Goal: Task Accomplishment & Management: Use online tool/utility

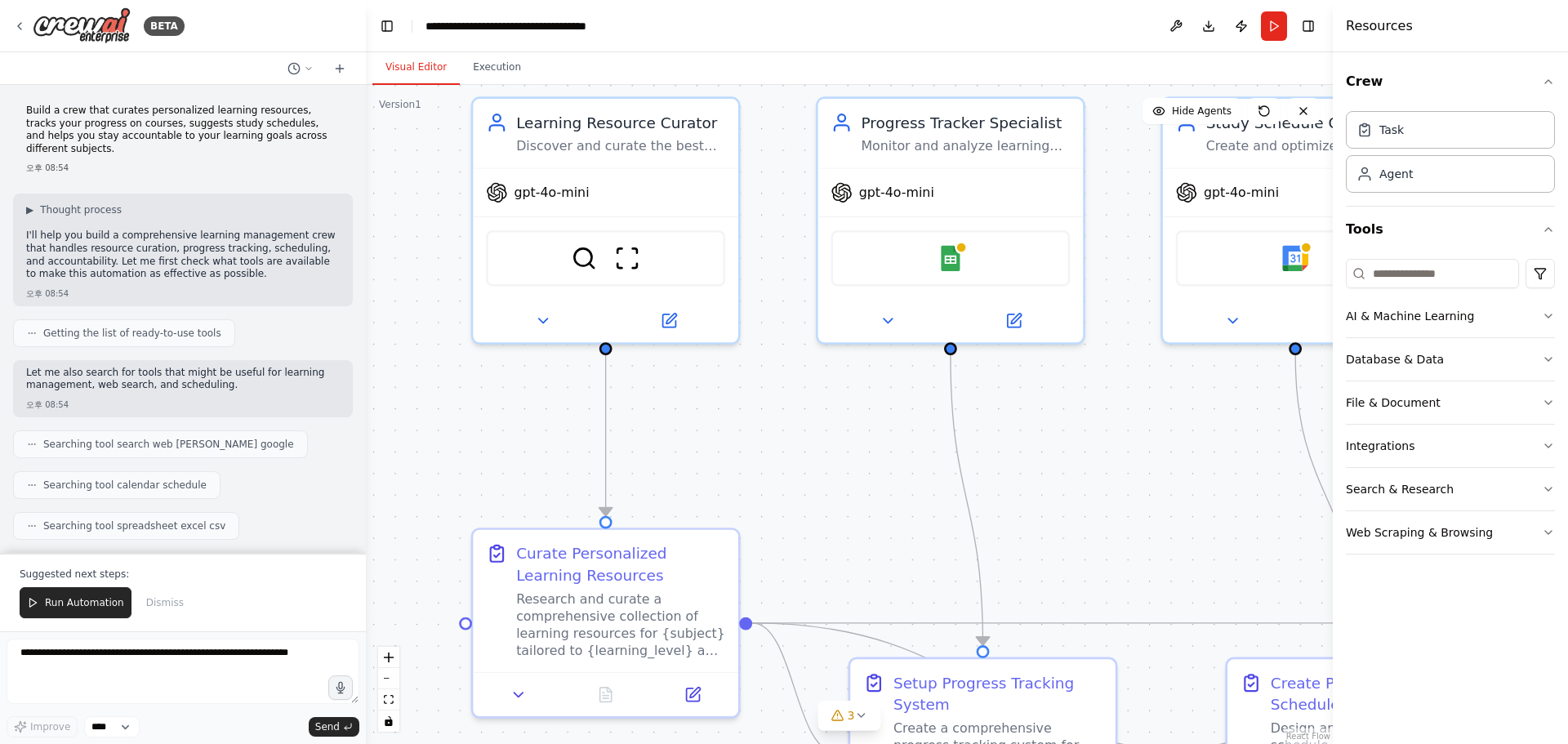
scroll to position [1242, 0]
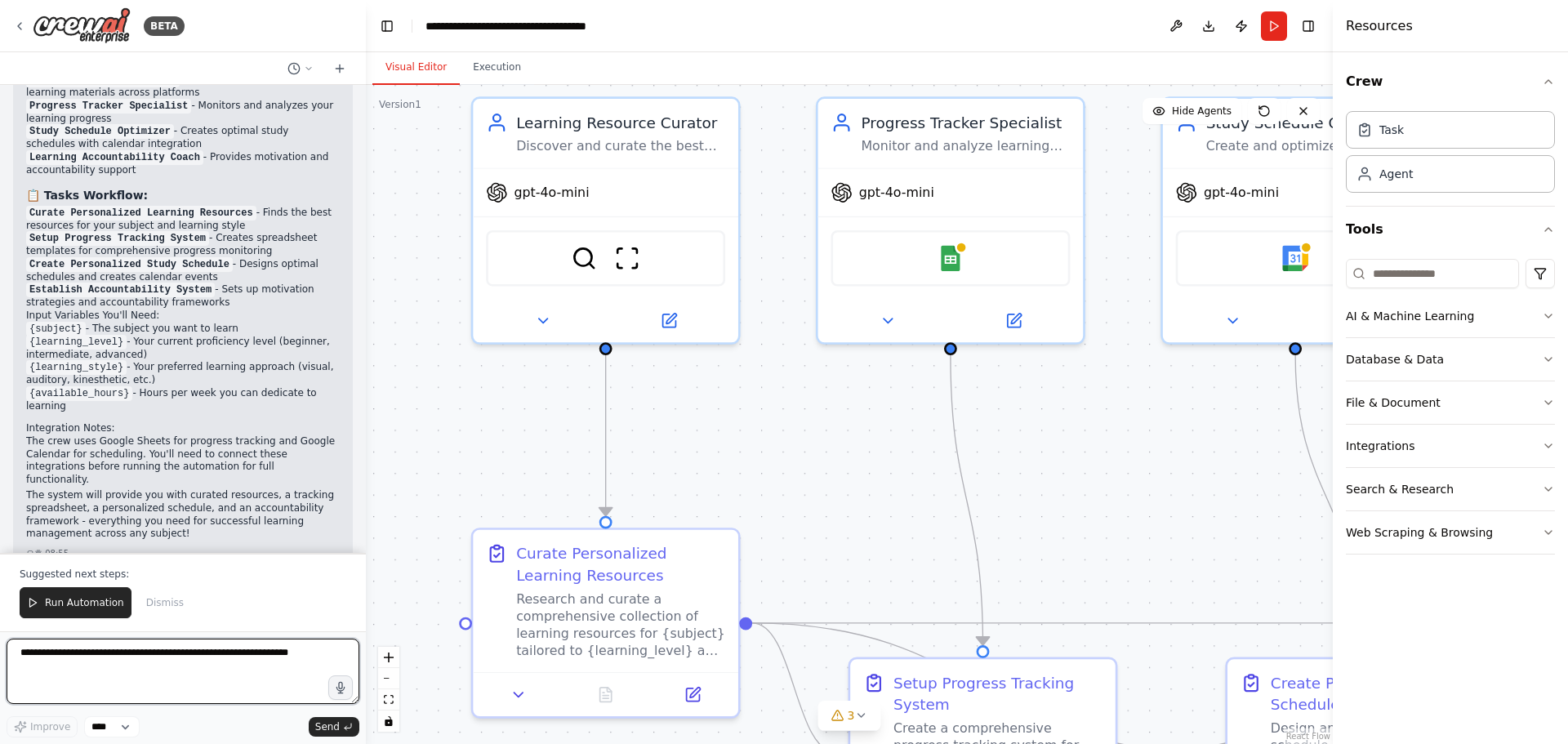
click at [37, 674] on textarea at bounding box center [183, 671] width 352 height 66
paste textarea "**********"
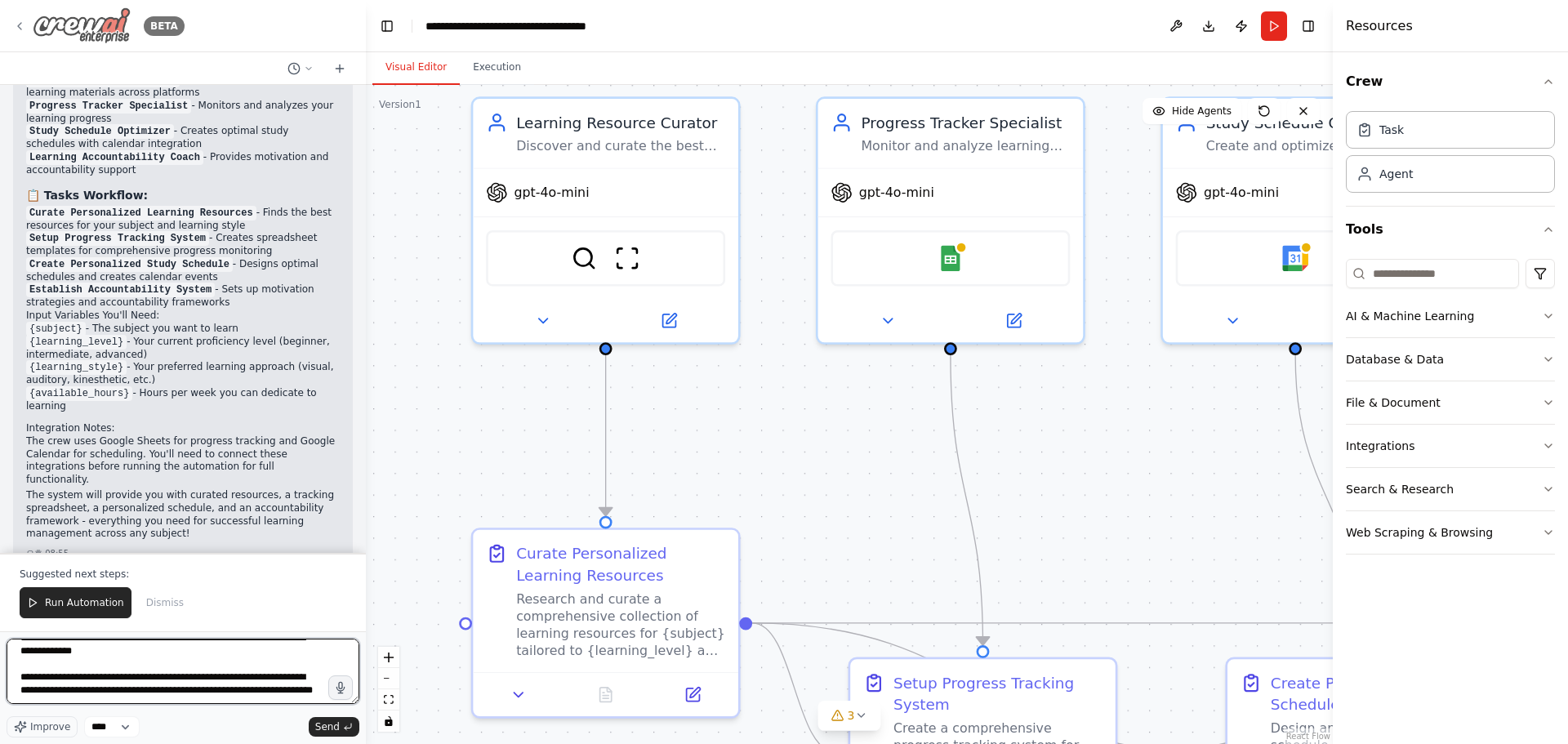
type textarea "**********"
click at [83, 29] on img at bounding box center [81, 26] width 98 height 37
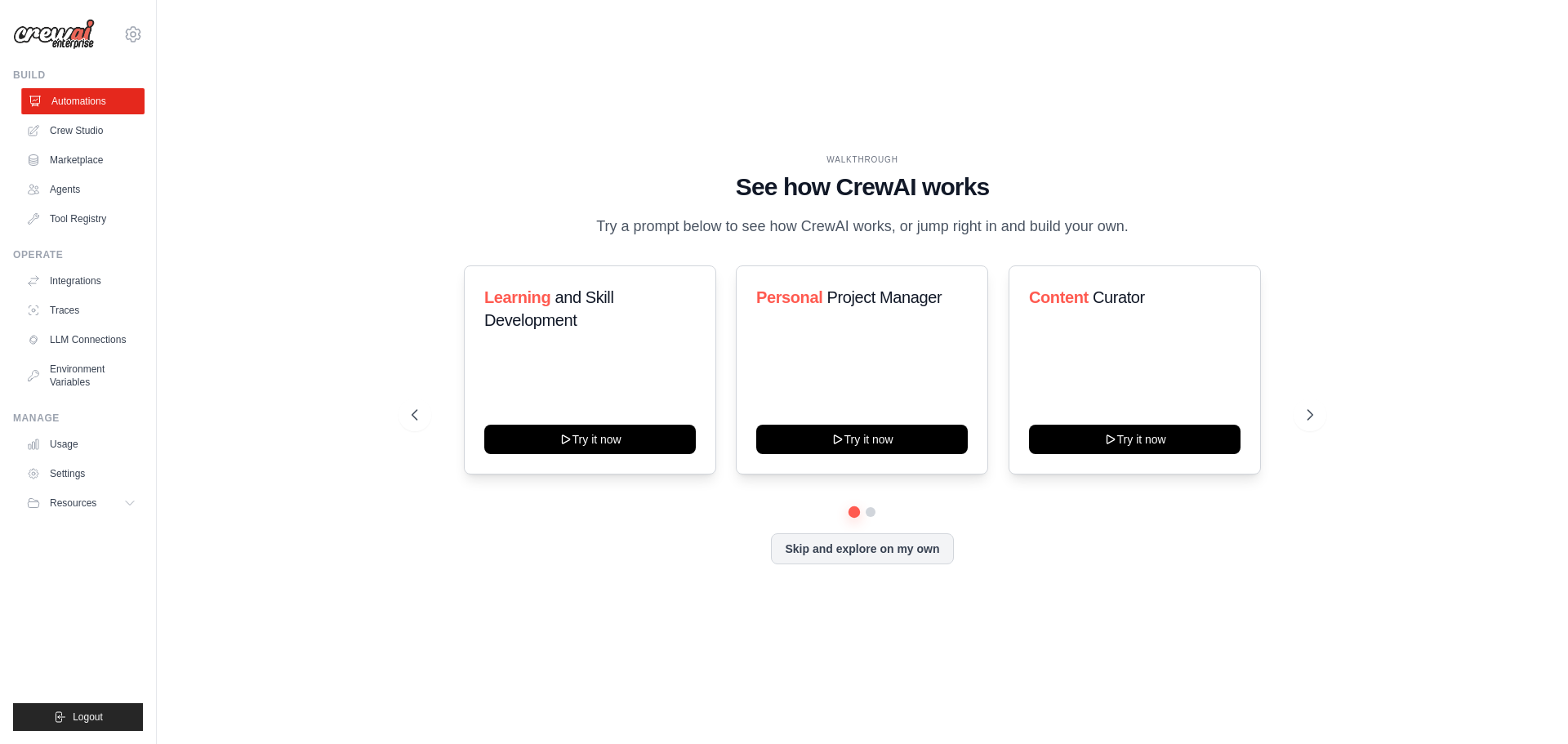
click at [96, 101] on link "Automations" at bounding box center [83, 101] width 123 height 26
click at [104, 123] on link "Crew Studio" at bounding box center [83, 130] width 123 height 26
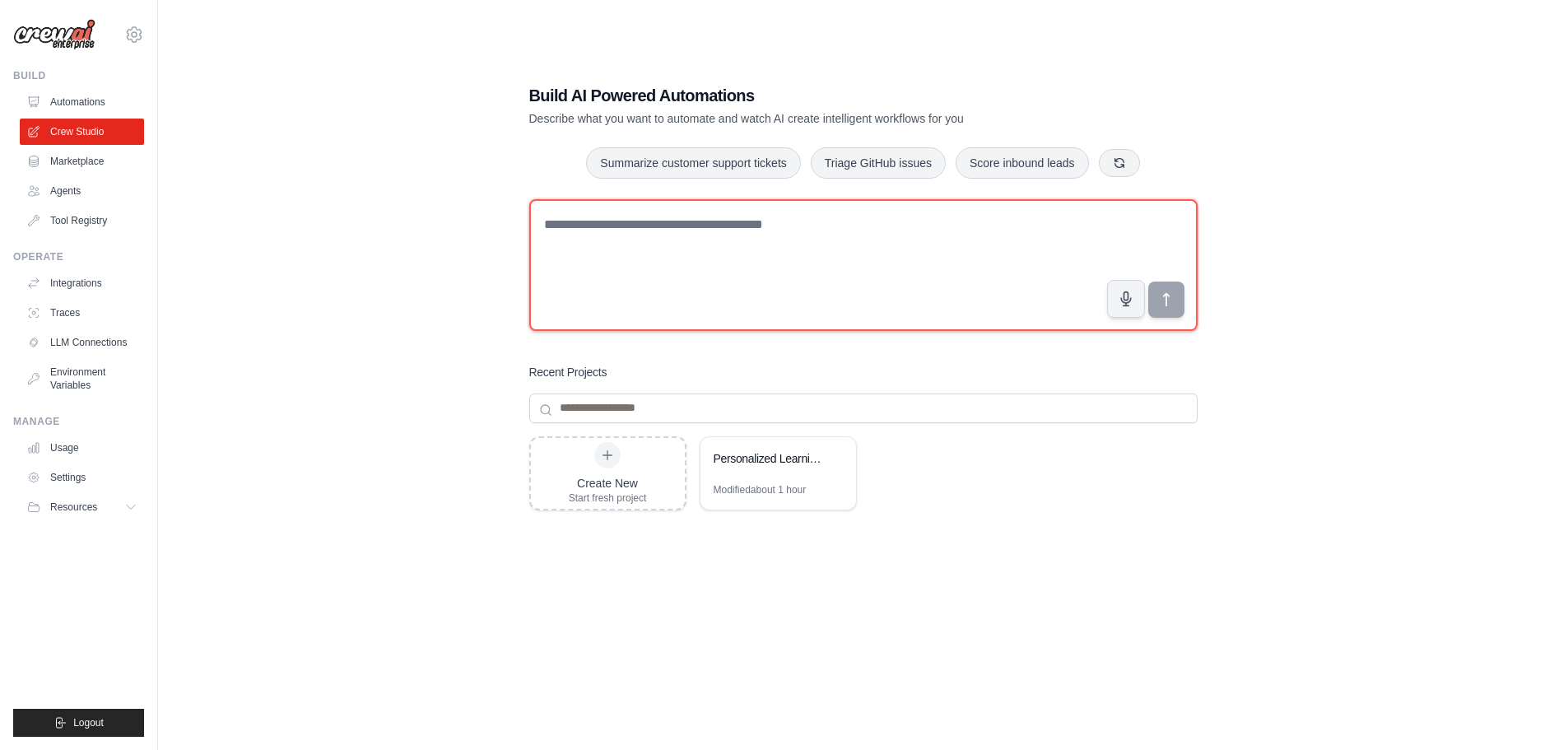
click at [588, 236] on textarea at bounding box center [864, 265] width 668 height 132
paste textarea "**********"
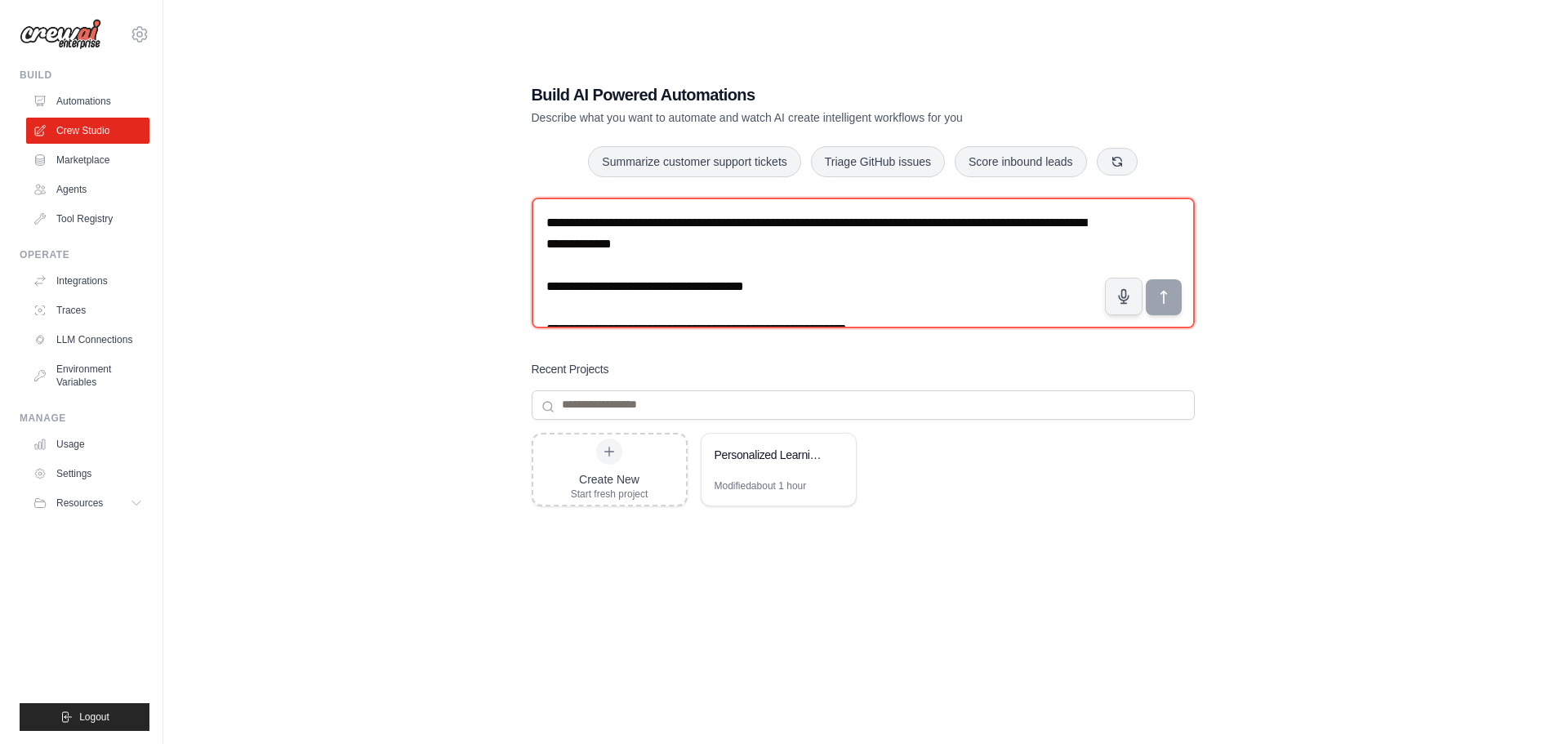
scroll to position [351, 0]
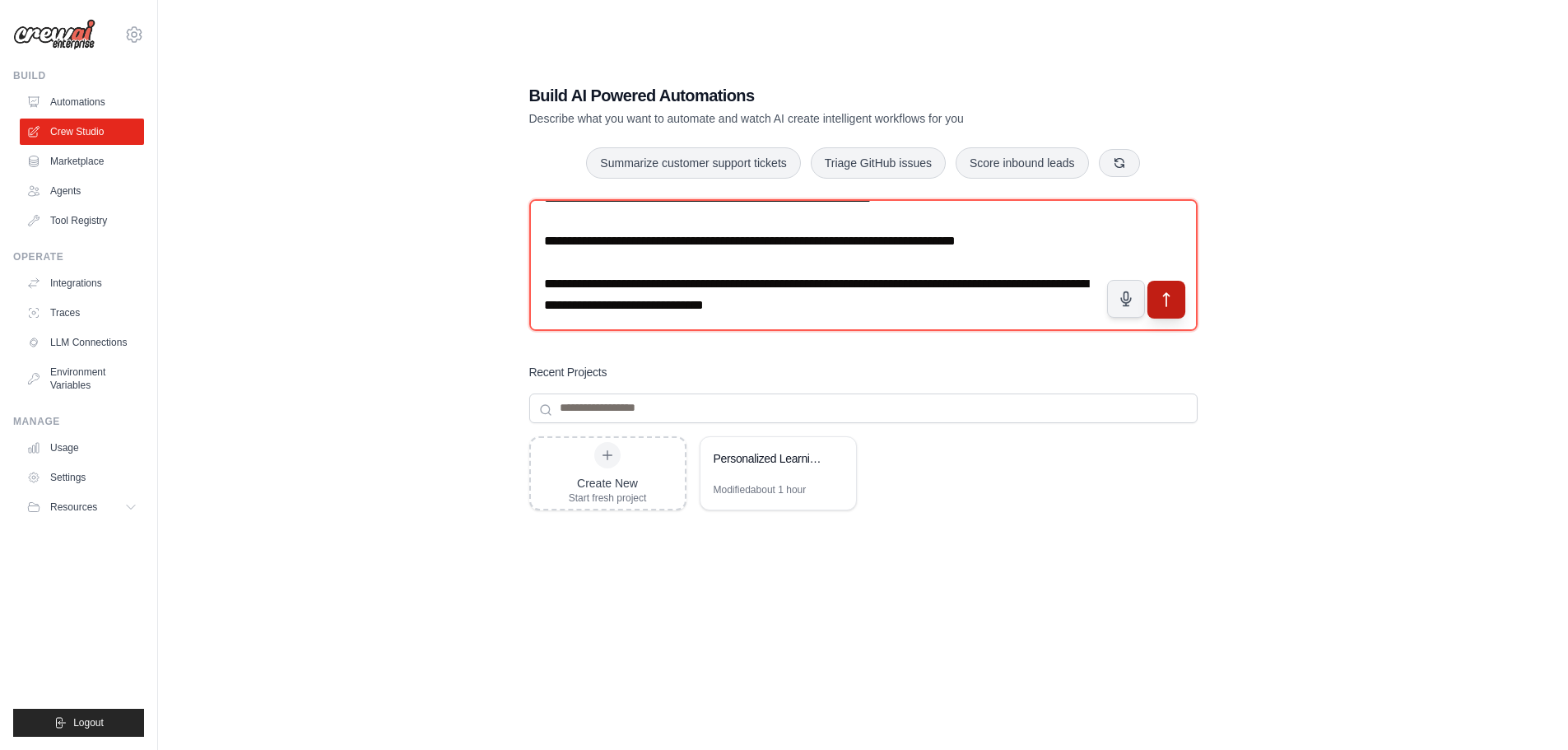
type textarea "**********"
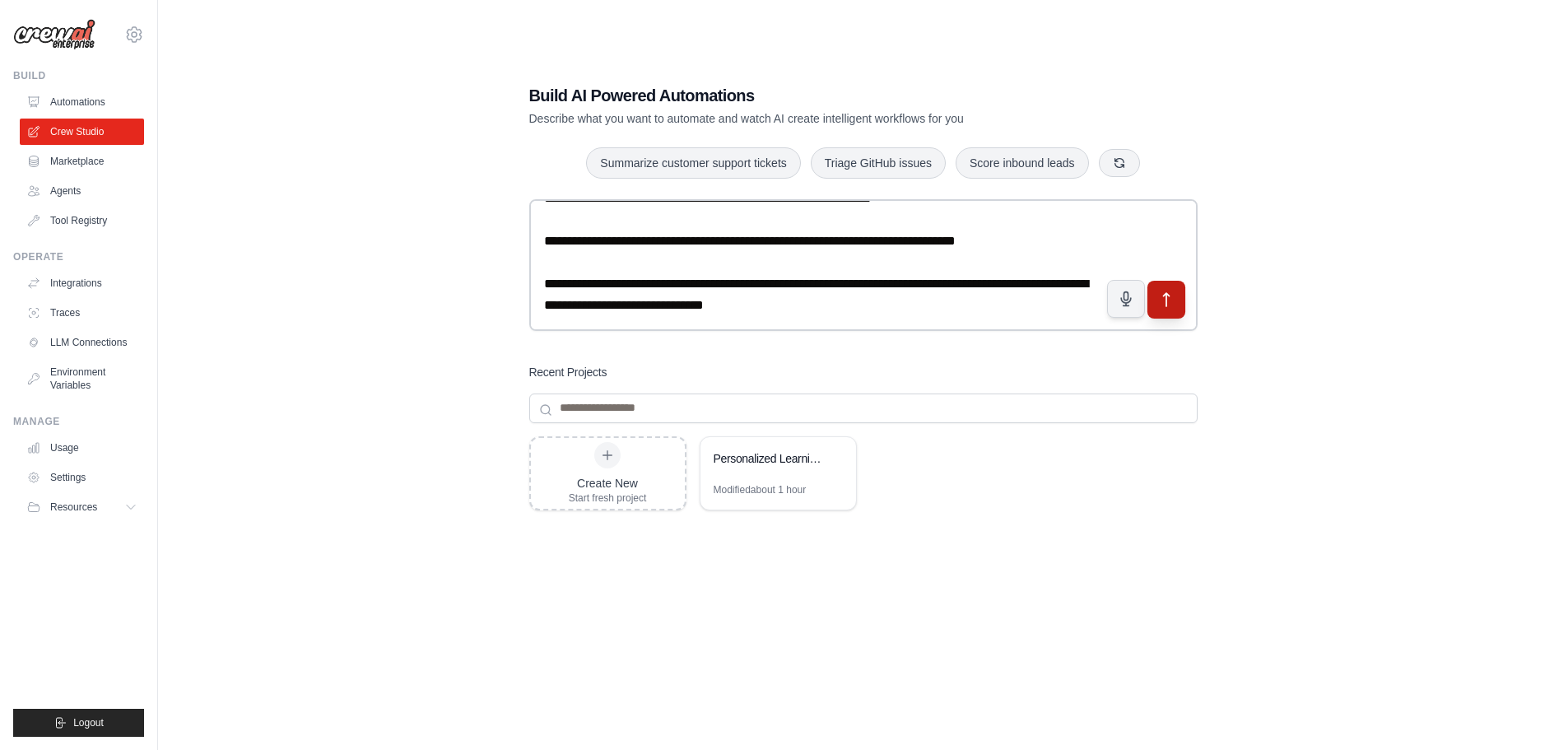
click at [1166, 297] on icon "submit" at bounding box center [1165, 300] width 6 height 13
click at [98, 157] on link "Marketplace" at bounding box center [84, 161] width 124 height 26
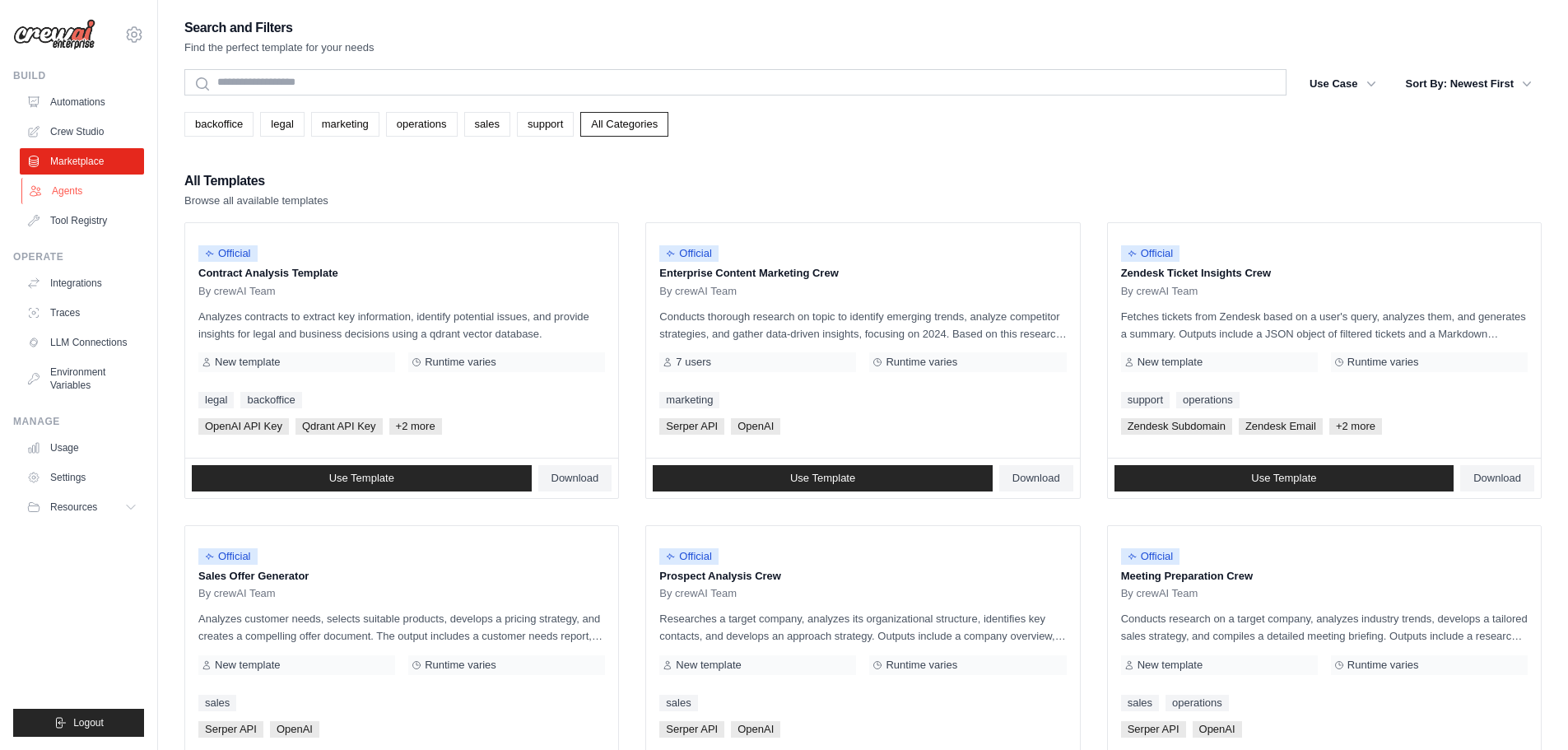
click at [82, 189] on link "Agents" at bounding box center [84, 190] width 124 height 26
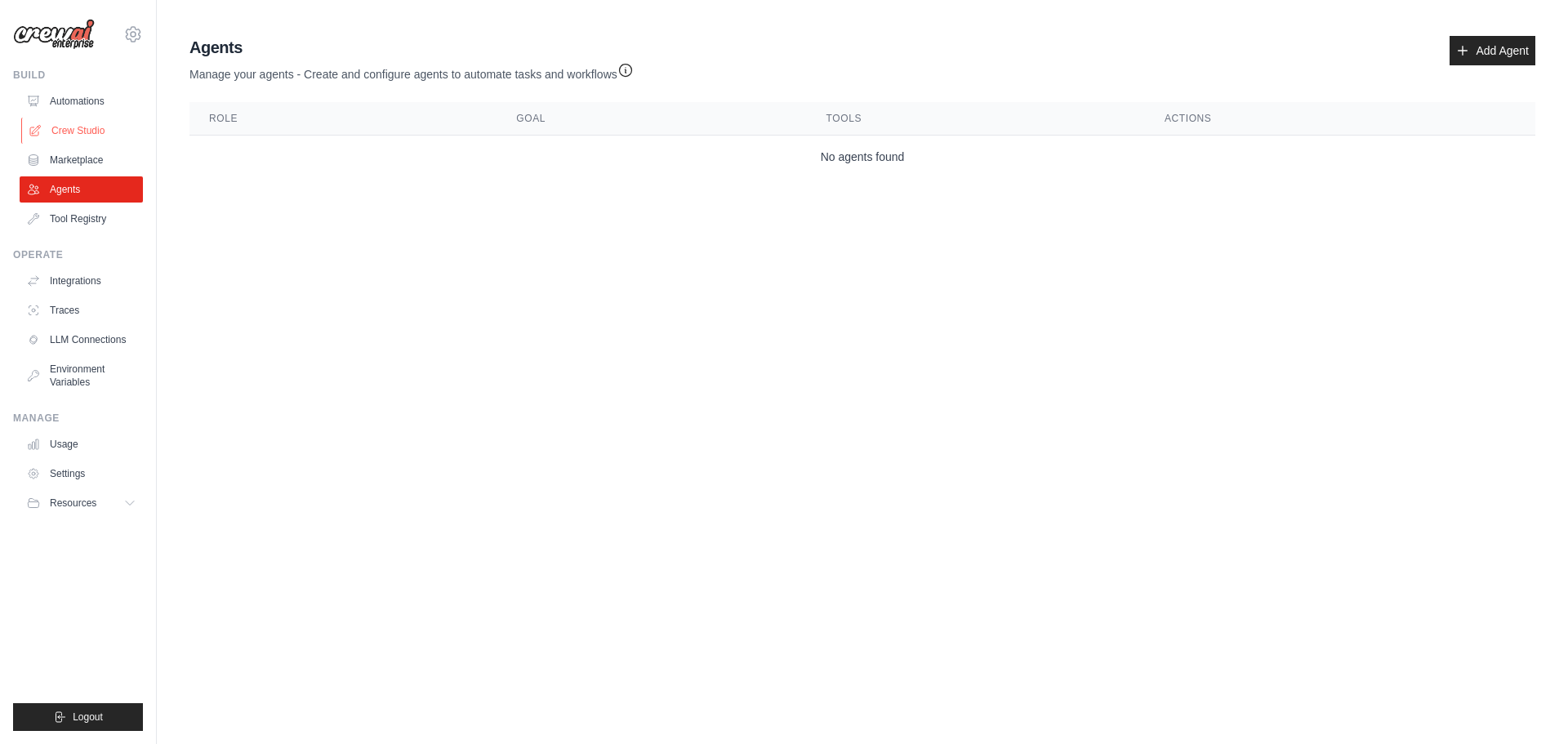
click at [80, 131] on link "Crew Studio" at bounding box center [83, 130] width 123 height 26
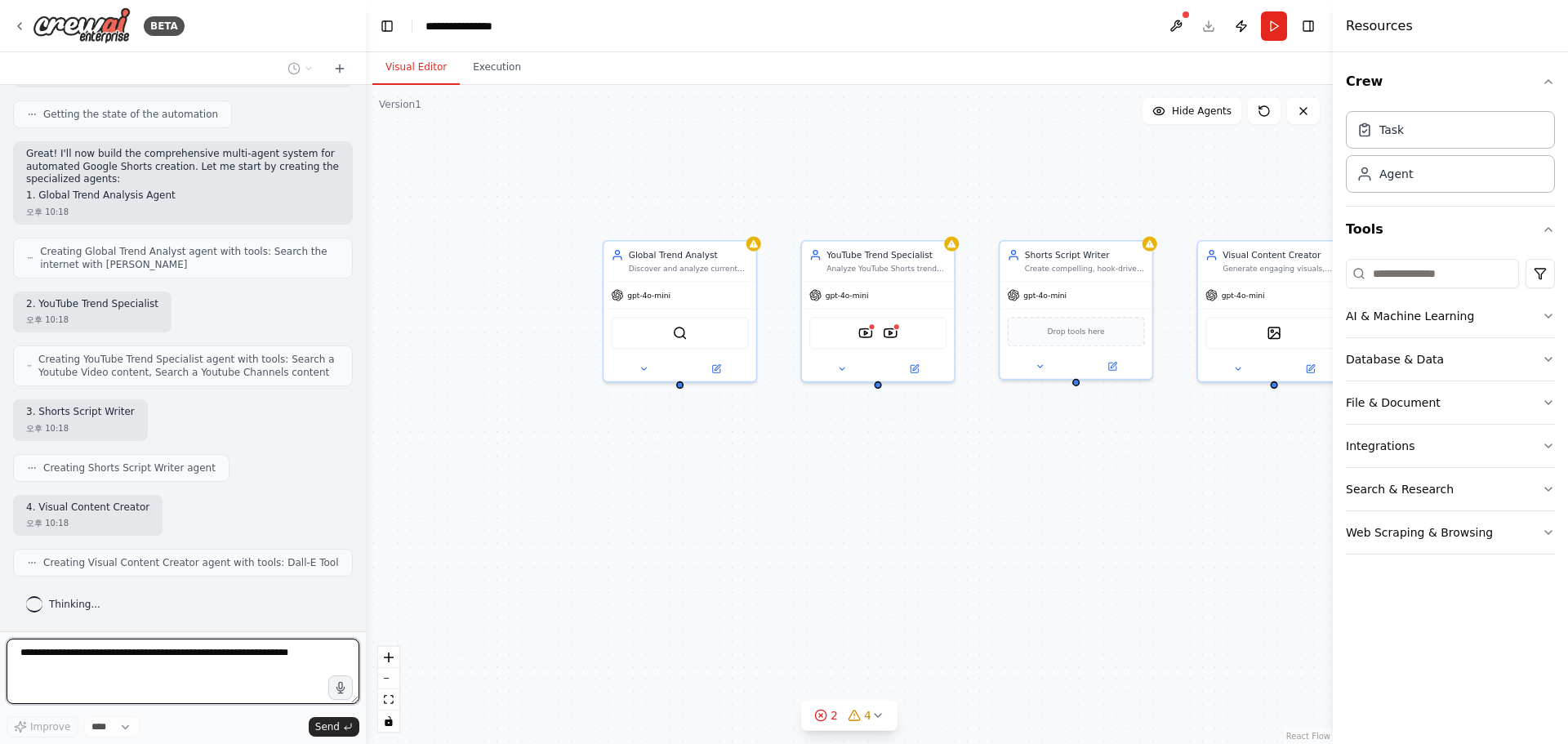
scroll to position [895, 0]
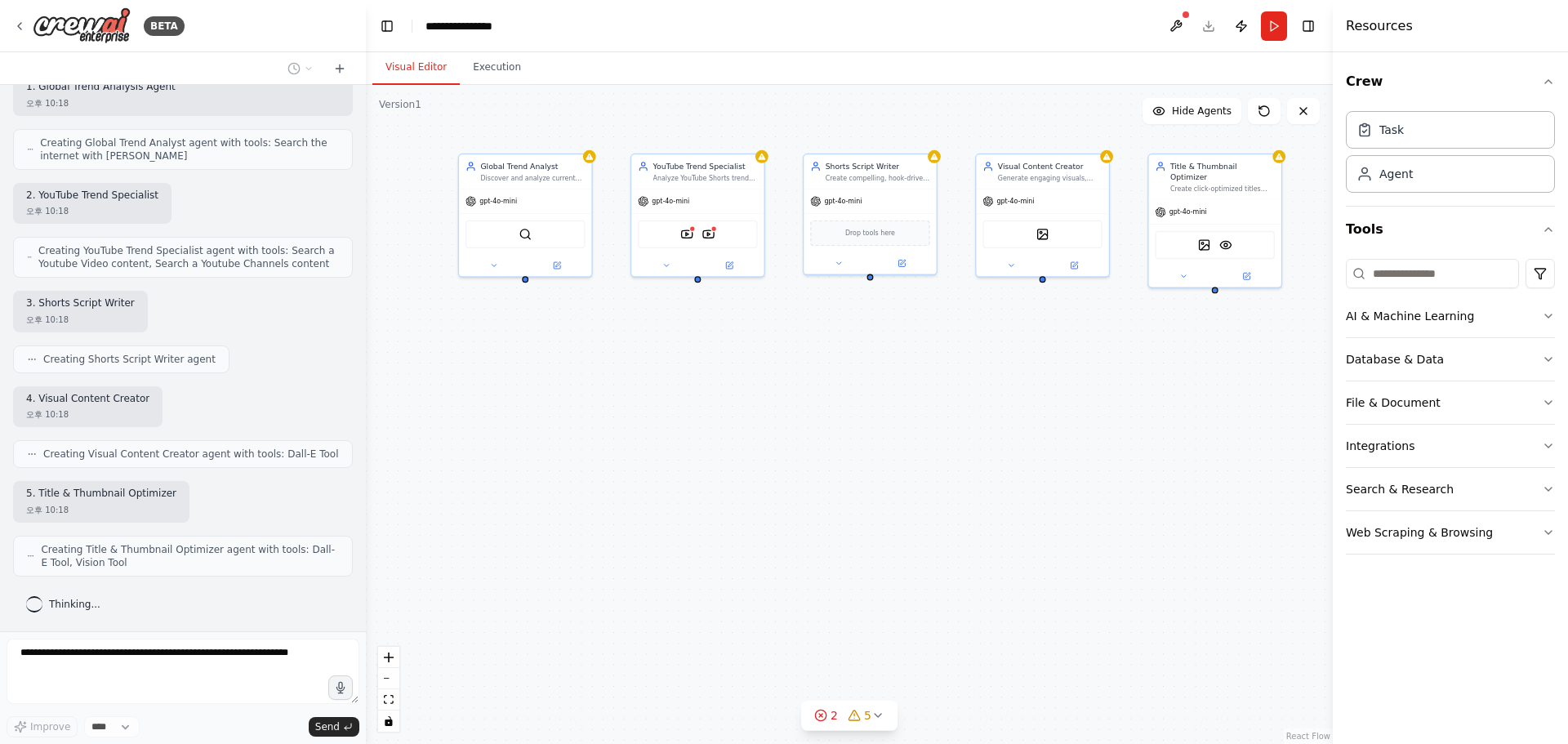
drag, startPoint x: 1117, startPoint y: 506, endPoint x: 923, endPoint y: 392, distance: 225.0
click at [923, 392] on div "Global Trend Analyst Discover and analyze current global trending topics across…" at bounding box center [848, 414] width 966 height 659
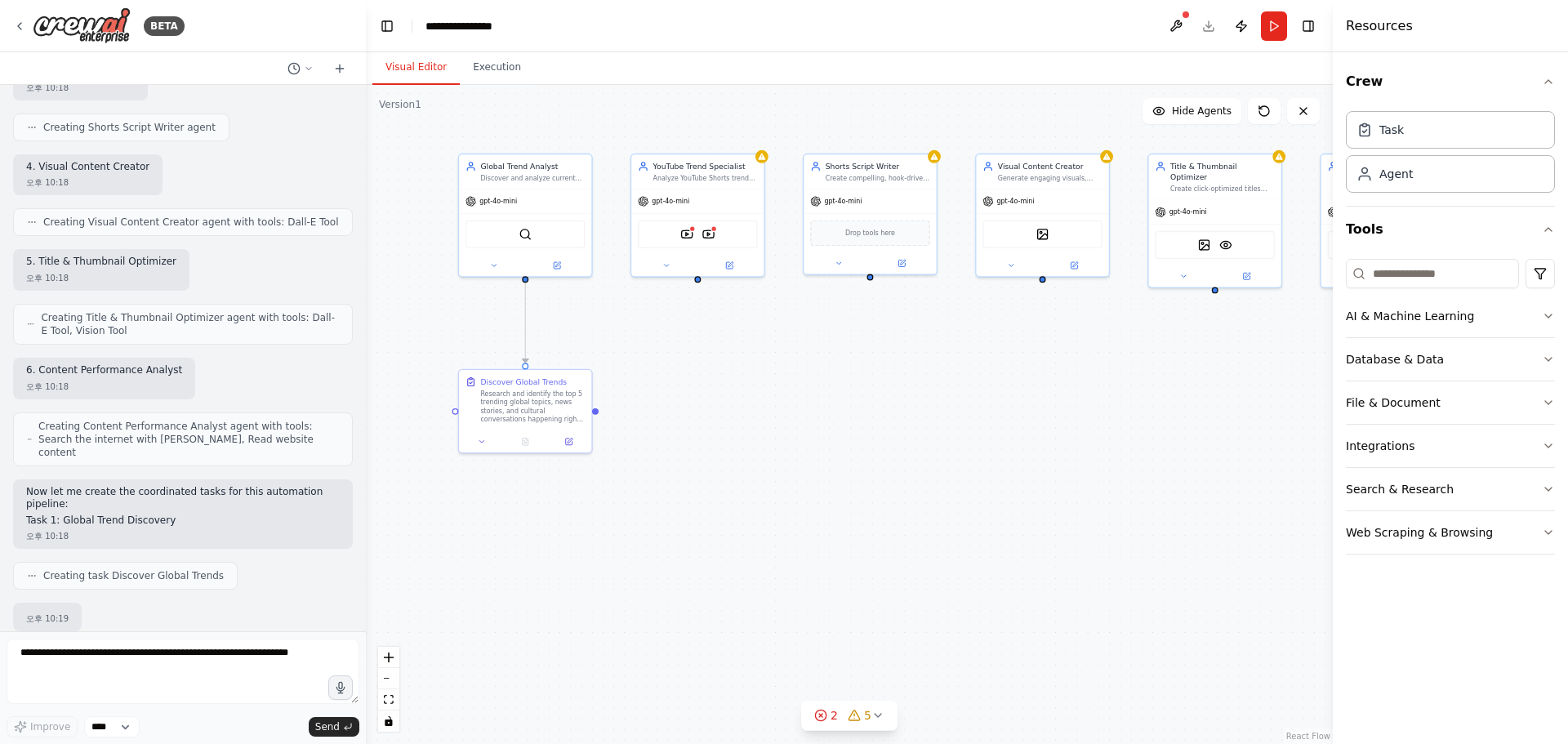
scroll to position [1223, 0]
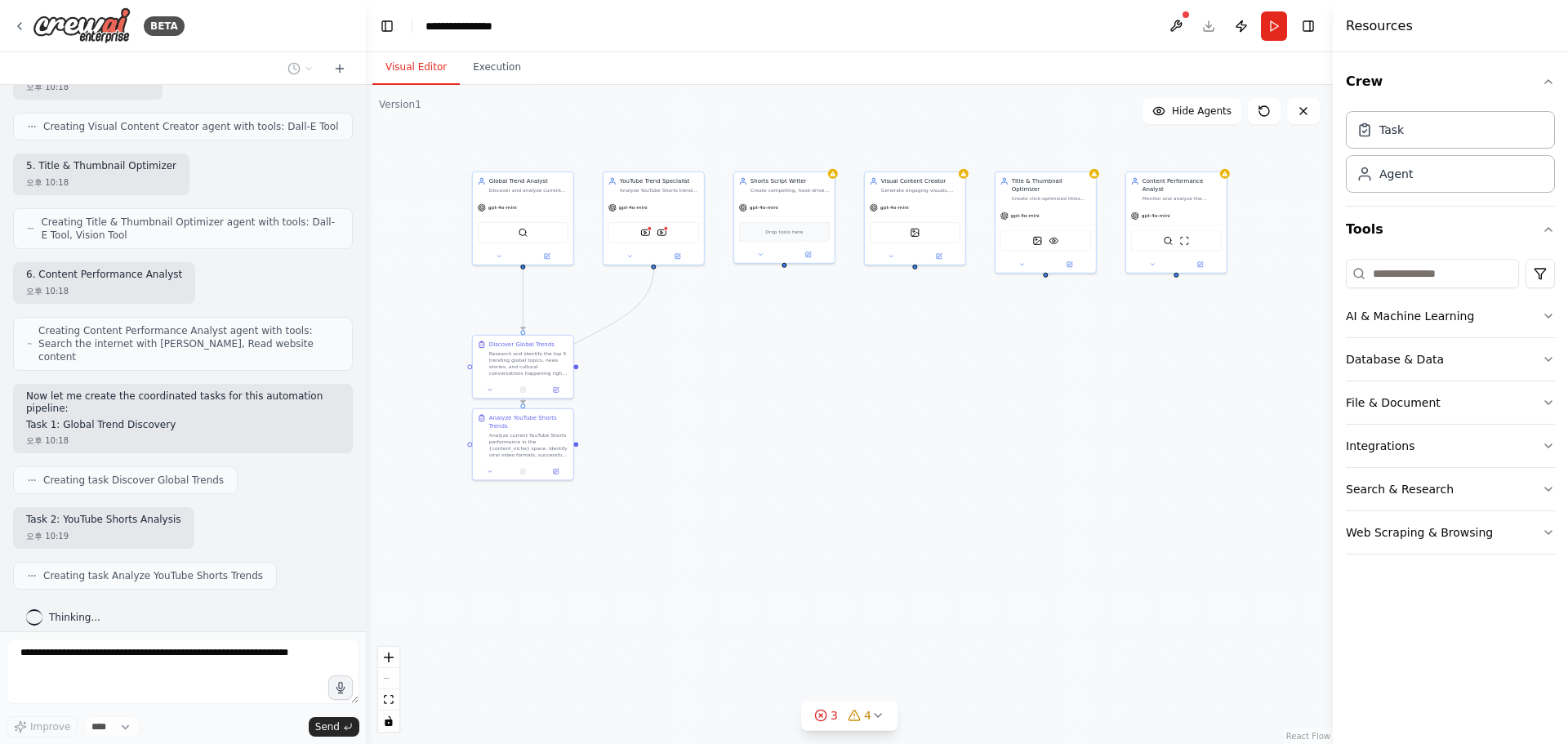
drag, startPoint x: 972, startPoint y: 402, endPoint x: 877, endPoint y: 360, distance: 103.9
click at [877, 360] on div ".deletable-edge-delete-btn { width: 20px; height: 20px; border: 0px solid #ffff…" at bounding box center [848, 414] width 966 height 659
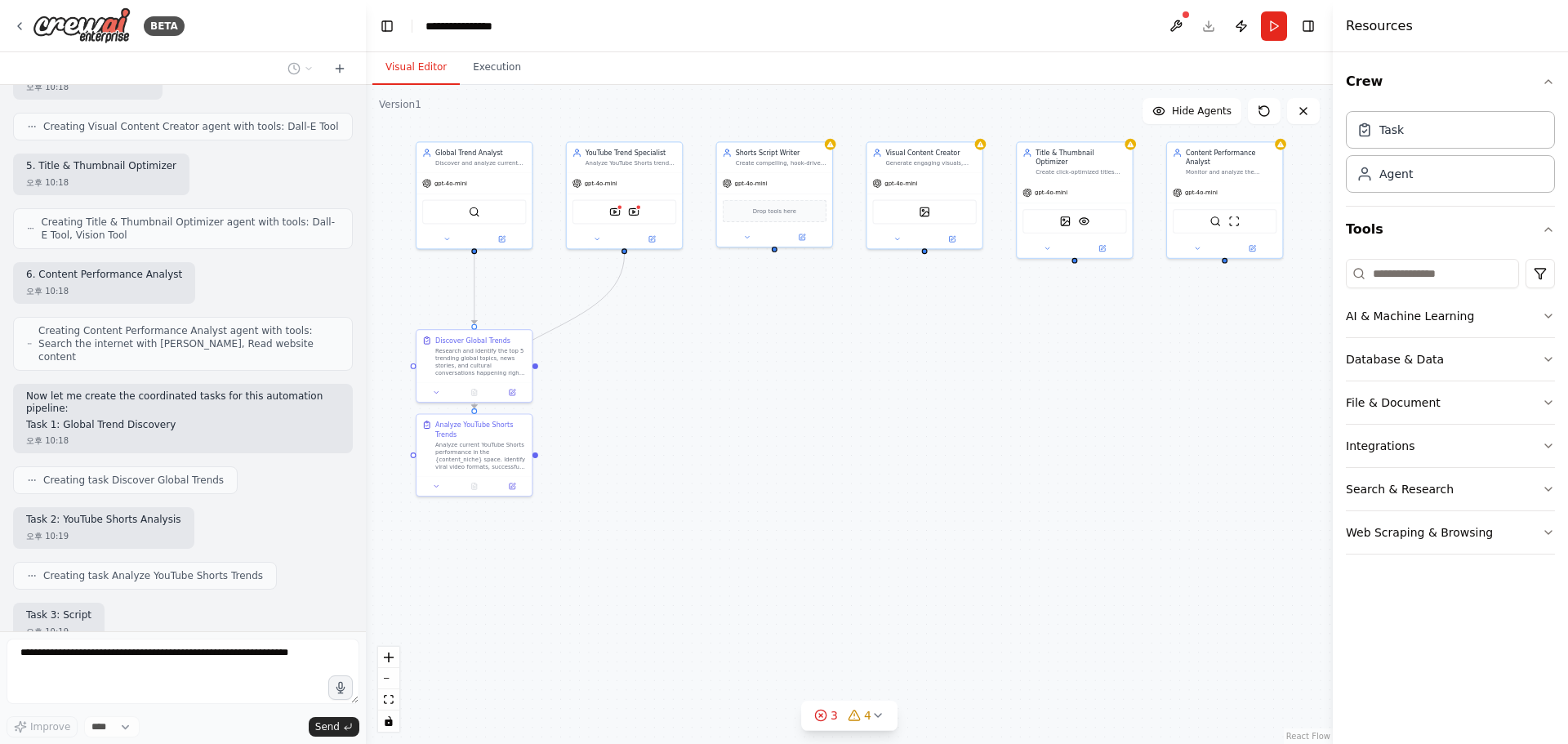
scroll to position [1318, 0]
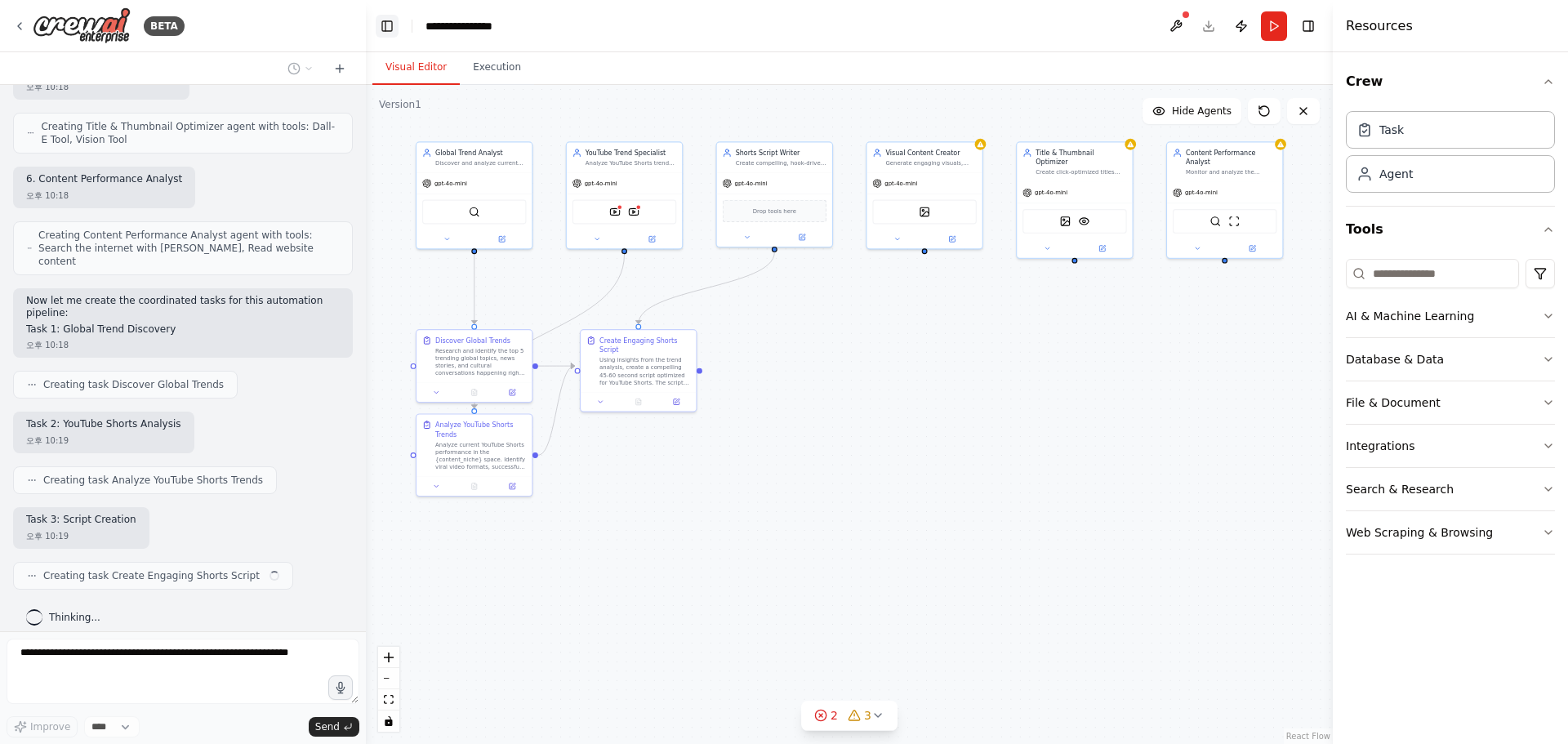
click at [383, 27] on button "Toggle Left Sidebar" at bounding box center [387, 27] width 23 height 23
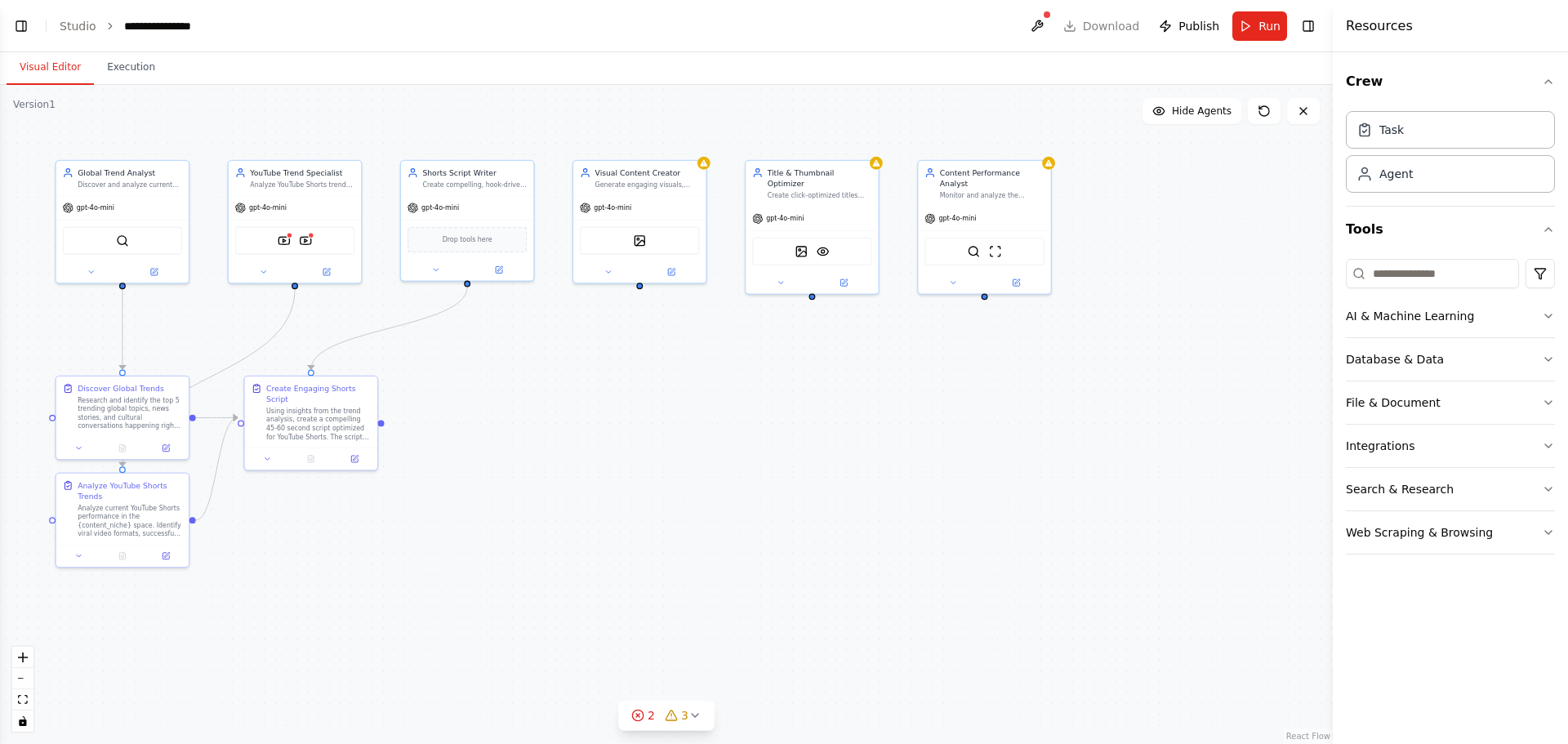
scroll to position [1413, 0]
drag, startPoint x: 532, startPoint y: 351, endPoint x: 612, endPoint y: 401, distance: 94.3
click at [612, 401] on div ".deletable-edge-delete-btn { width: 20px; height: 20px; border: 0px solid #ffff…" at bounding box center [666, 414] width 1333 height 659
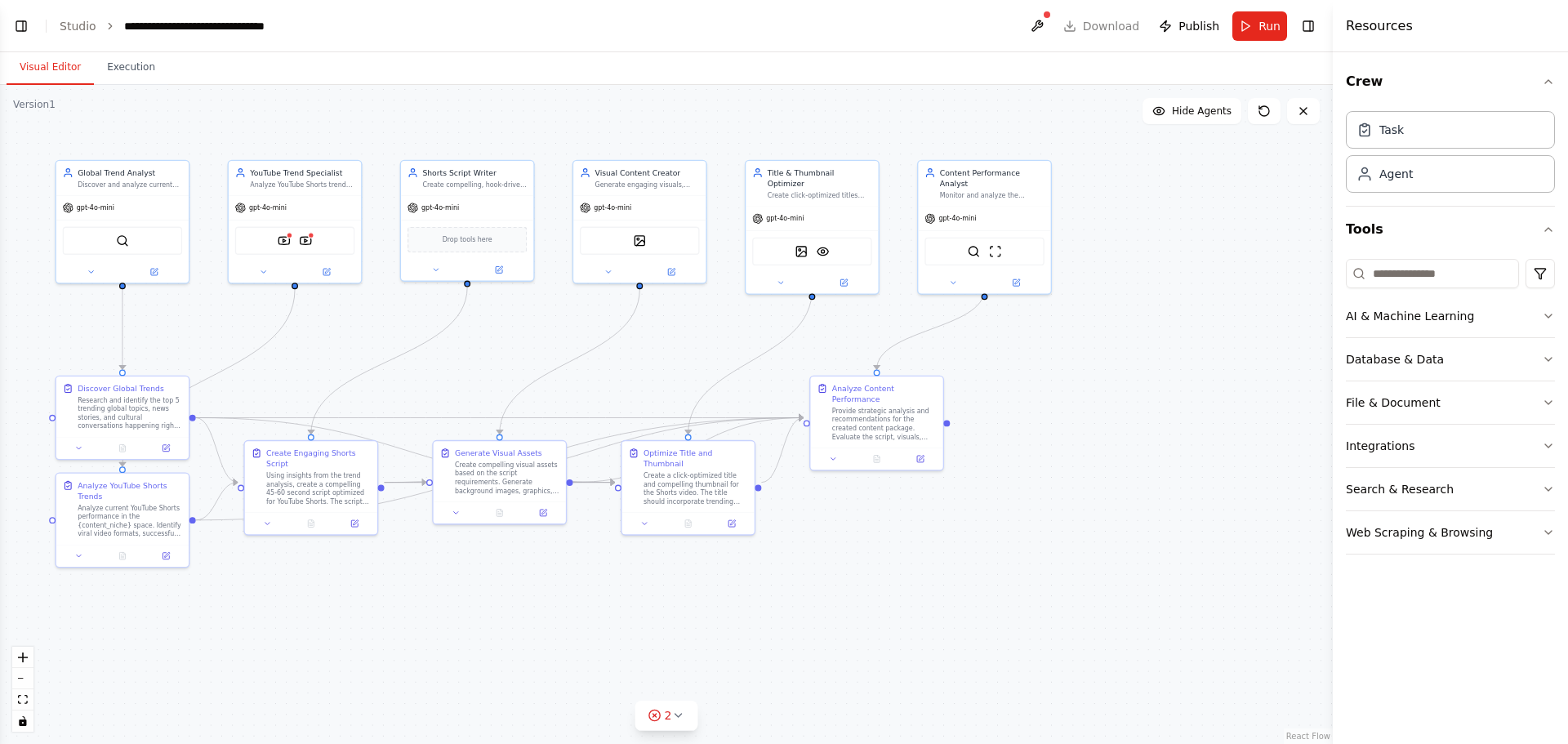
scroll to position [2477, 0]
click at [18, 20] on button "Toggle Left Sidebar" at bounding box center [22, 27] width 23 height 23
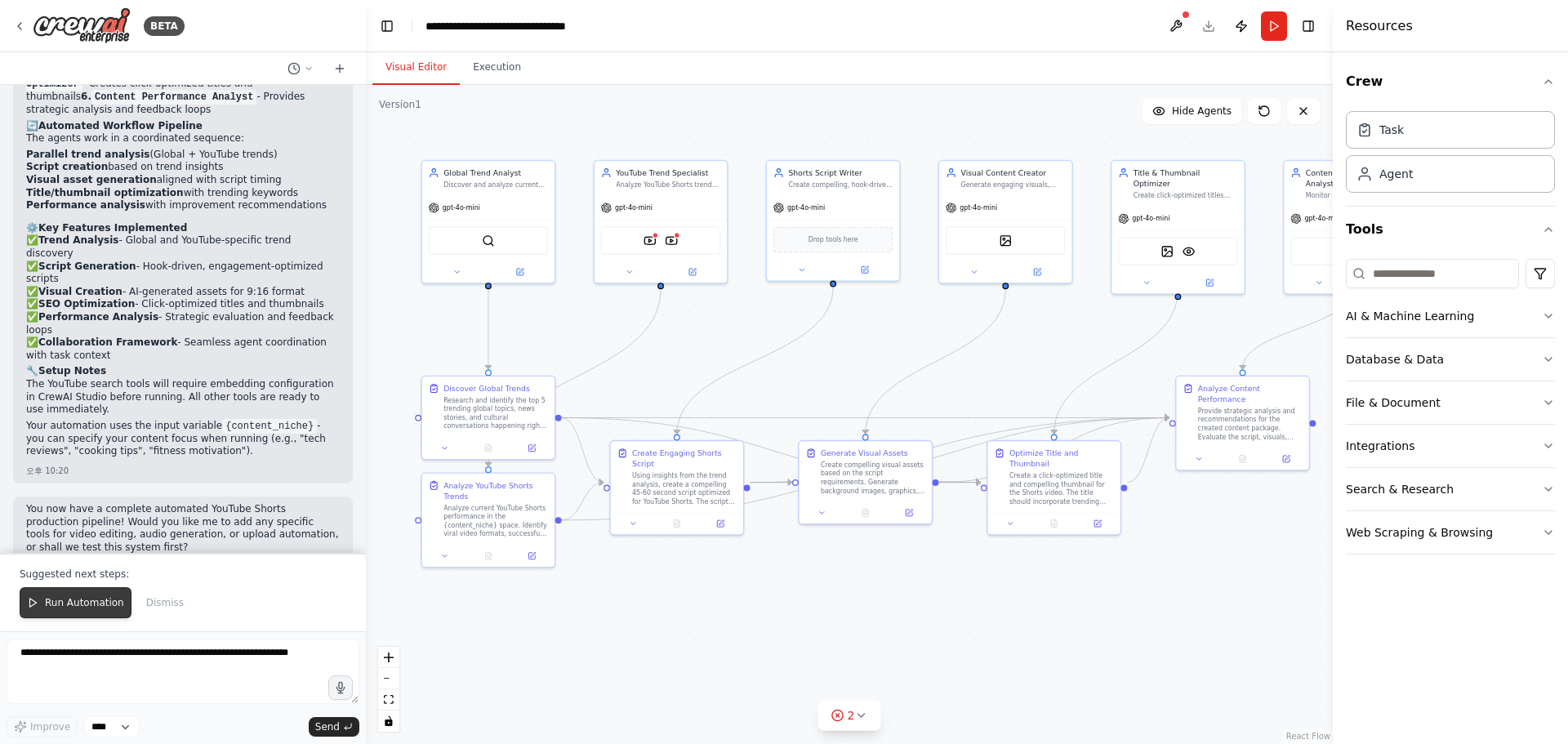
click at [92, 598] on span "Run Automation" at bounding box center [84, 603] width 79 height 13
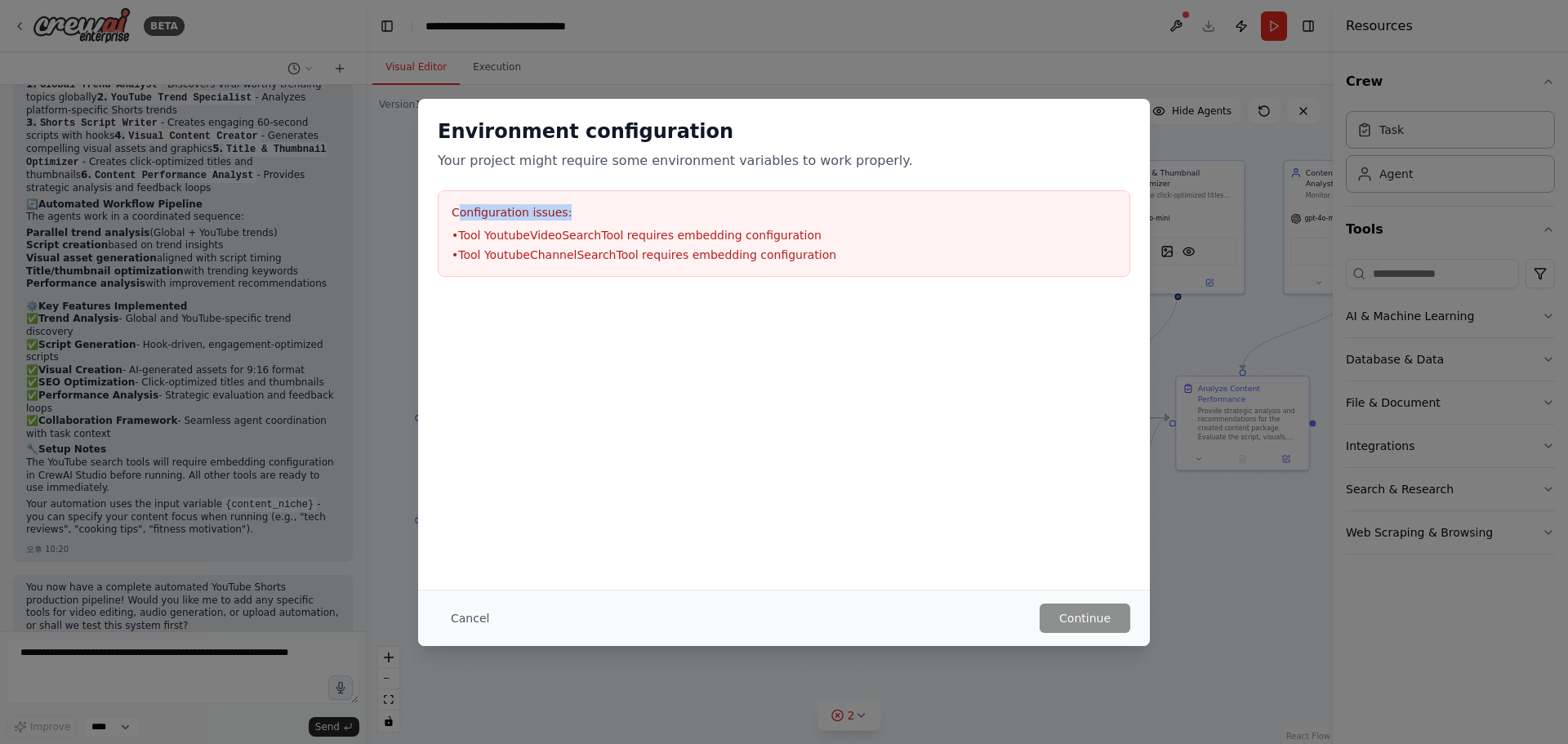
drag, startPoint x: 460, startPoint y: 216, endPoint x: 568, endPoint y: 216, distance: 108.0
click at [568, 216] on h3 "Configuration issues:" at bounding box center [784, 213] width 665 height 17
click at [488, 234] on li "• Tool YoutubeVideoSearchTool requires embedding configuration" at bounding box center [784, 235] width 665 height 17
drag, startPoint x: 484, startPoint y: 232, endPoint x: 765, endPoint y: 237, distance: 281.0
click at [765, 237] on li "• Tool YoutubeVideoSearchTool requires embedding configuration" at bounding box center [784, 235] width 665 height 17
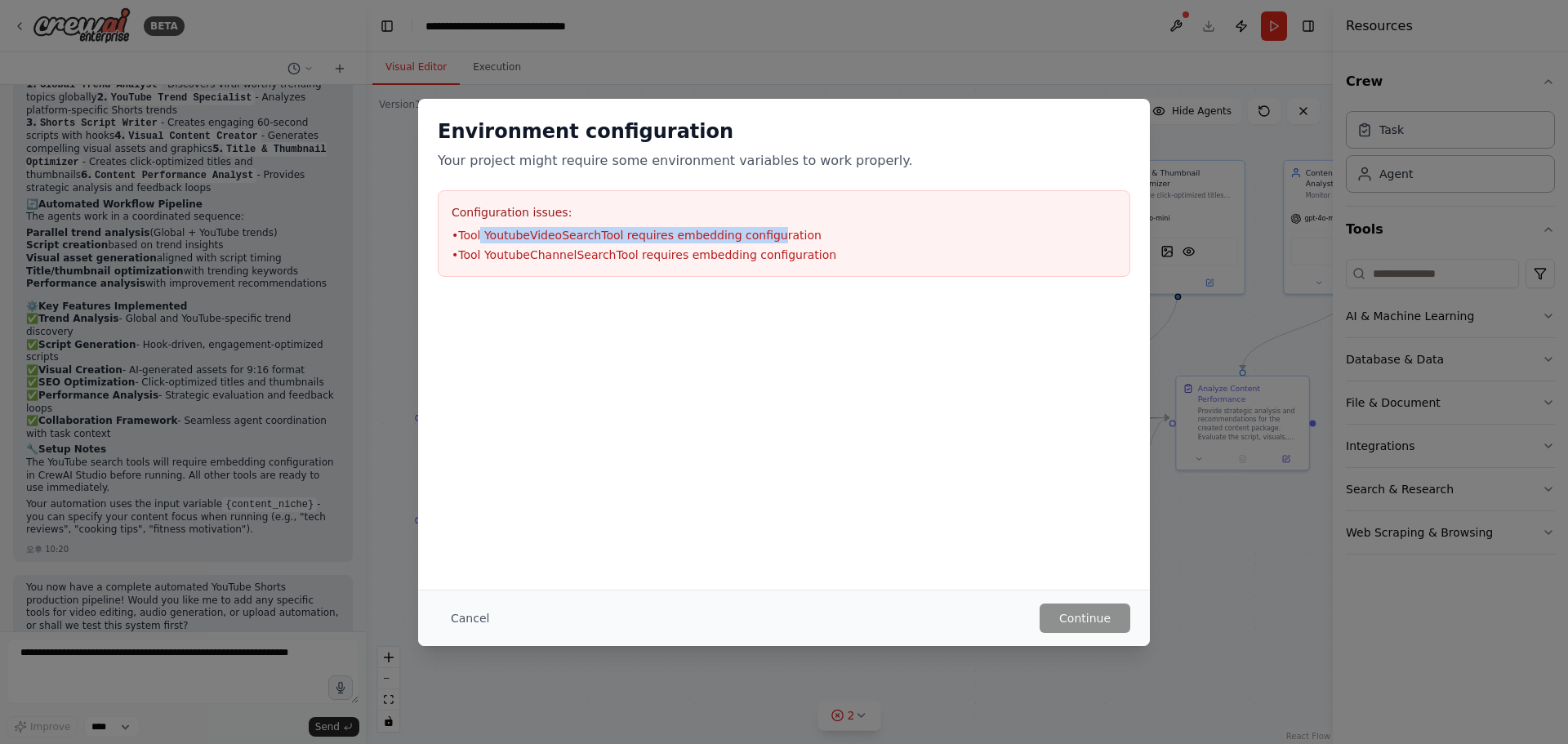
click at [544, 239] on li "• Tool YoutubeVideoSearchTool requires embedding configuration" at bounding box center [784, 235] width 665 height 17
drag, startPoint x: 494, startPoint y: 261, endPoint x: 657, endPoint y: 261, distance: 163.0
click at [657, 261] on li "• Tool YoutubeChannelSearchTool requires embedding configuration" at bounding box center [784, 255] width 665 height 17
click at [656, 261] on div at bounding box center [656, 261] width 0 height 0
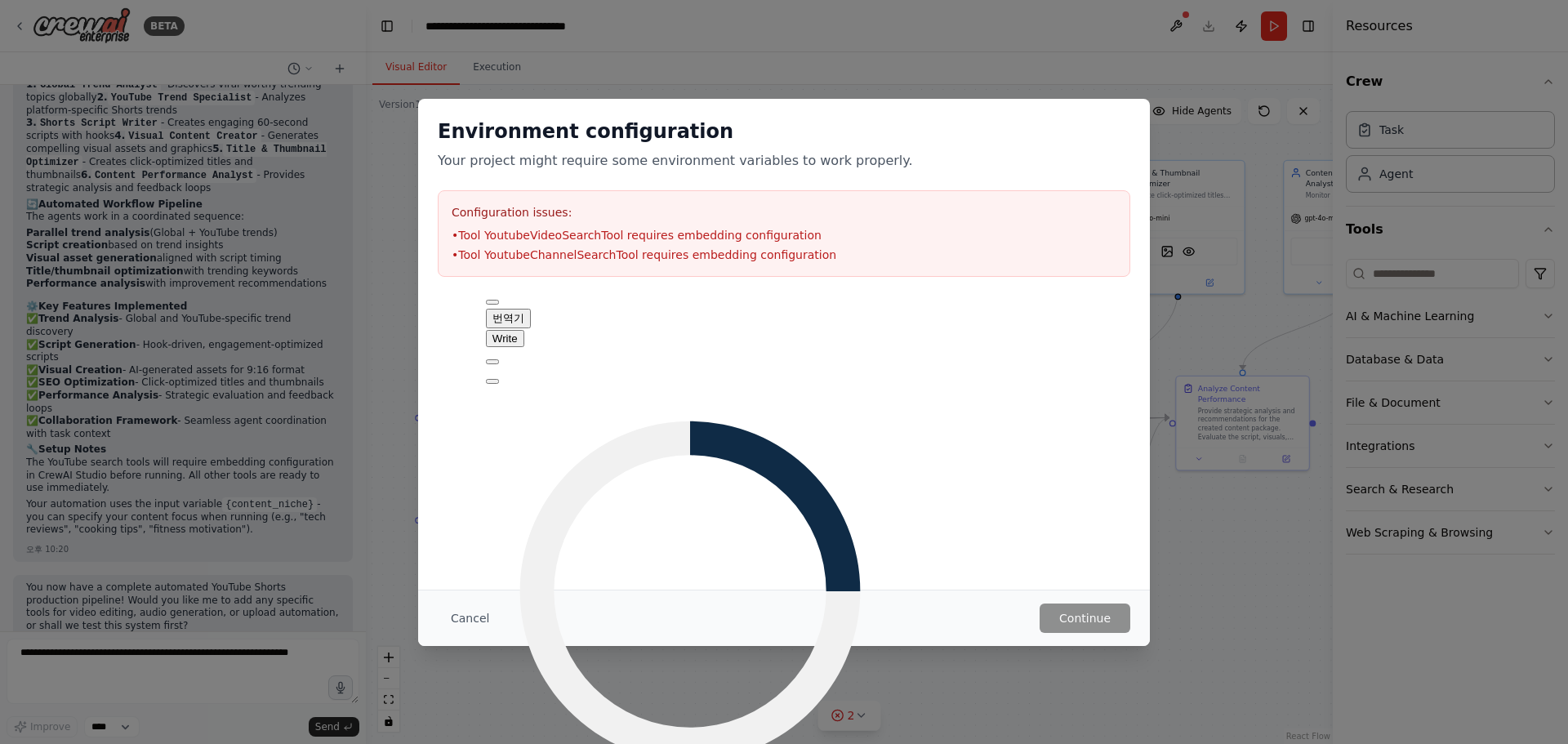
click at [464, 627] on button "Cancel" at bounding box center [470, 618] width 65 height 29
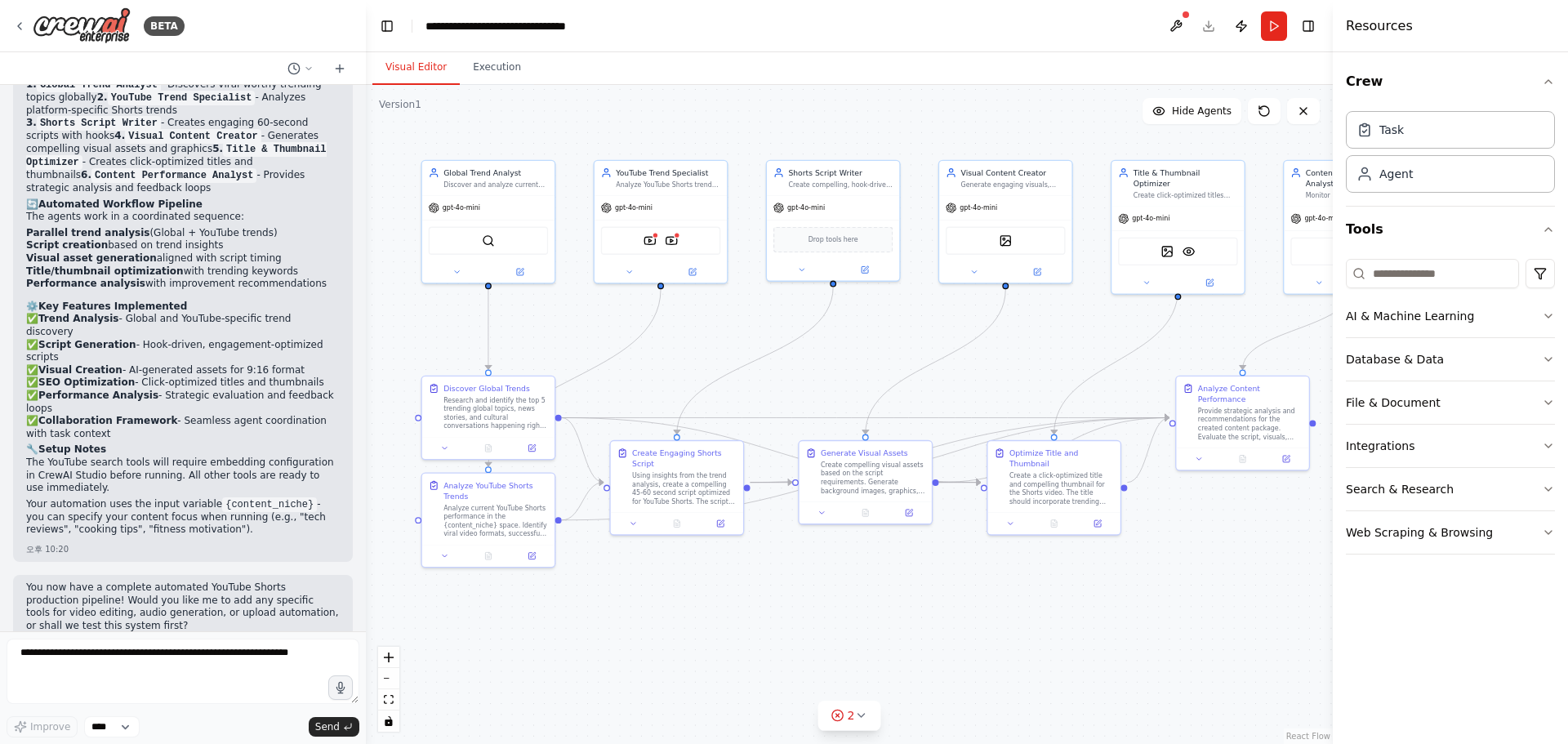
click at [482, 627] on div ".deletable-edge-delete-btn { width: 20px; height: 20px; border: 0px solid #ffff…" at bounding box center [848, 414] width 966 height 659
click at [93, 21] on img at bounding box center [81, 26] width 98 height 37
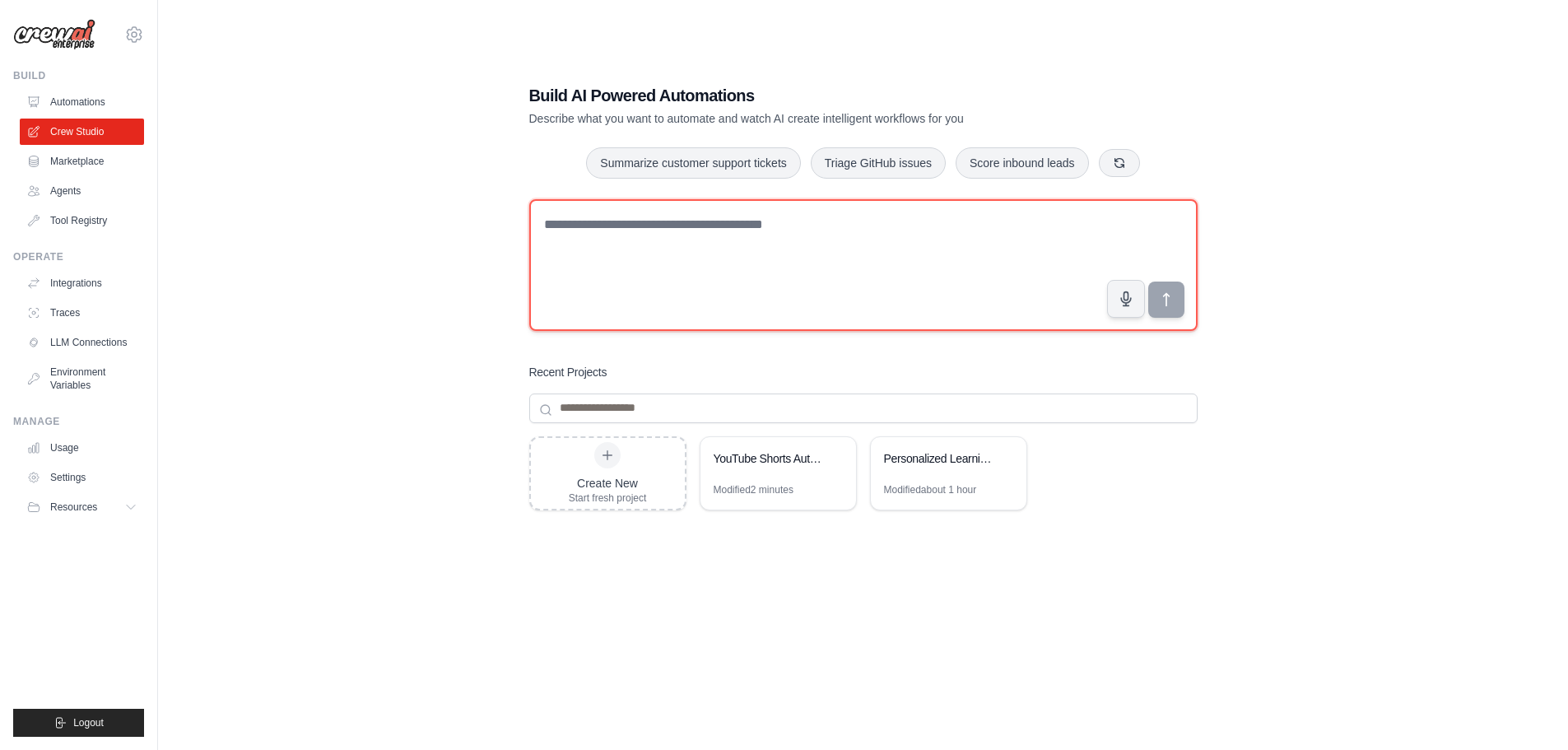
click at [592, 231] on textarea at bounding box center [864, 265] width 668 height 132
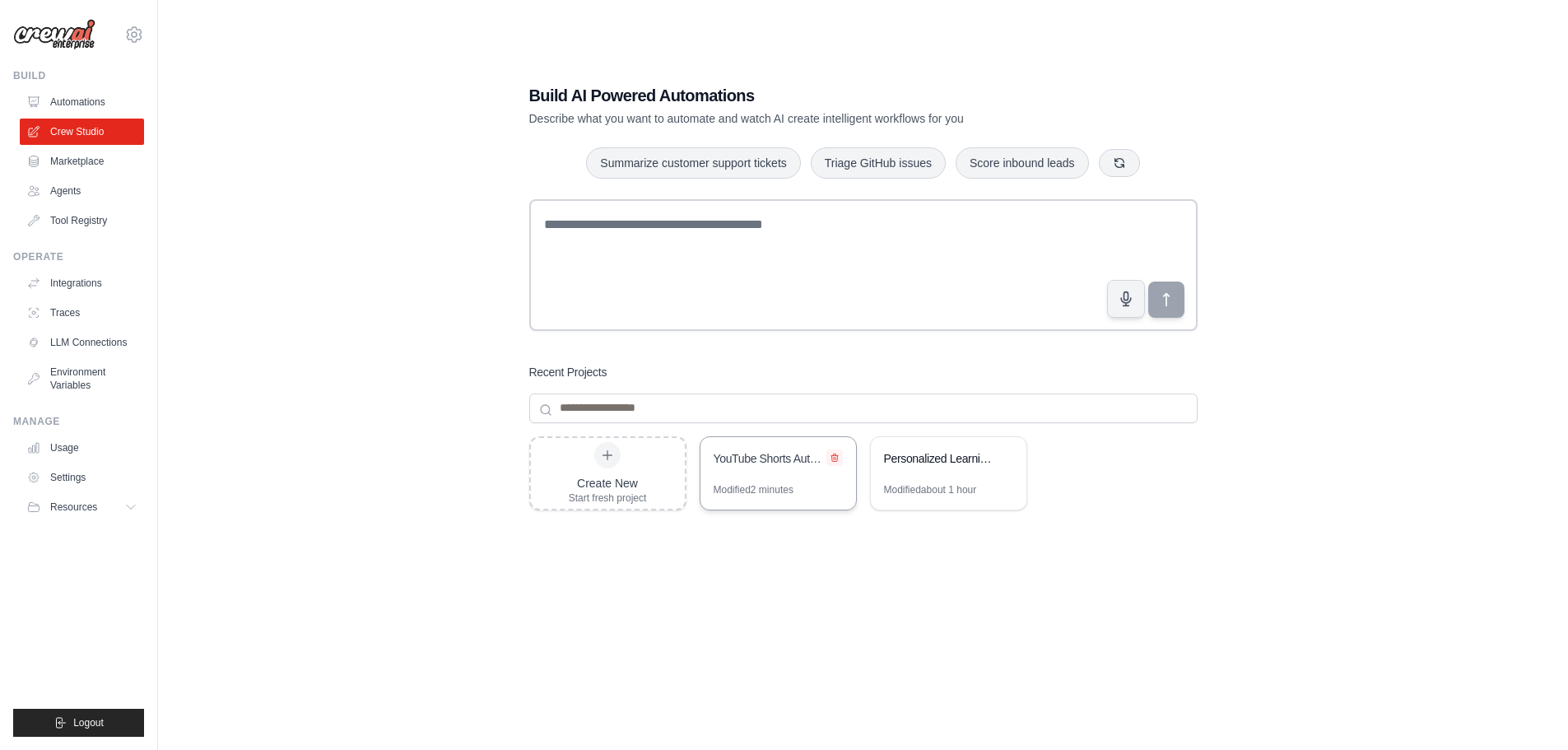
click at [840, 457] on button at bounding box center [835, 458] width 17 height 17
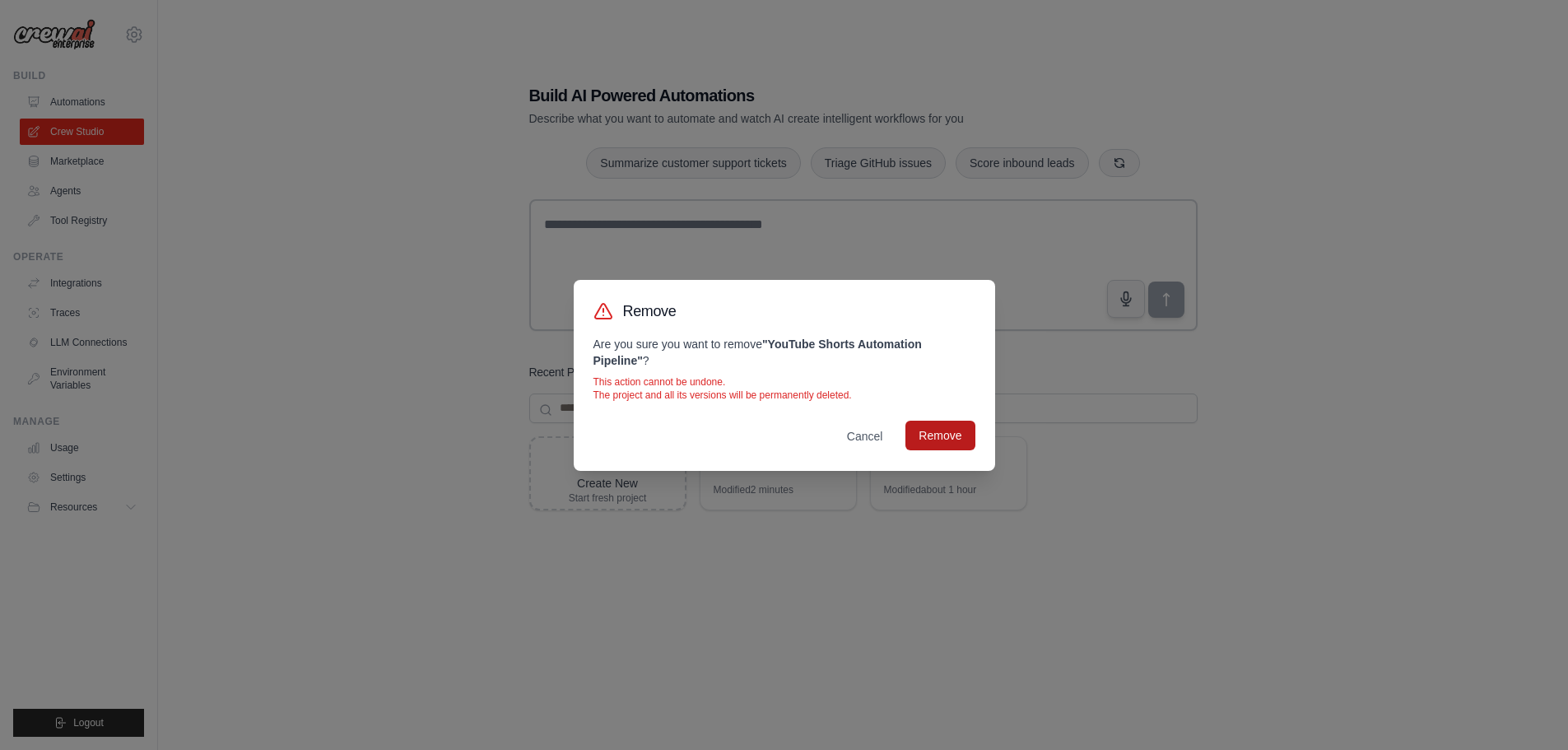
click at [930, 439] on button "Remove" at bounding box center [940, 435] width 70 height 29
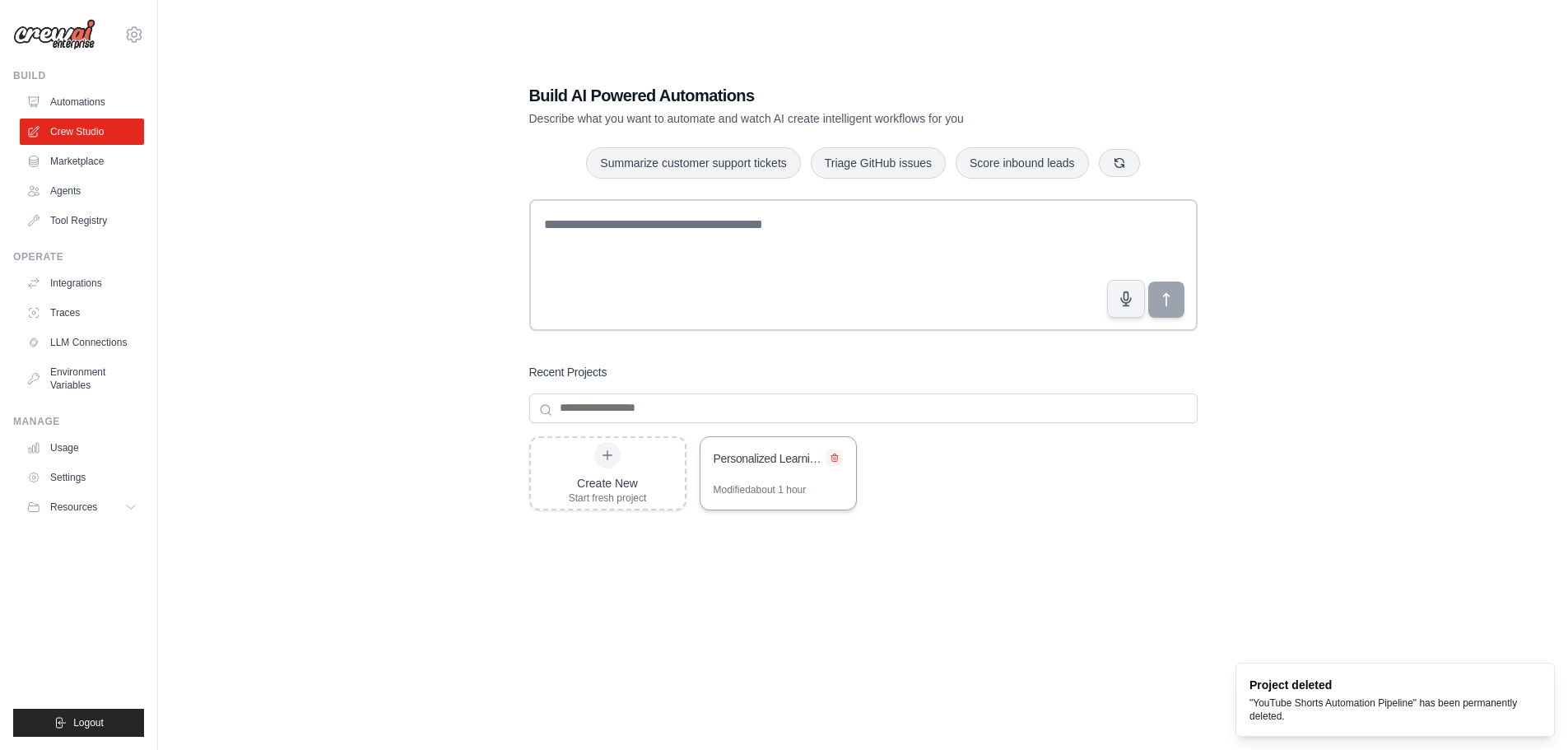
click at [839, 453] on button at bounding box center [835, 458] width 17 height 17
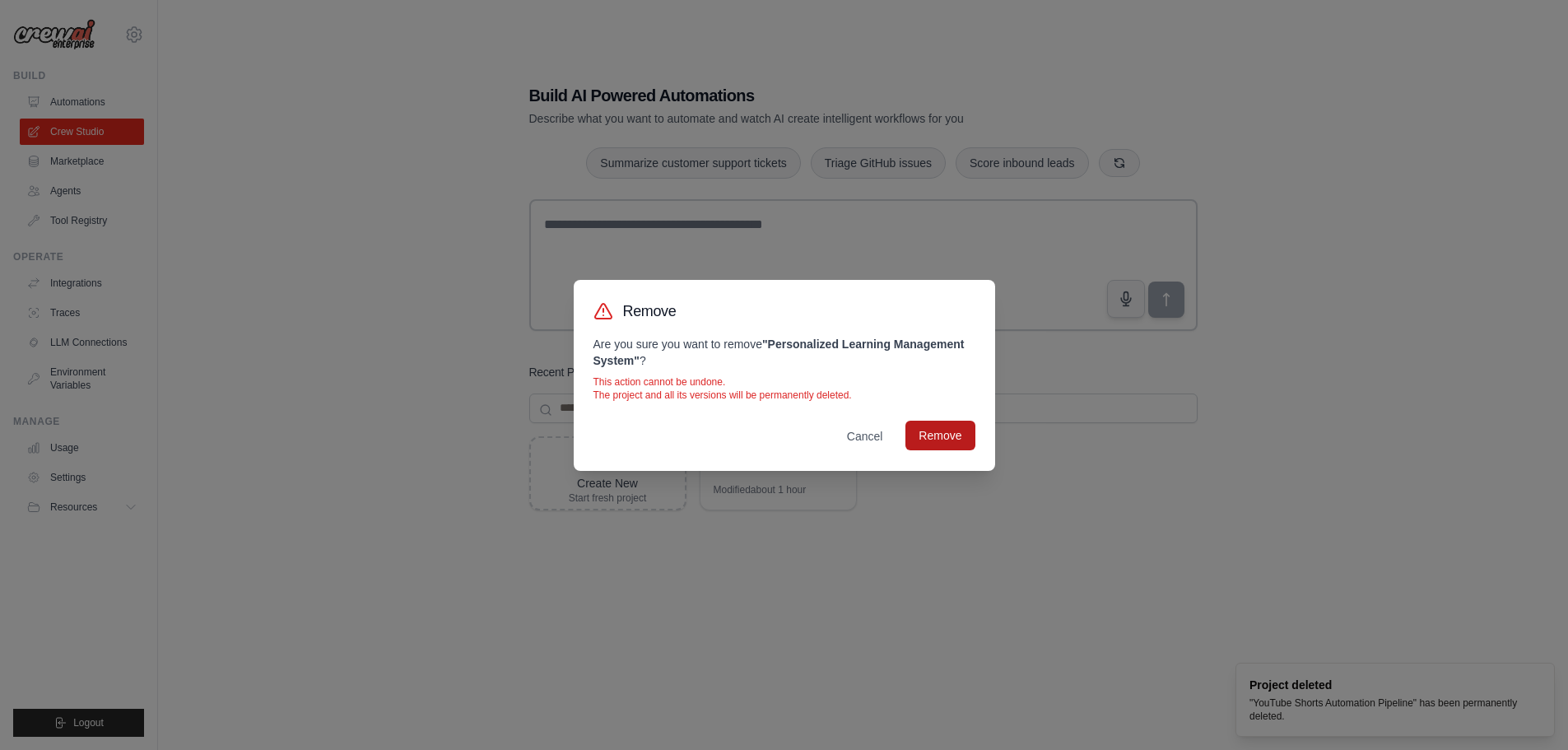
click at [920, 441] on button "Remove" at bounding box center [940, 435] width 70 height 29
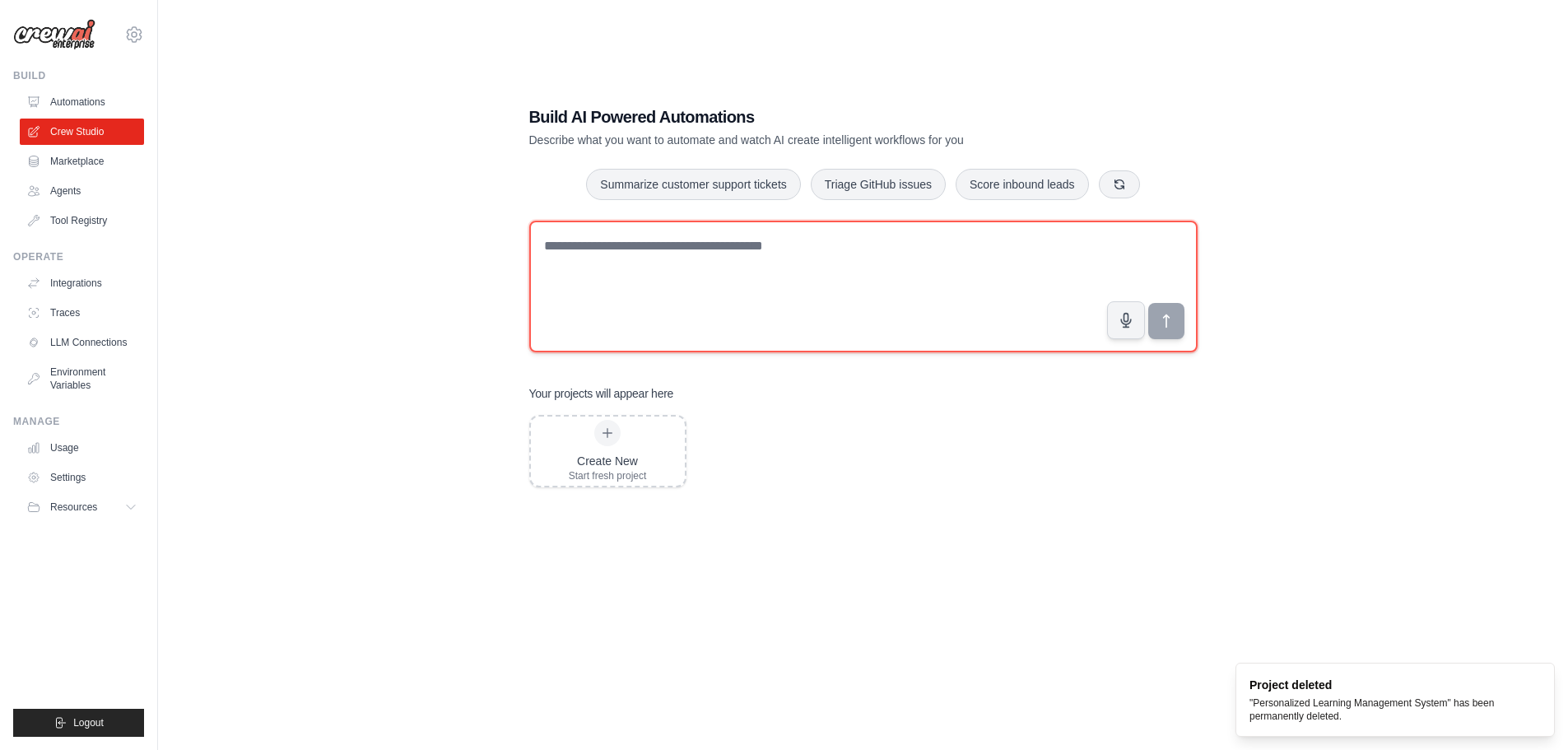
click at [632, 288] on textarea at bounding box center [864, 286] width 668 height 132
paste textarea "**********"
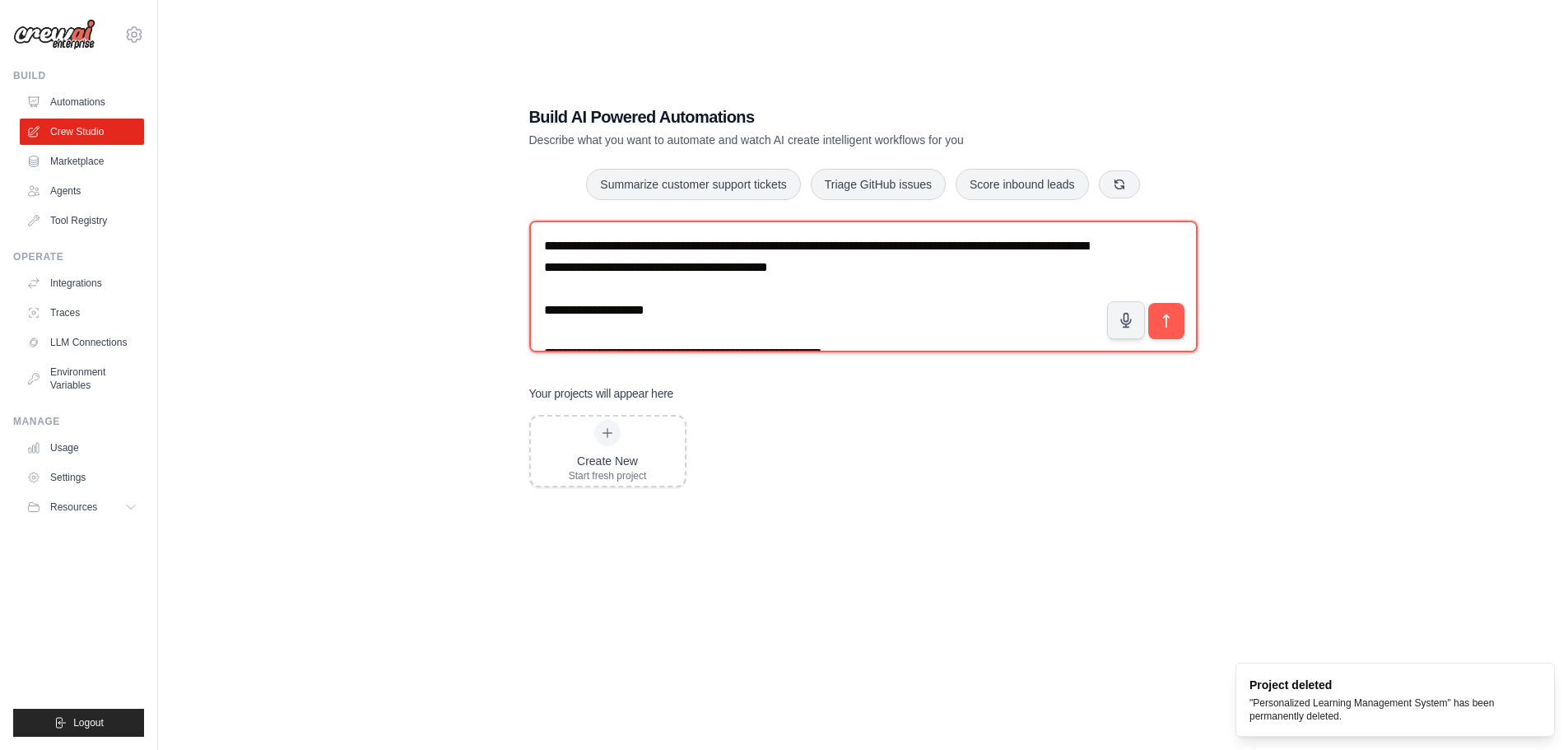
scroll to position [1016, 0]
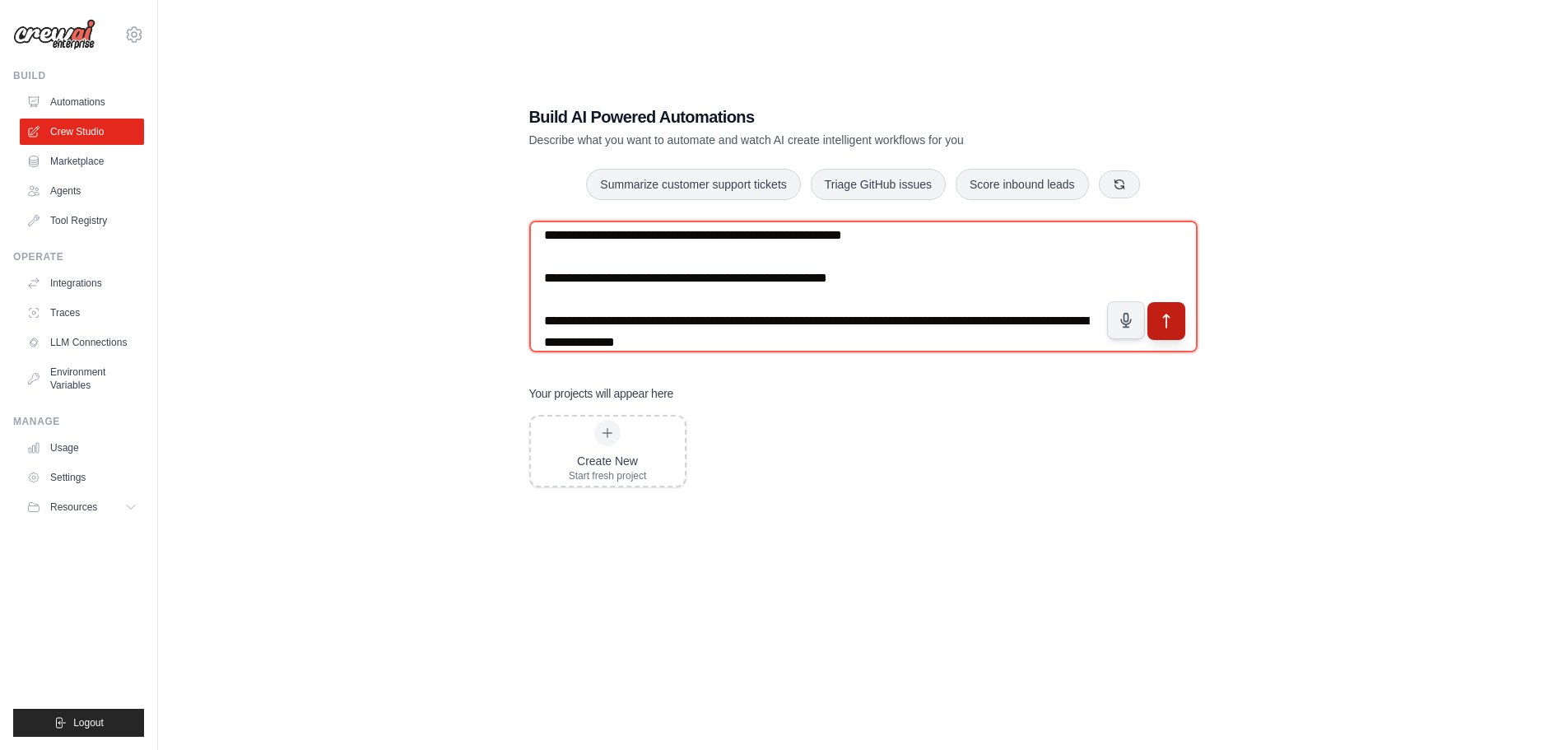
type textarea "**********"
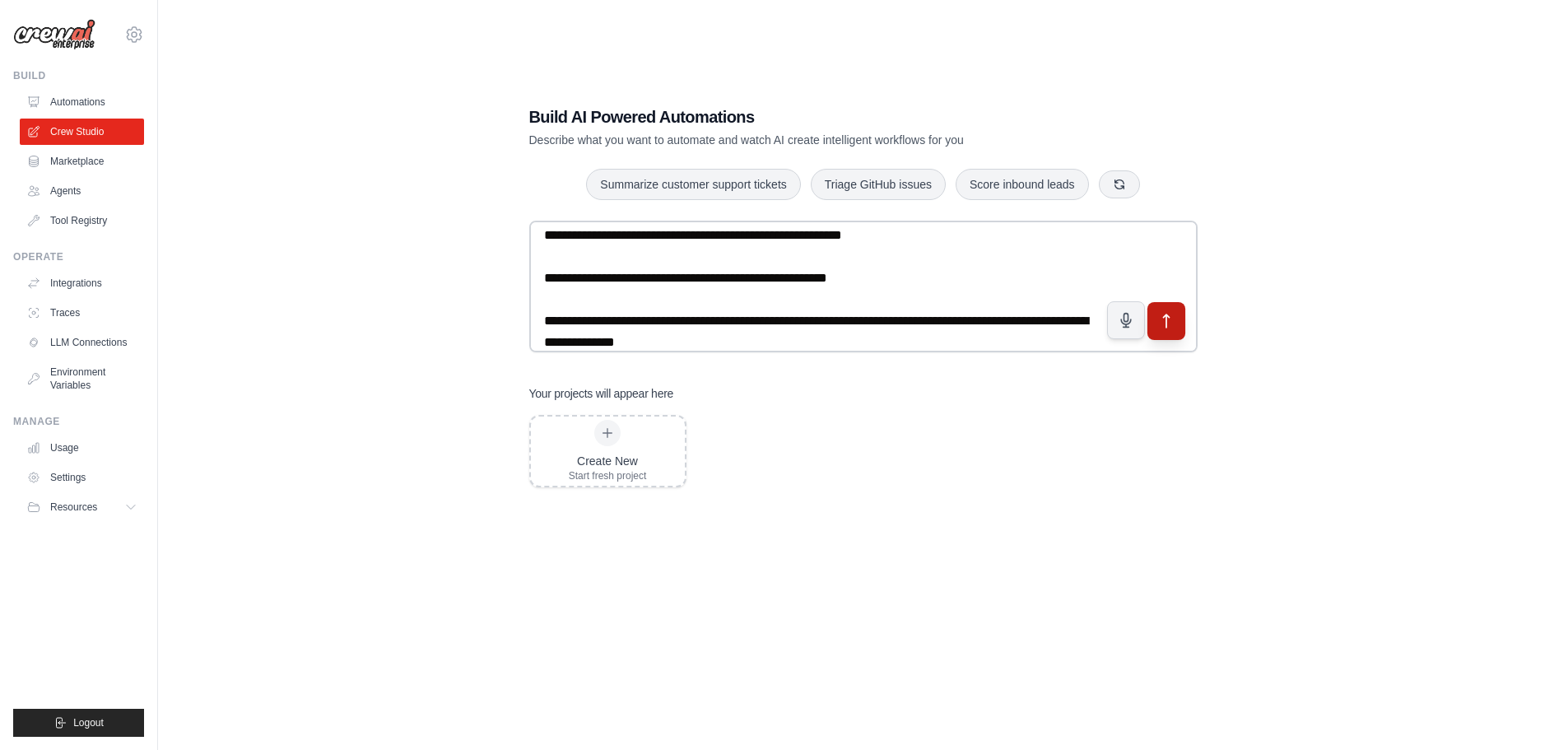
click at [1171, 318] on icon "submit" at bounding box center [1166, 320] width 18 height 18
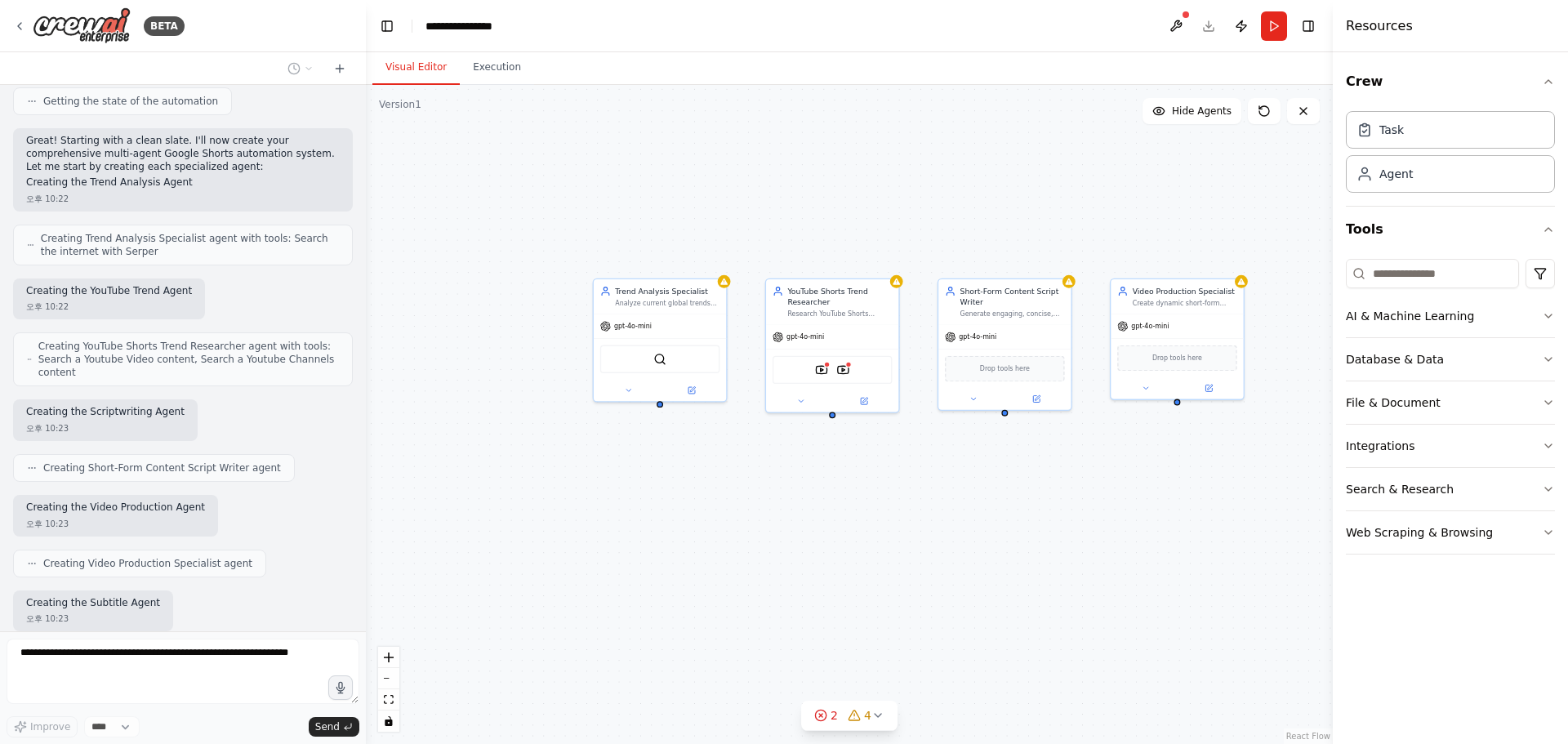
scroll to position [1111, 0]
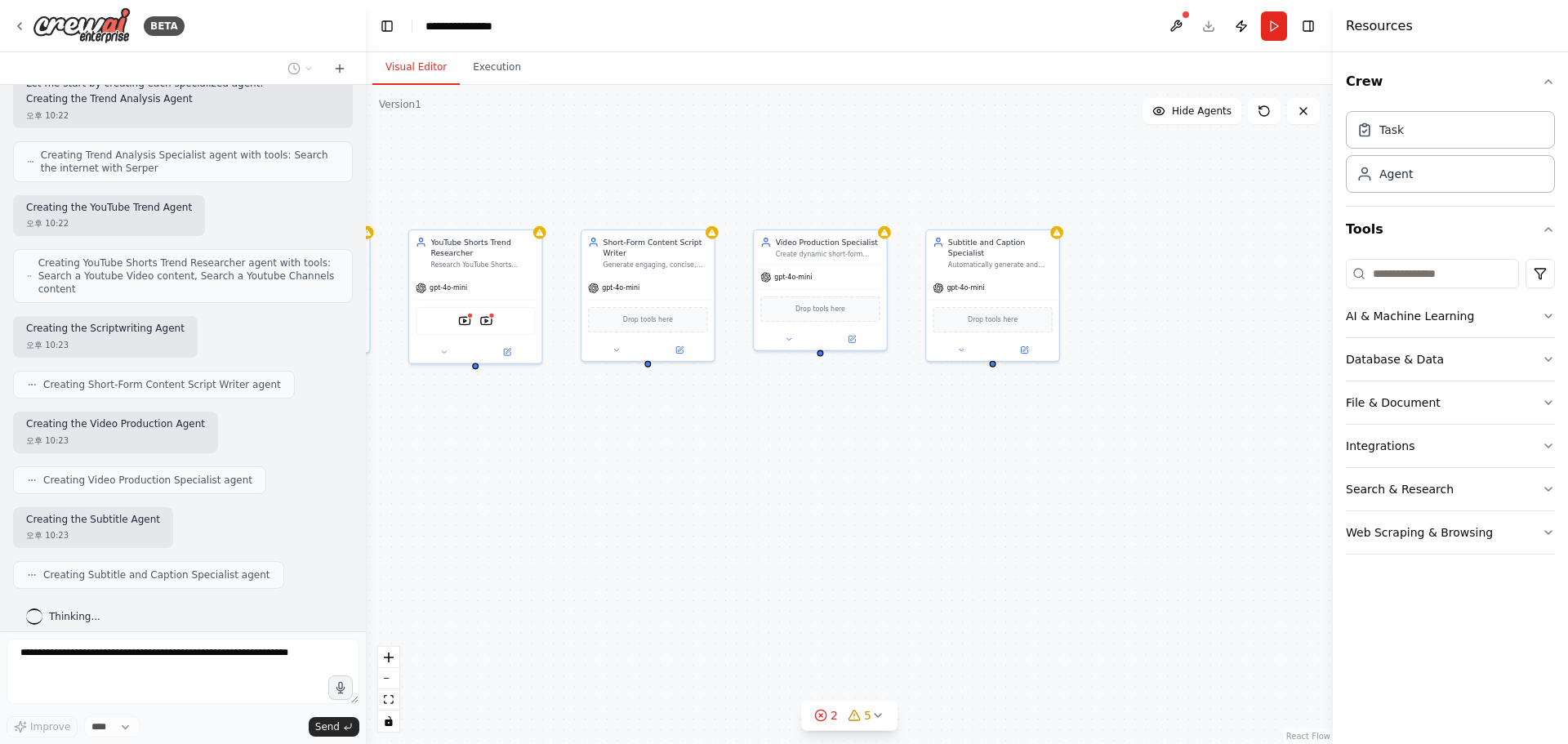
drag, startPoint x: 980, startPoint y: 516, endPoint x: 471, endPoint y: 471, distance: 511.0
click at [475, 471] on div "Trend Analysis Specialist Analyze current global trends and identify viral topi…" at bounding box center [848, 414] width 966 height 659
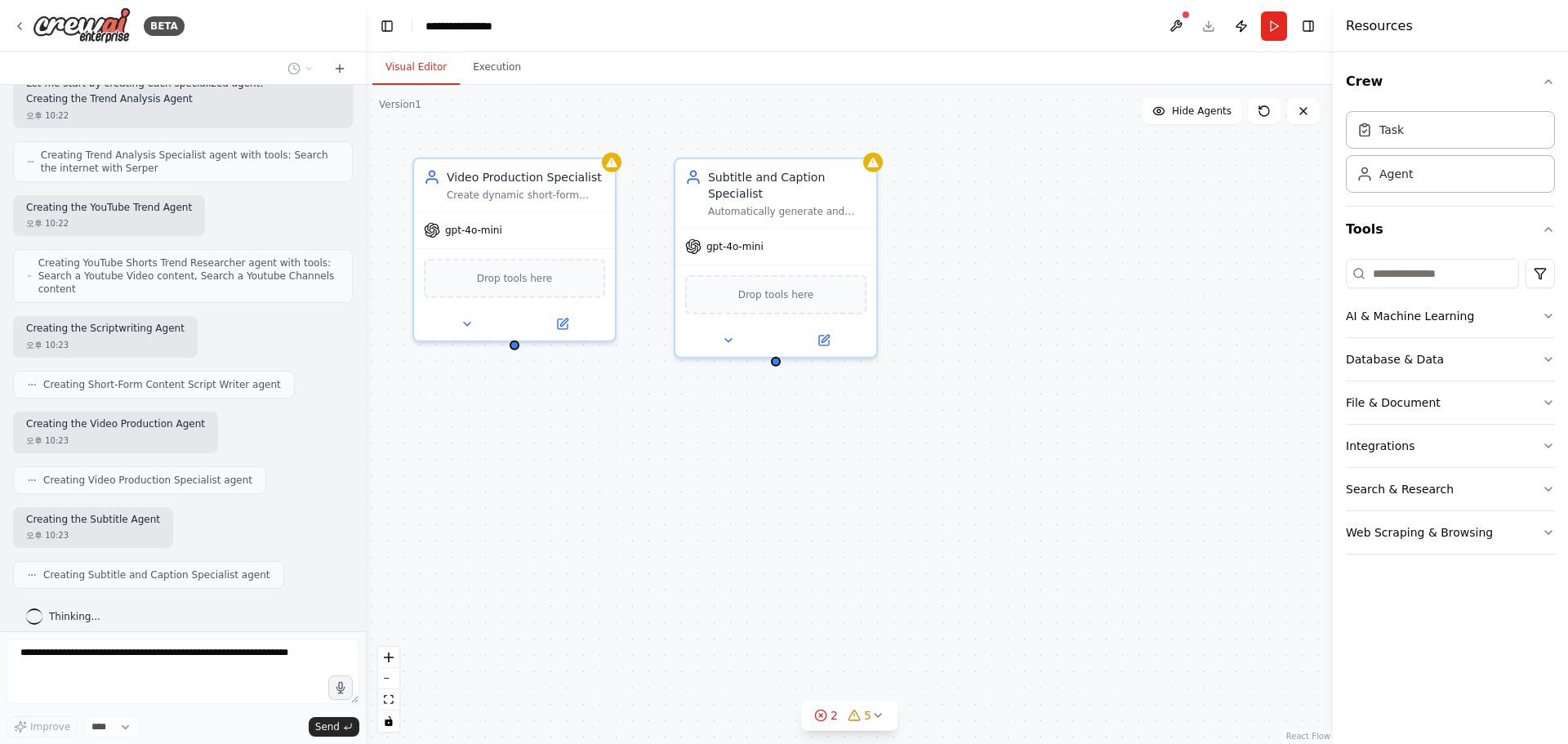
drag, startPoint x: 909, startPoint y: 431, endPoint x: 780, endPoint y: 511, distance: 151.8
click at [780, 511] on div "Trend Analysis Specialist Analyze current global trends and identify viral topi…" at bounding box center [848, 414] width 966 height 659
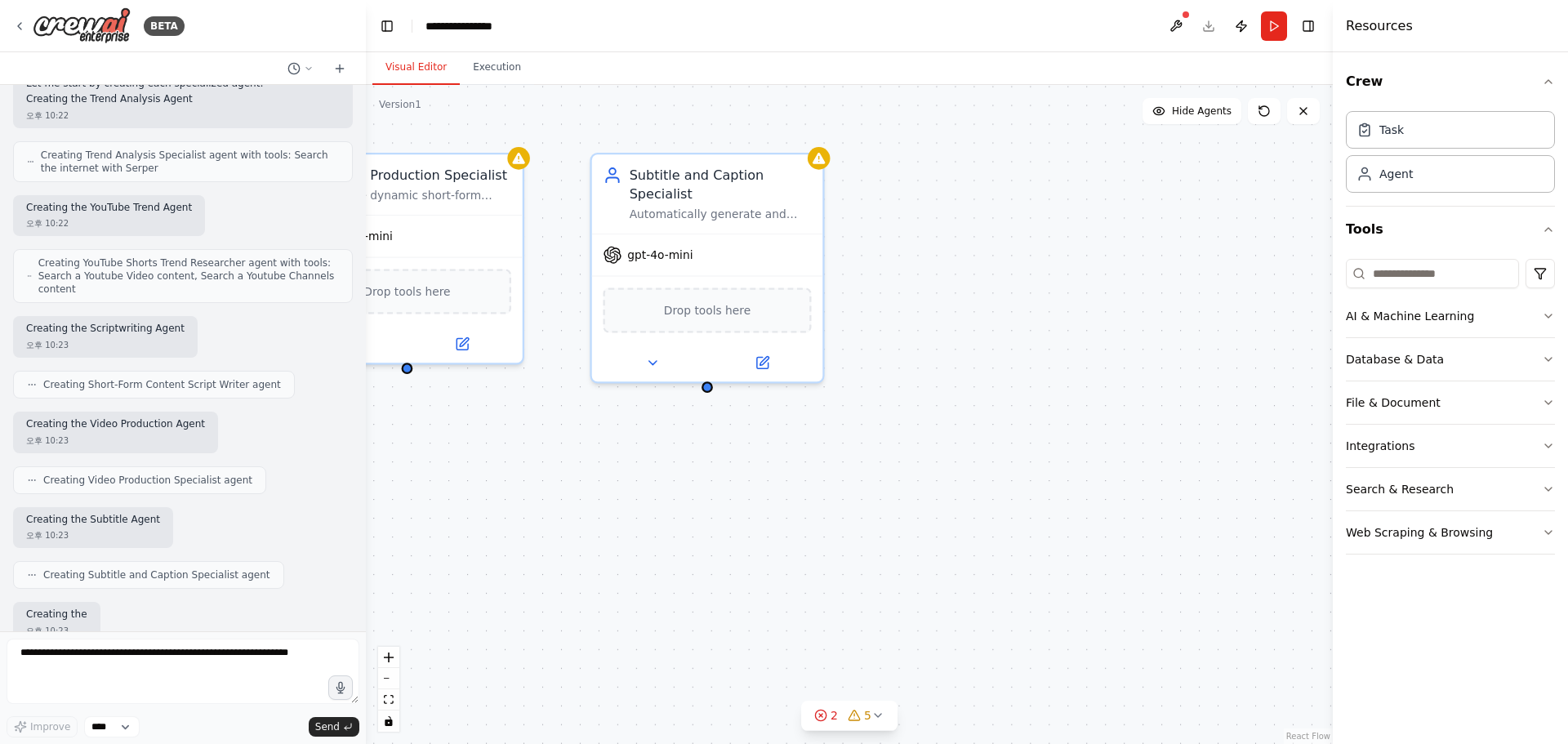
scroll to position [1205, 0]
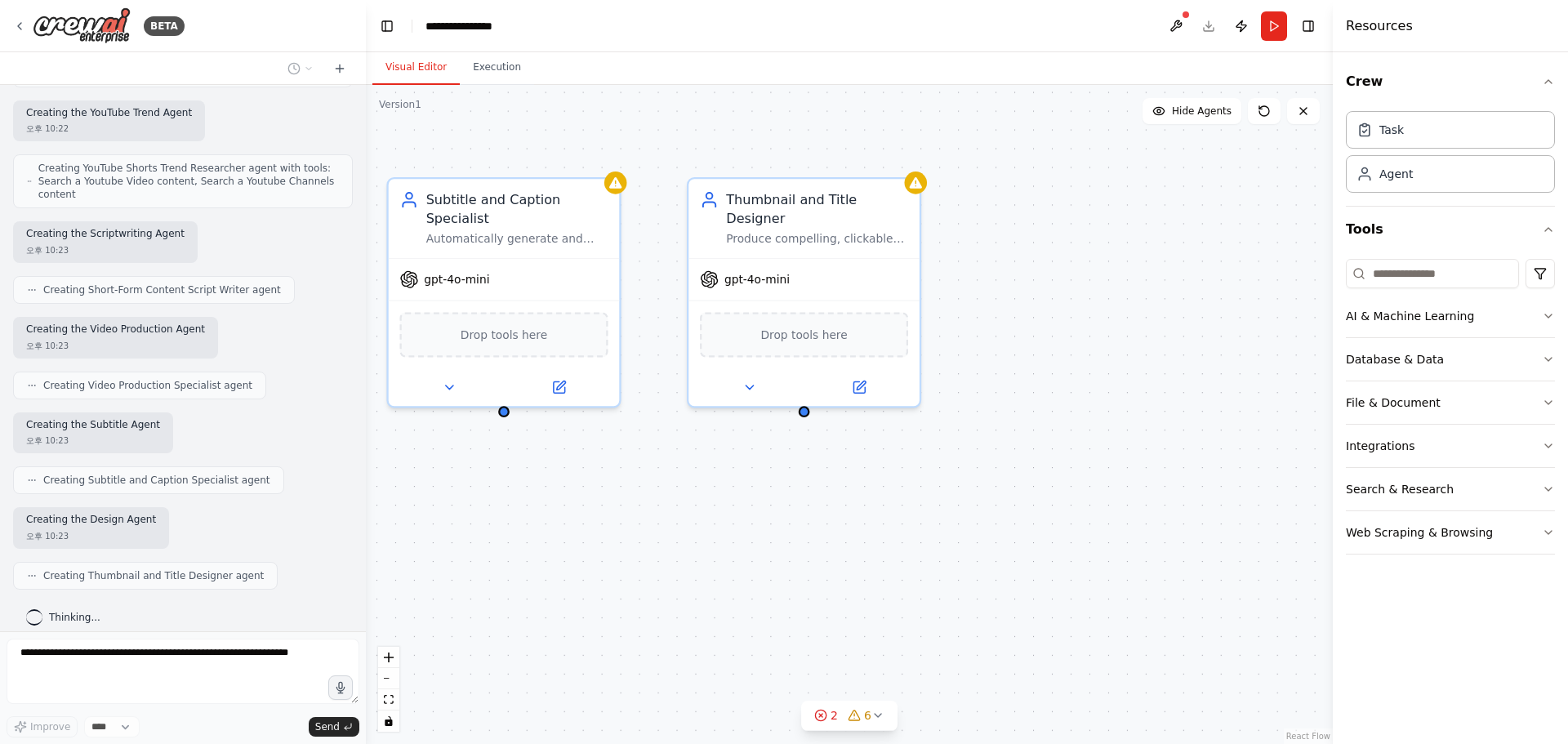
drag, startPoint x: 981, startPoint y: 499, endPoint x: 769, endPoint y: 525, distance: 213.6
click at [769, 525] on div "Trend Analysis Specialist Analyze current global trends and identify viral topi…" at bounding box center [848, 414] width 966 height 659
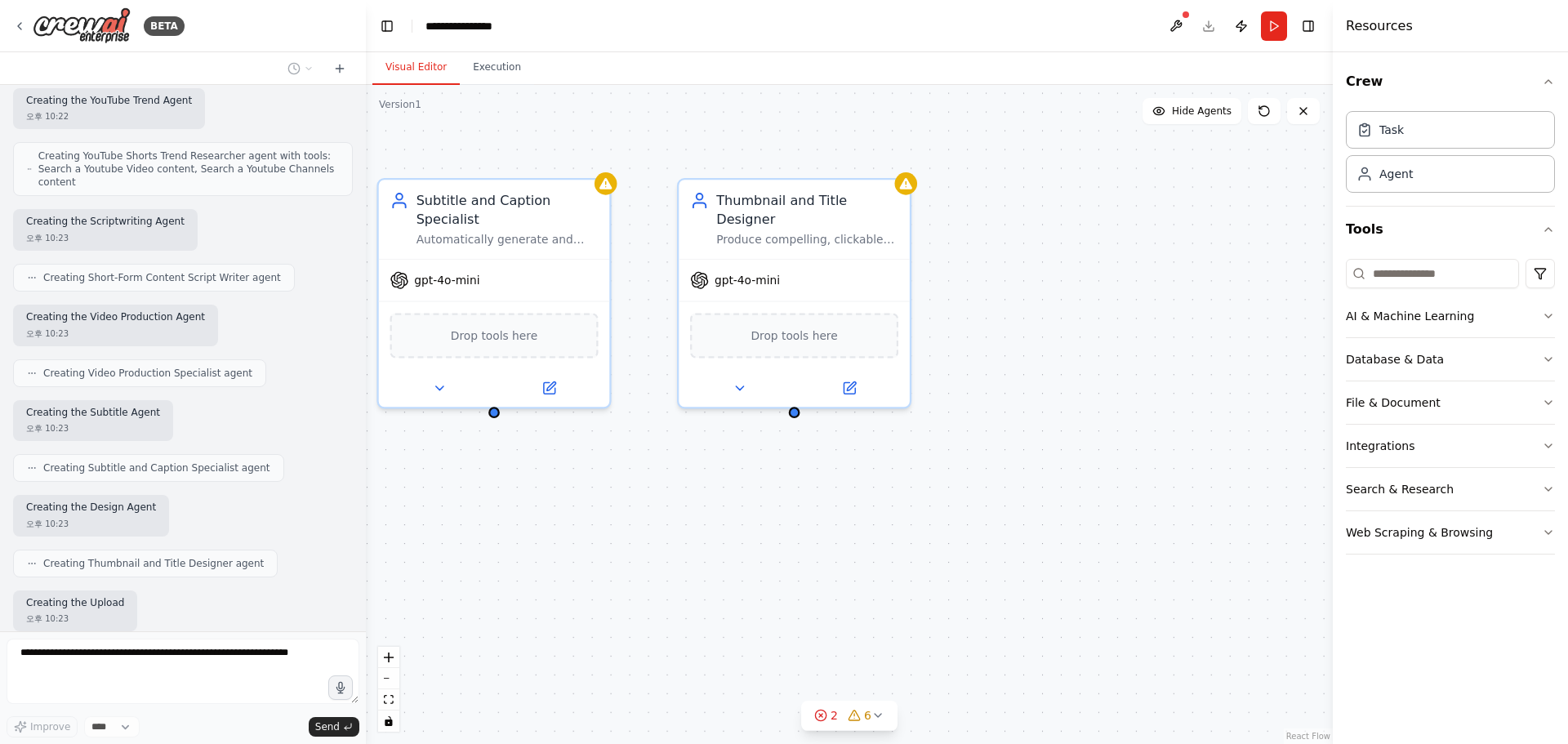
scroll to position [1301, 0]
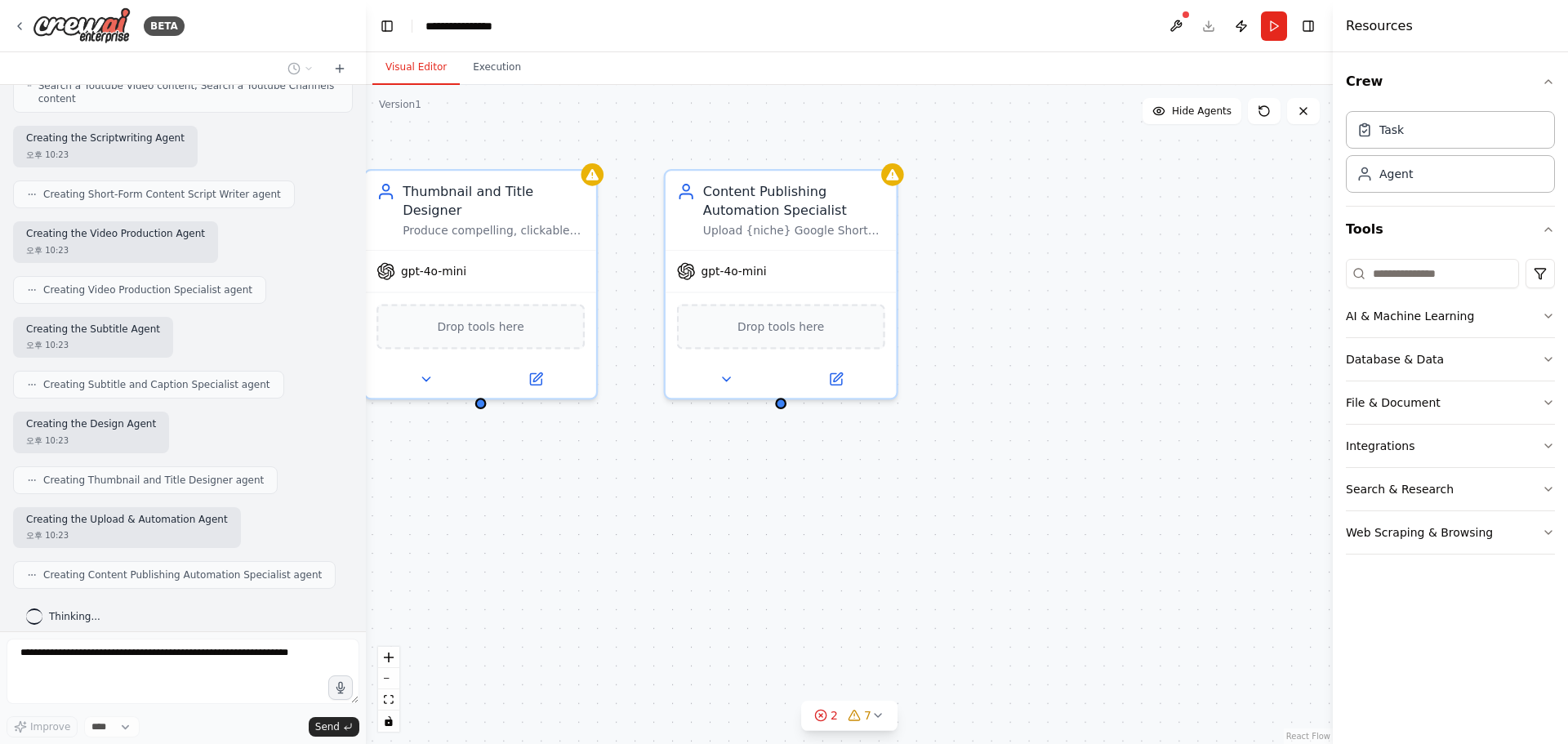
drag, startPoint x: 1020, startPoint y: 525, endPoint x: 691, endPoint y: 515, distance: 329.2
click at [691, 515] on div "Trend Analysis Specialist Analyze current global trends and identify viral topi…" at bounding box center [848, 414] width 966 height 659
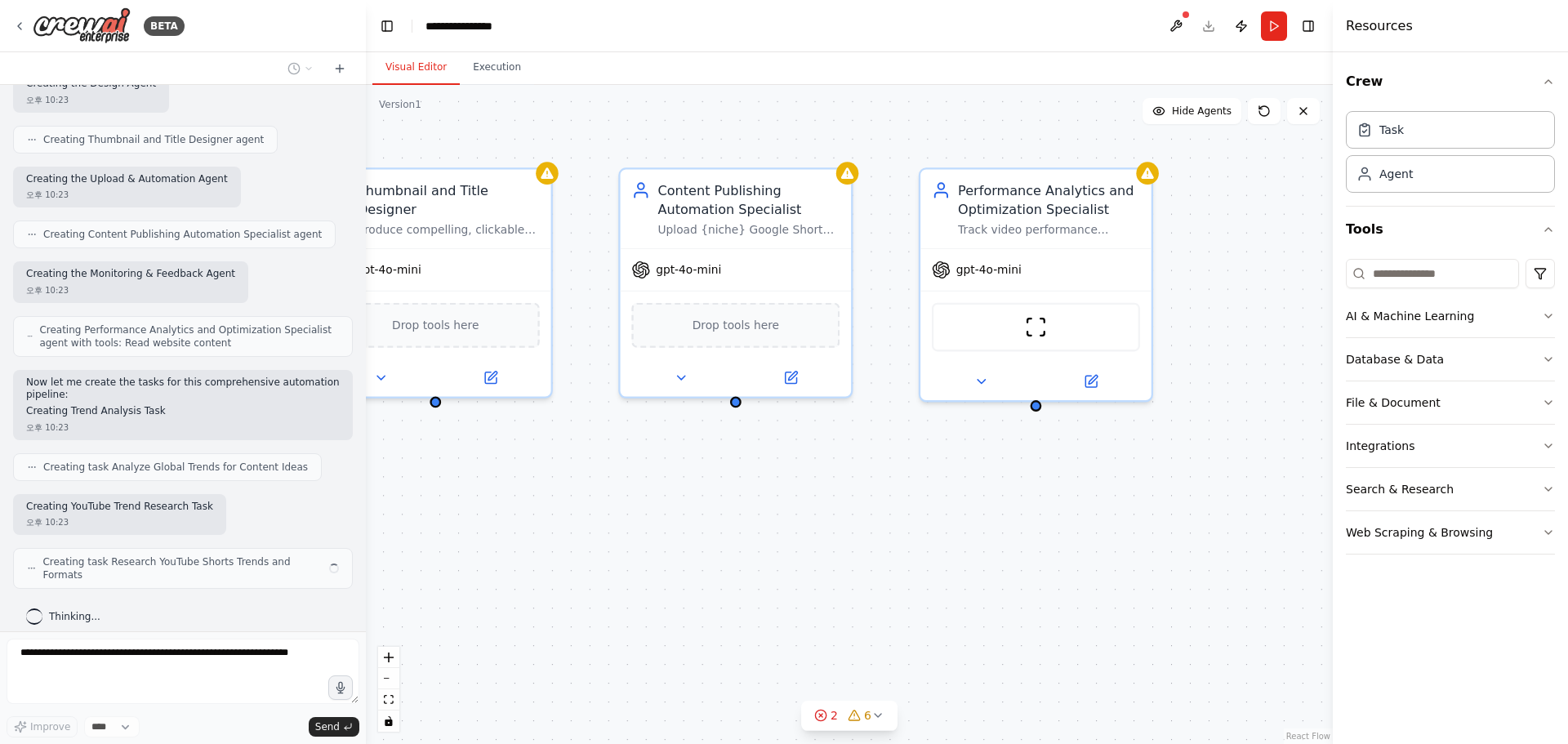
scroll to position [1628, 0]
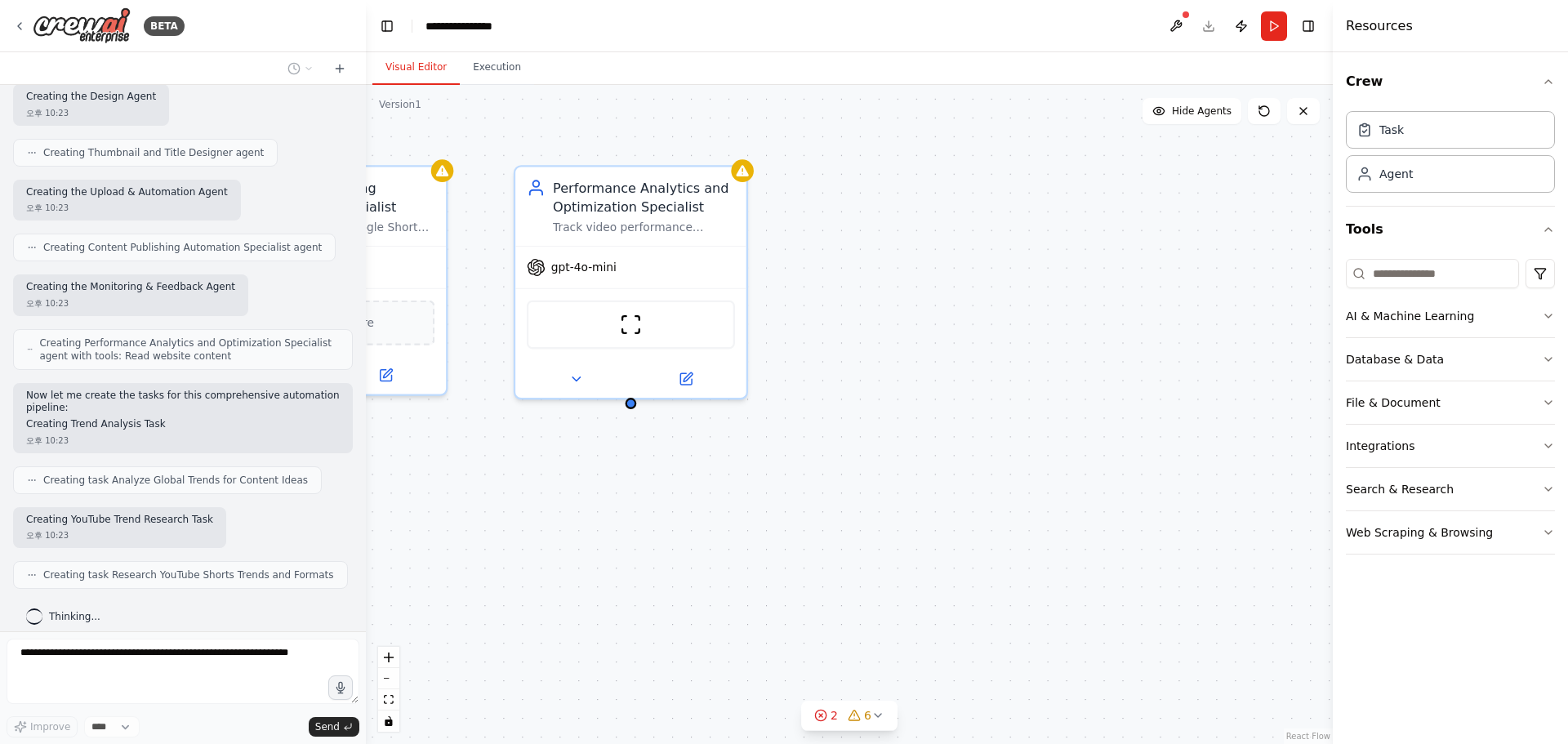
drag, startPoint x: 1076, startPoint y: 515, endPoint x: 934, endPoint y: 513, distance: 142.0
click at [934, 513] on div ".deletable-edge-delete-btn { width: 20px; height: 20px; border: 0px solid #ffff…" at bounding box center [848, 414] width 966 height 659
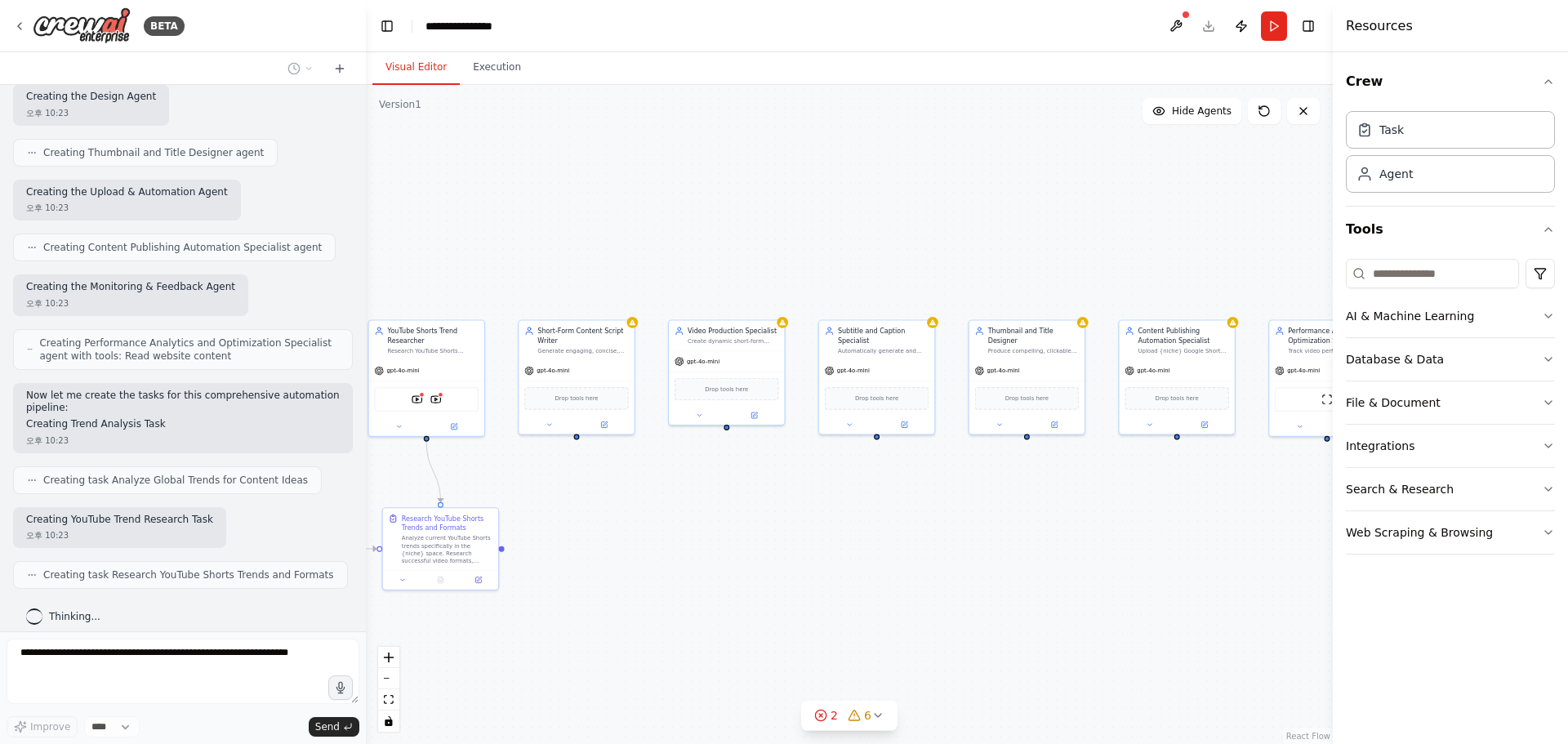
drag, startPoint x: 600, startPoint y: 534, endPoint x: 1070, endPoint y: 515, distance: 470.4
click at [1070, 515] on div ".deletable-edge-delete-btn { width: 20px; height: 20px; border: 0px solid #ffff…" at bounding box center [848, 414] width 966 height 659
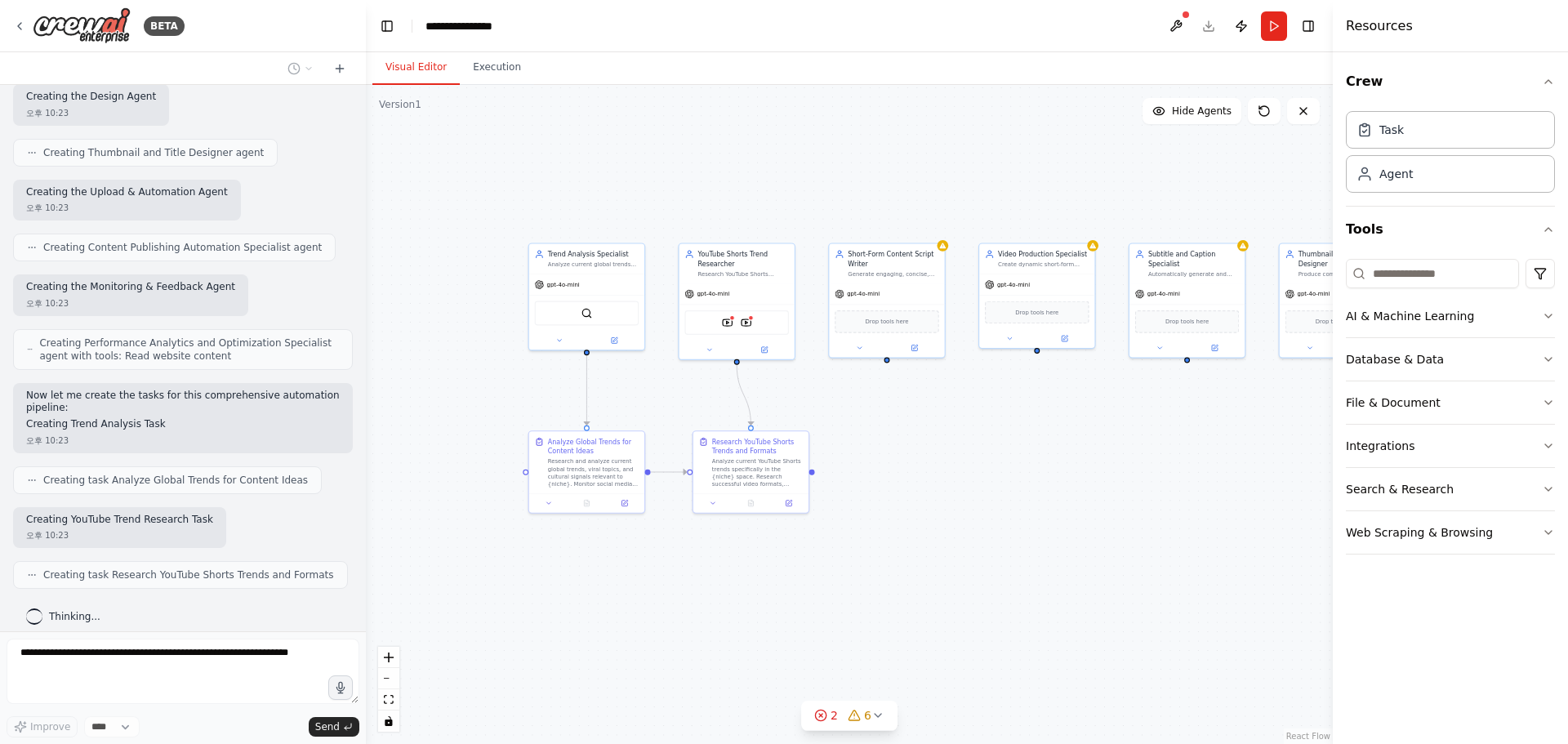
drag, startPoint x: 640, startPoint y: 520, endPoint x: 927, endPoint y: 444, distance: 296.9
click at [927, 444] on div ".deletable-edge-delete-btn { width: 20px; height: 20px; border: 0px solid #ffff…" at bounding box center [848, 414] width 966 height 659
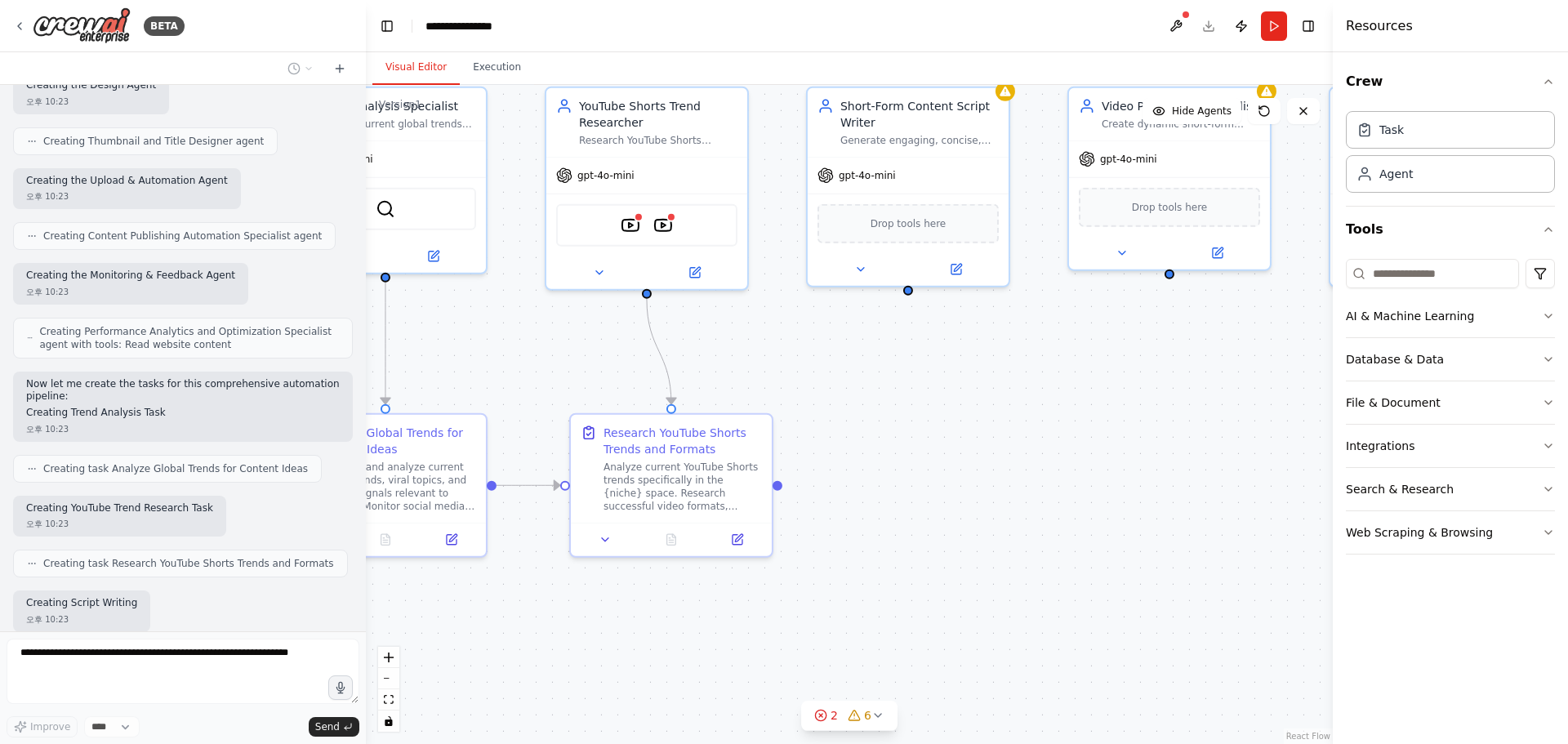
scroll to position [1723, 0]
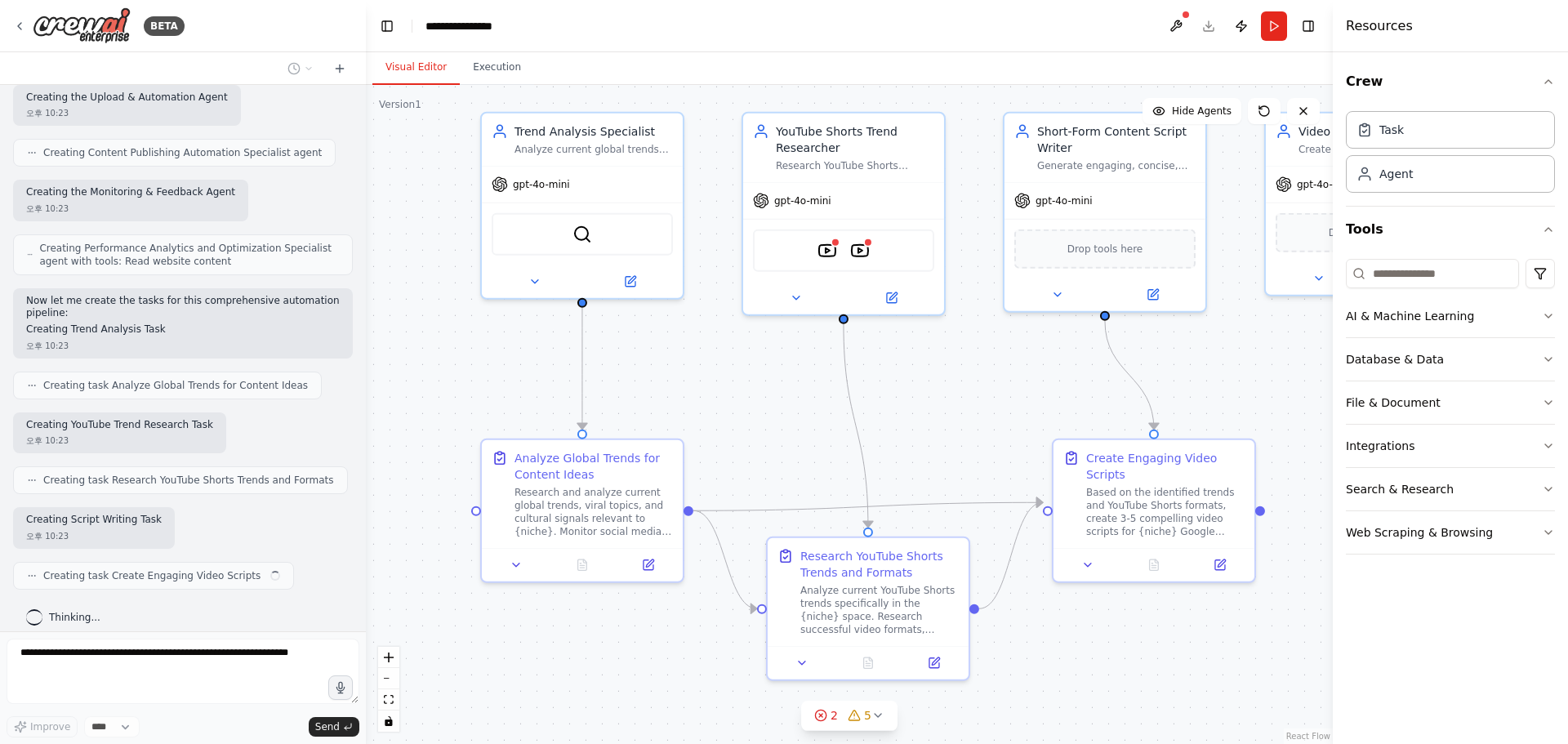
drag, startPoint x: 804, startPoint y: 373, endPoint x: 1000, endPoint y: 399, distance: 197.7
click at [1000, 399] on div ".deletable-edge-delete-btn { width: 20px; height: 20px; border: 0px solid #ffff…" at bounding box center [848, 414] width 966 height 659
click at [547, 190] on div "gpt-4o-mini" at bounding box center [582, 181] width 201 height 36
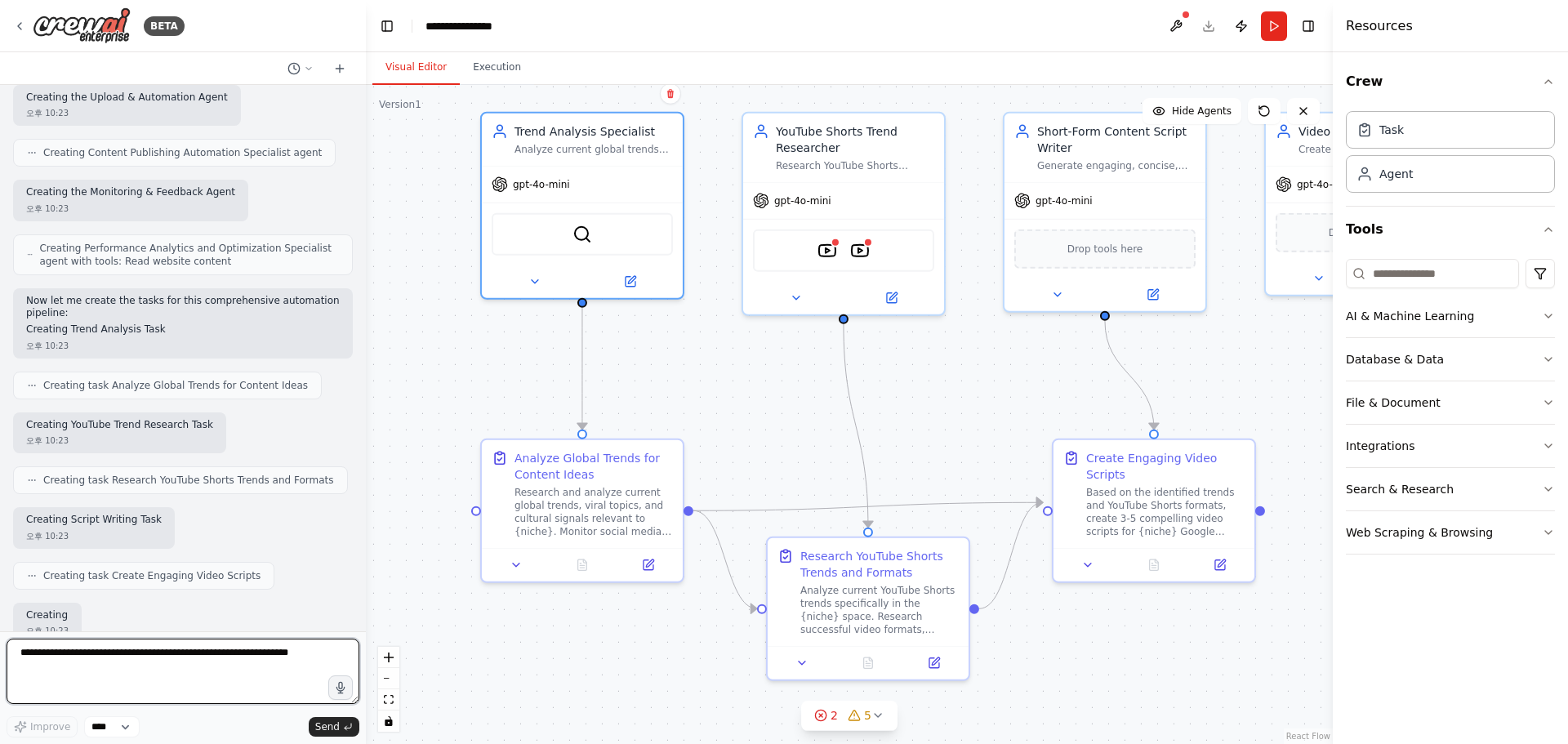
scroll to position [1819, 0]
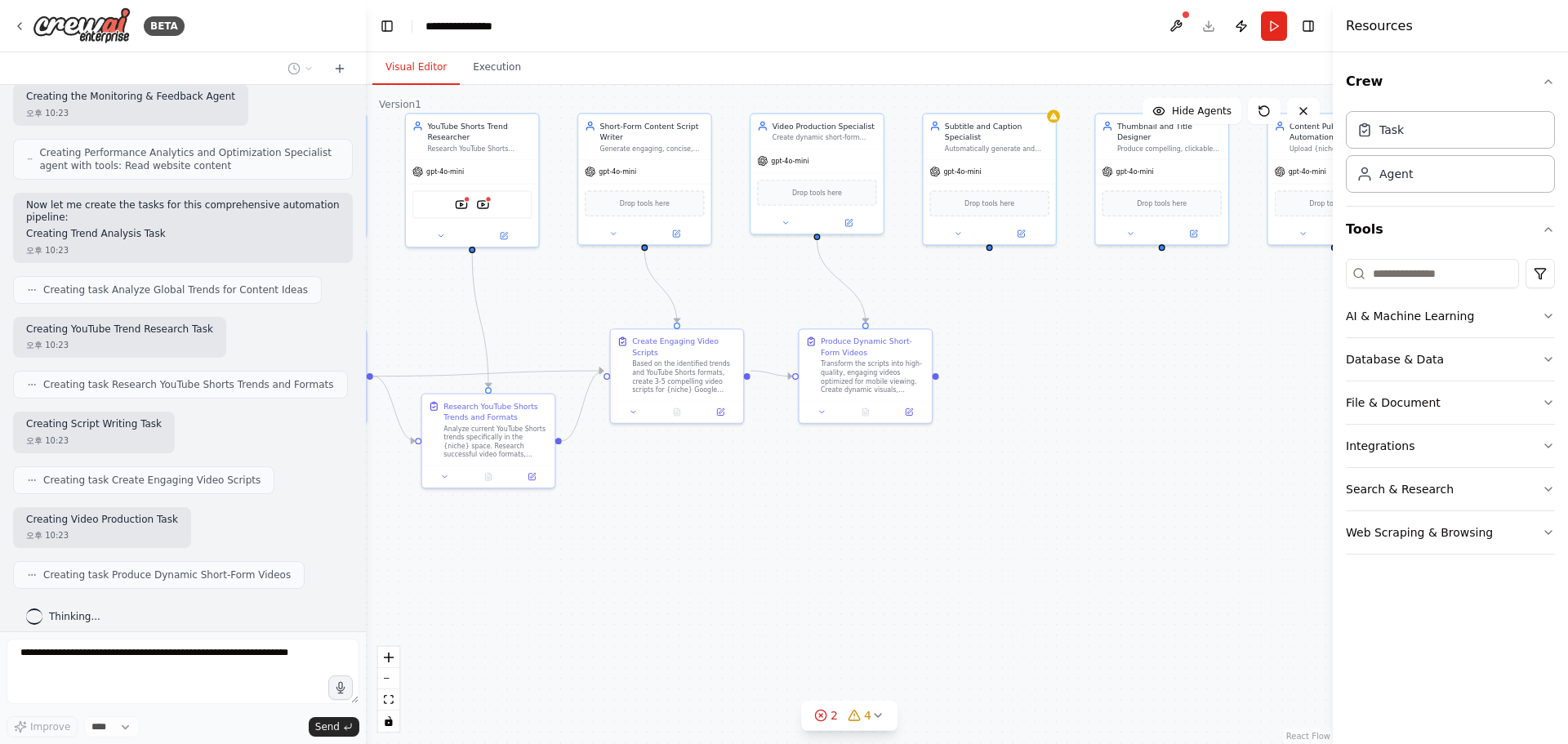
drag, startPoint x: 1034, startPoint y: 545, endPoint x: 755, endPoint y: 474, distance: 287.9
click at [755, 474] on div ".deletable-edge-delete-btn { width: 20px; height: 20px; border: 0px solid #ffff…" at bounding box center [848, 414] width 966 height 659
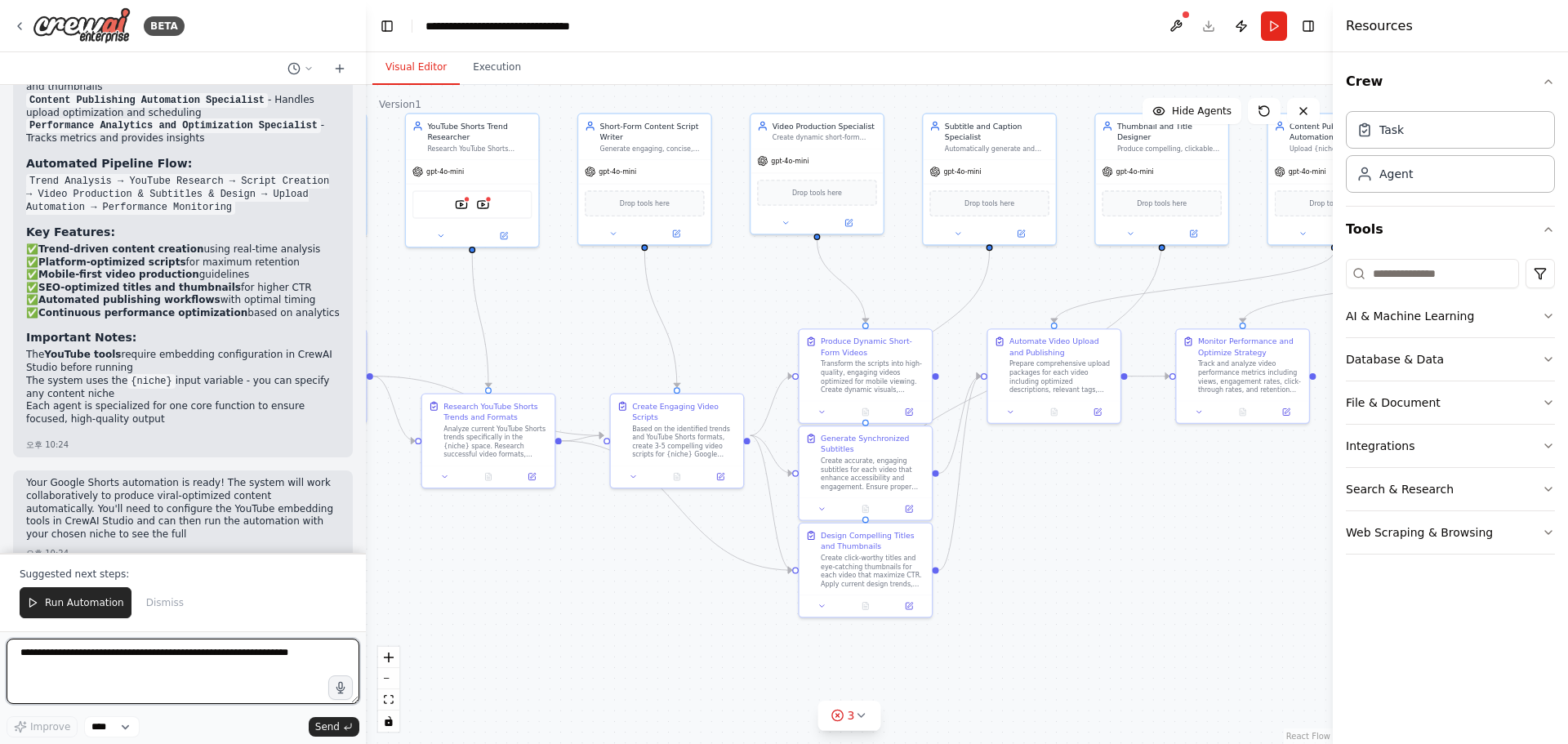
scroll to position [3202, 0]
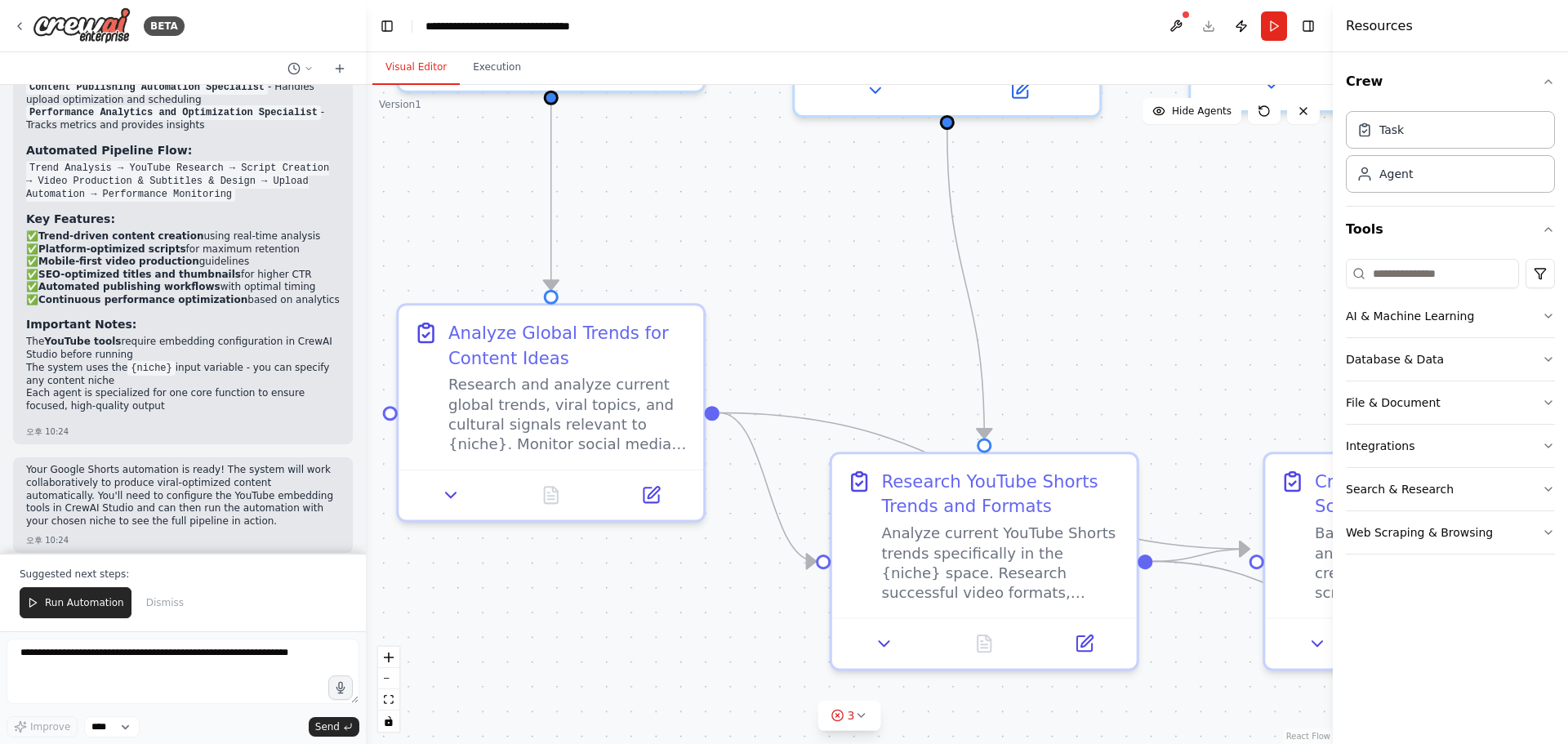
drag, startPoint x: 508, startPoint y: 556, endPoint x: 548, endPoint y: 569, distance: 42.1
click at [548, 569] on div ".deletable-edge-delete-btn { width: 20px; height: 20px; border: 0px solid #ffff…" at bounding box center [848, 414] width 966 height 659
click at [450, 499] on icon at bounding box center [451, 490] width 20 height 20
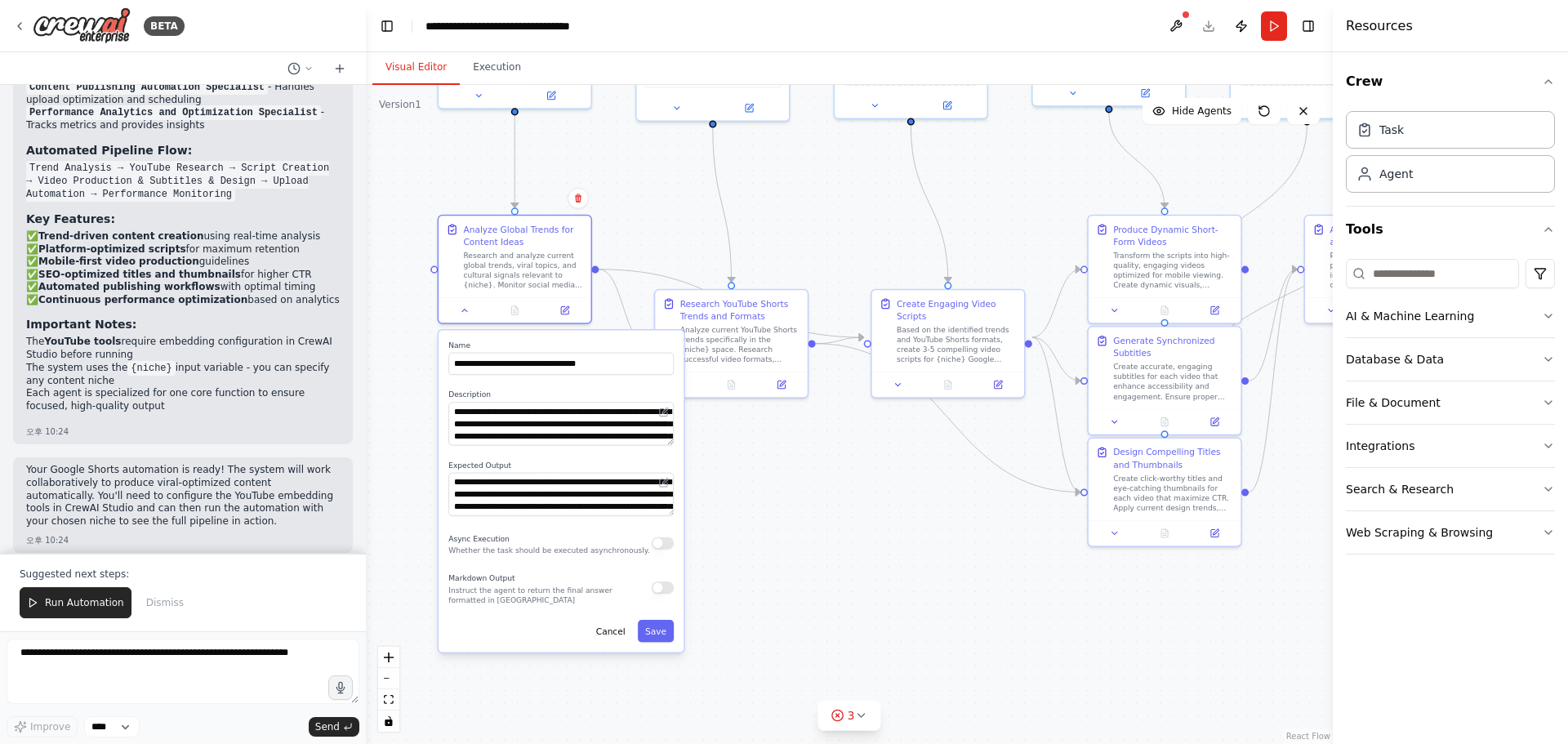
drag, startPoint x: 905, startPoint y: 667, endPoint x: 790, endPoint y: 451, distance: 244.7
click at [790, 451] on div ".deletable-edge-delete-btn { width: 20px; height: 20px; border: 0px solid #ffff…" at bounding box center [848, 414] width 966 height 659
click at [612, 641] on button "Cancel" at bounding box center [610, 631] width 44 height 22
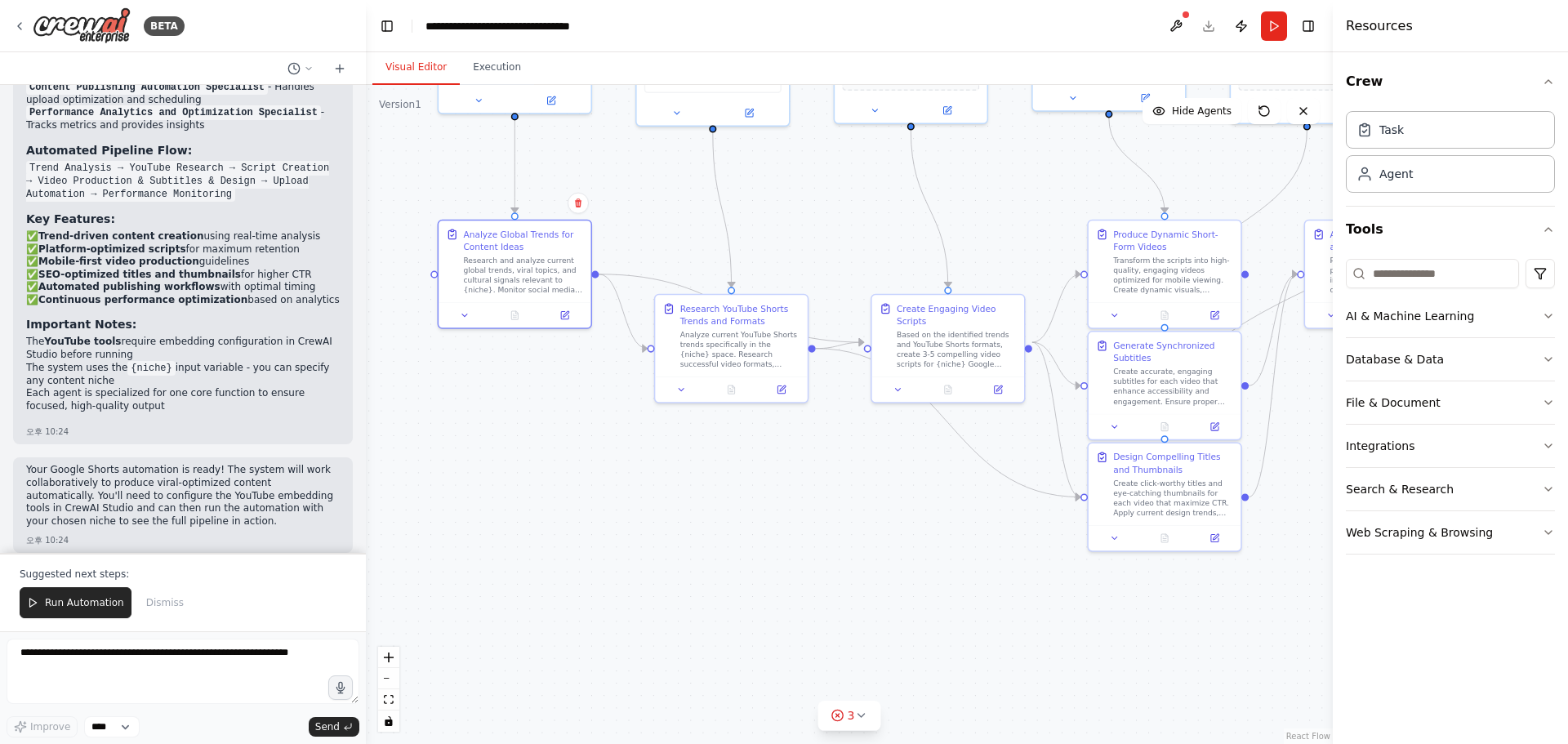
drag, startPoint x: 735, startPoint y: 493, endPoint x: 858, endPoint y: 738, distance: 274.1
click at [858, 738] on div ".deletable-edge-delete-btn { width: 20px; height: 20px; border: 0px solid #ffff…" at bounding box center [848, 414] width 966 height 659
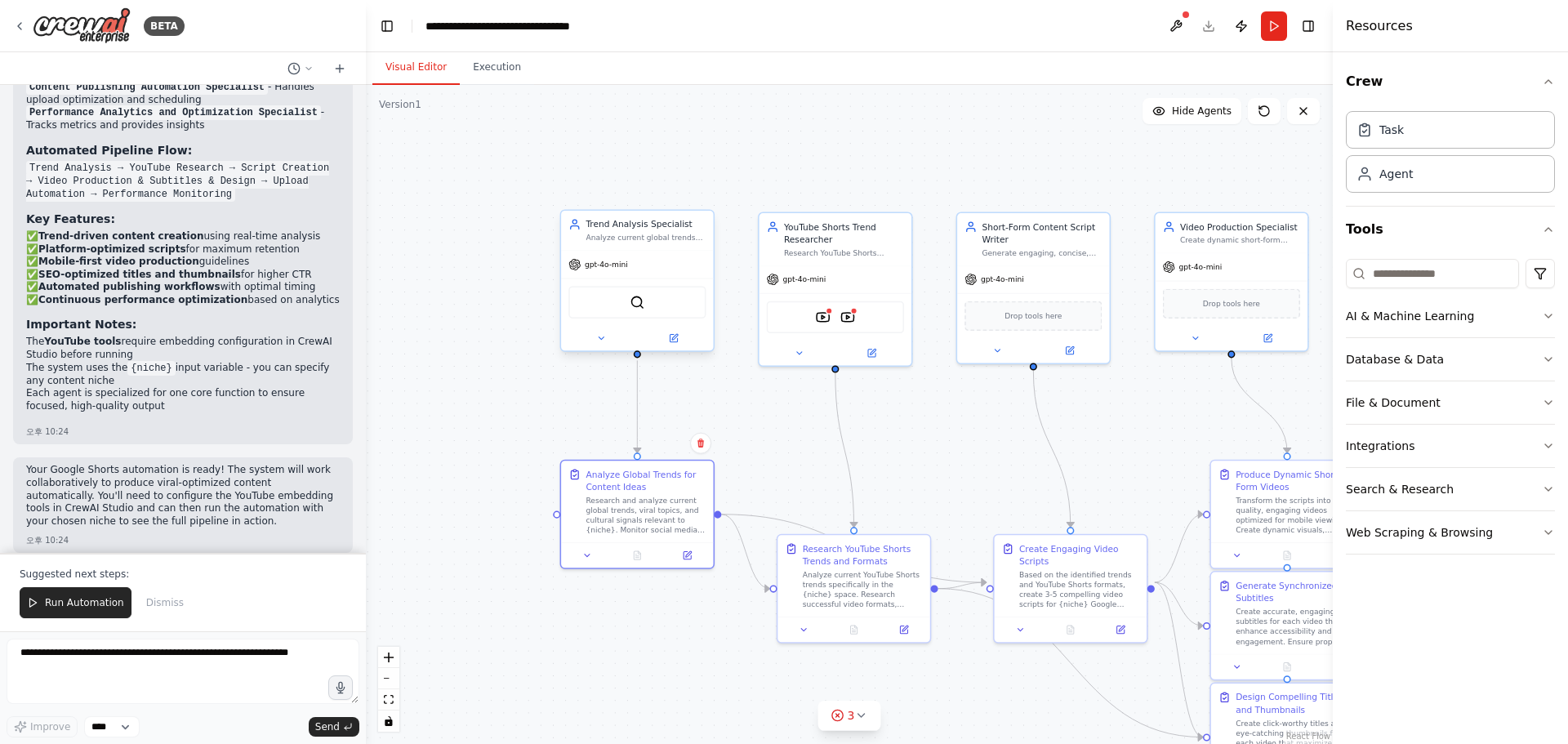
click at [587, 270] on div "gpt-4o-mini" at bounding box center [598, 264] width 60 height 12
click at [599, 346] on button at bounding box center [601, 338] width 71 height 15
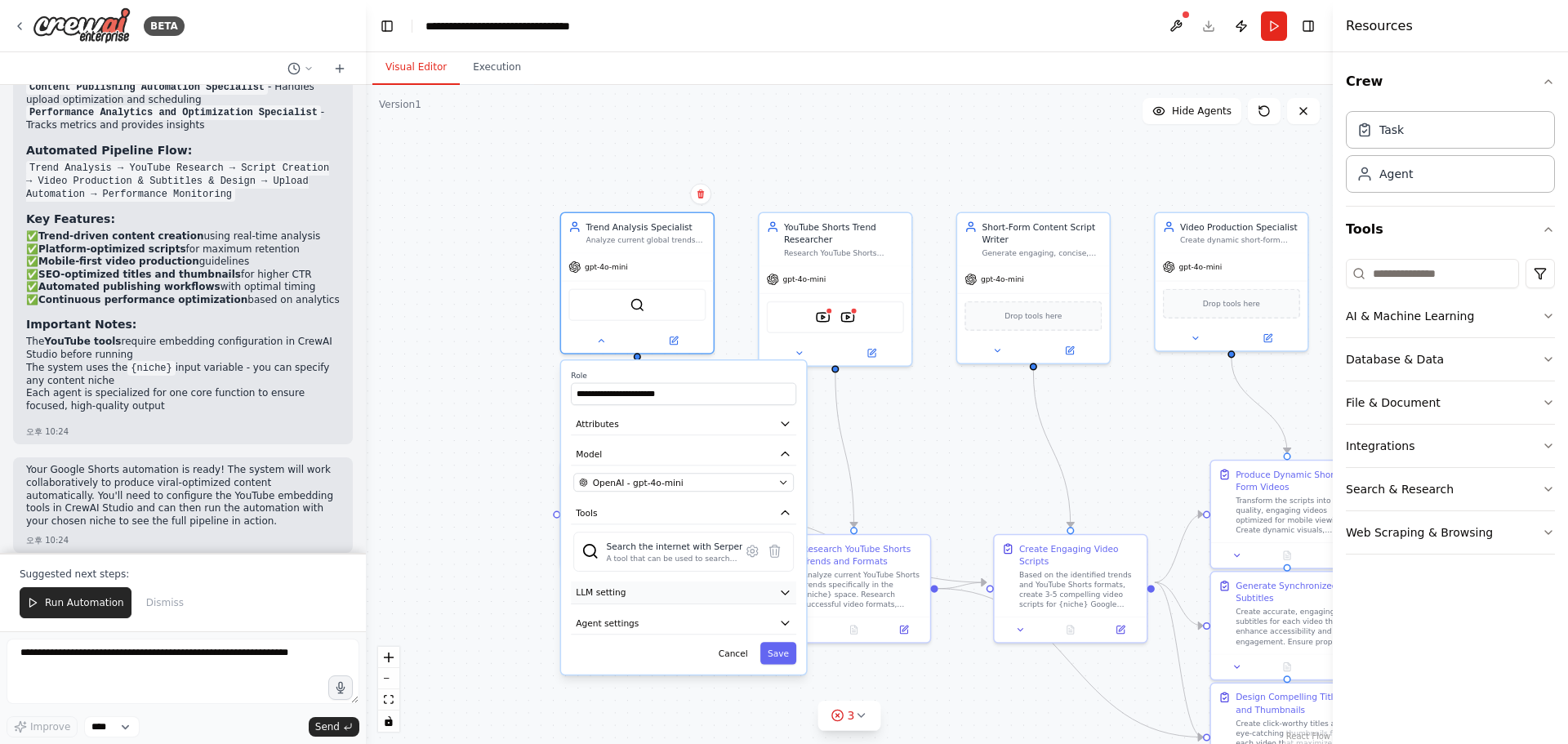
click at [603, 591] on span "LLM setting" at bounding box center [601, 592] width 50 height 12
click at [519, 547] on div ".deletable-edge-delete-btn { width: 20px; height: 20px; border: 0px solid #ffff…" at bounding box center [848, 414] width 966 height 659
click at [506, 528] on div ".deletable-edge-delete-btn { width: 20px; height: 20px; border: 0px solid #ffff…" at bounding box center [848, 414] width 966 height 659
click at [481, 495] on div ".deletable-edge-delete-btn { width: 20px; height: 20px; border: 0px solid #ffff…" at bounding box center [848, 414] width 966 height 659
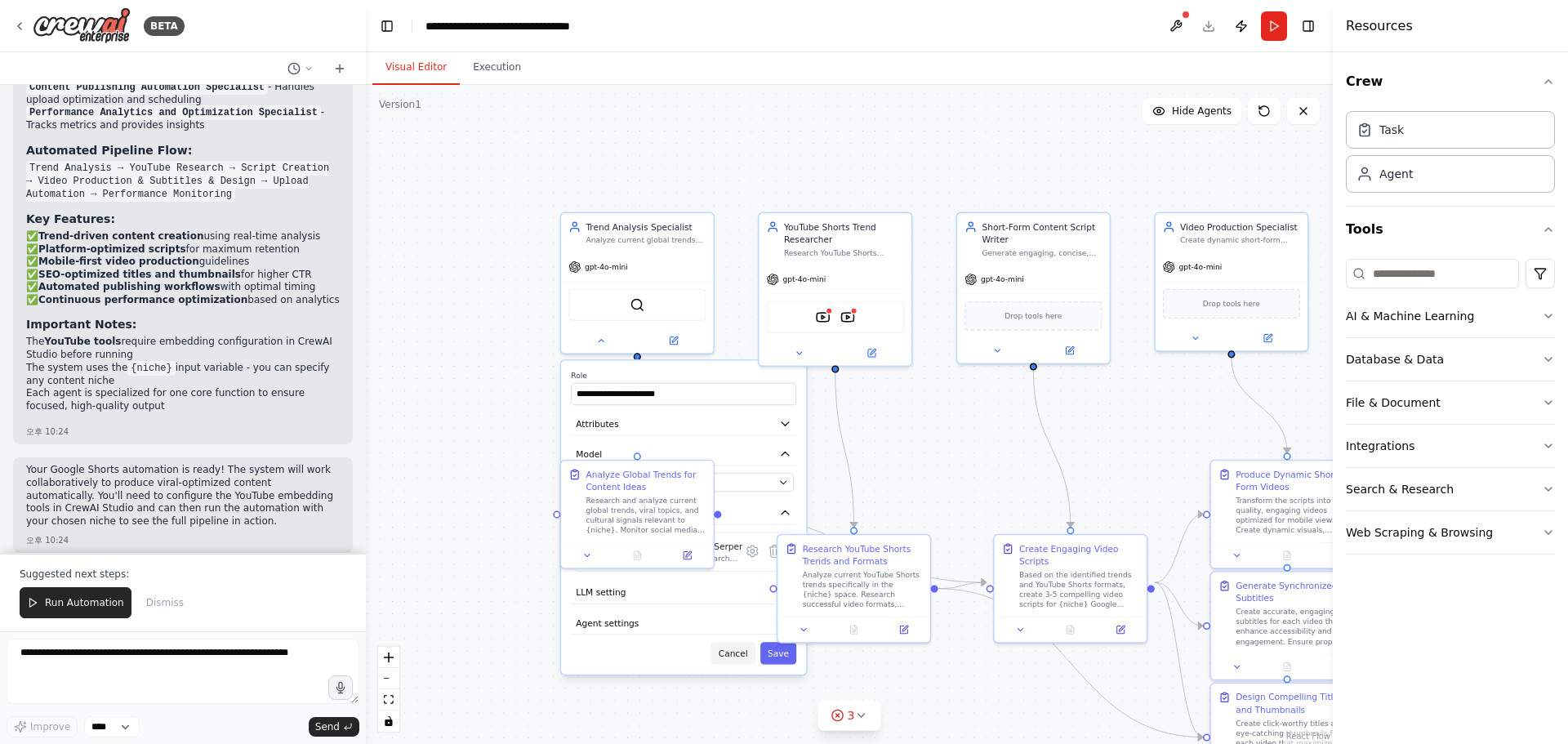
click at [735, 661] on button "Cancel" at bounding box center [733, 653] width 44 height 22
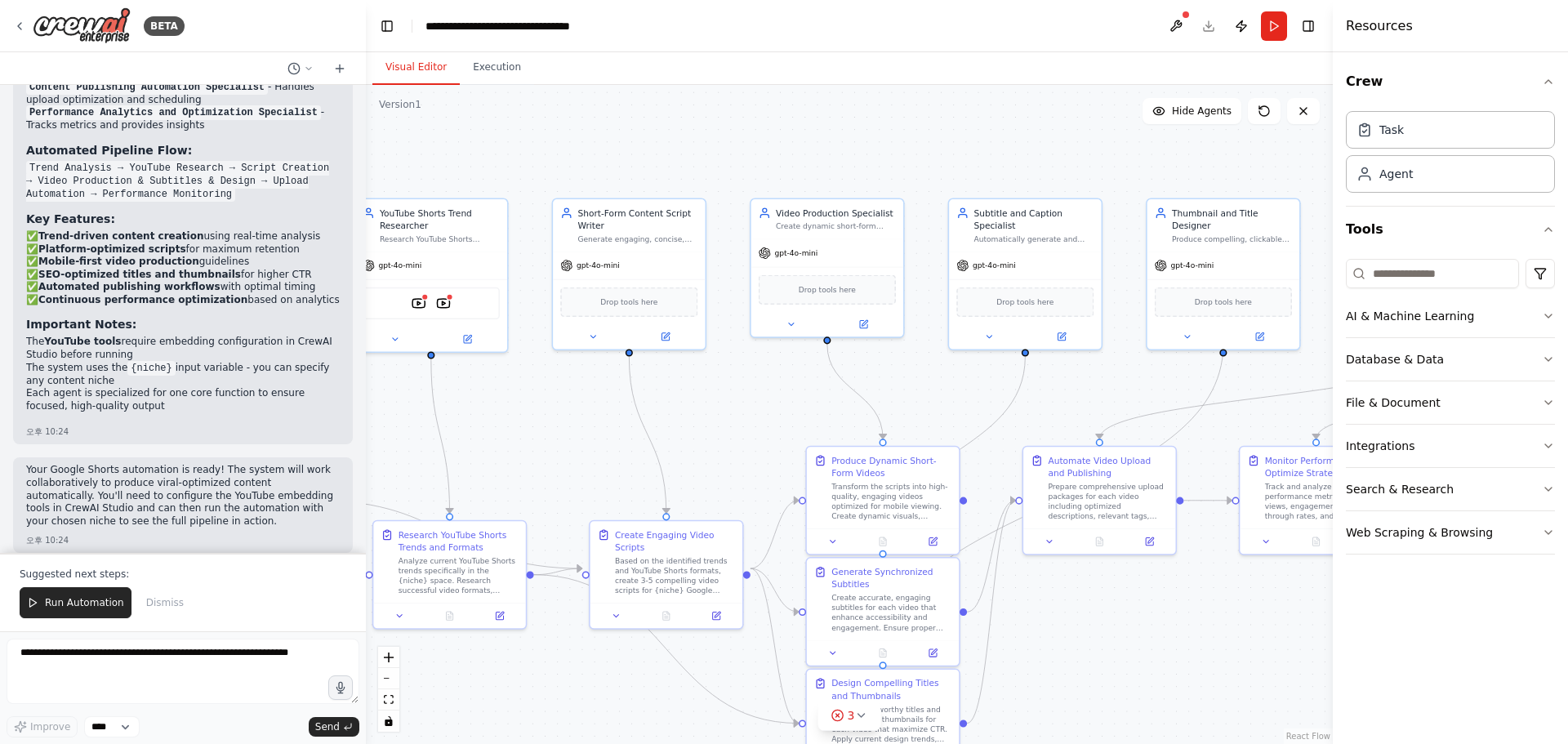
drag, startPoint x: 940, startPoint y: 482, endPoint x: 425, endPoint y: 465, distance: 515.3
click at [427, 466] on div ".deletable-edge-delete-btn { width: 20px; height: 20px; border: 0px solid #ffff…" at bounding box center [848, 414] width 966 height 659
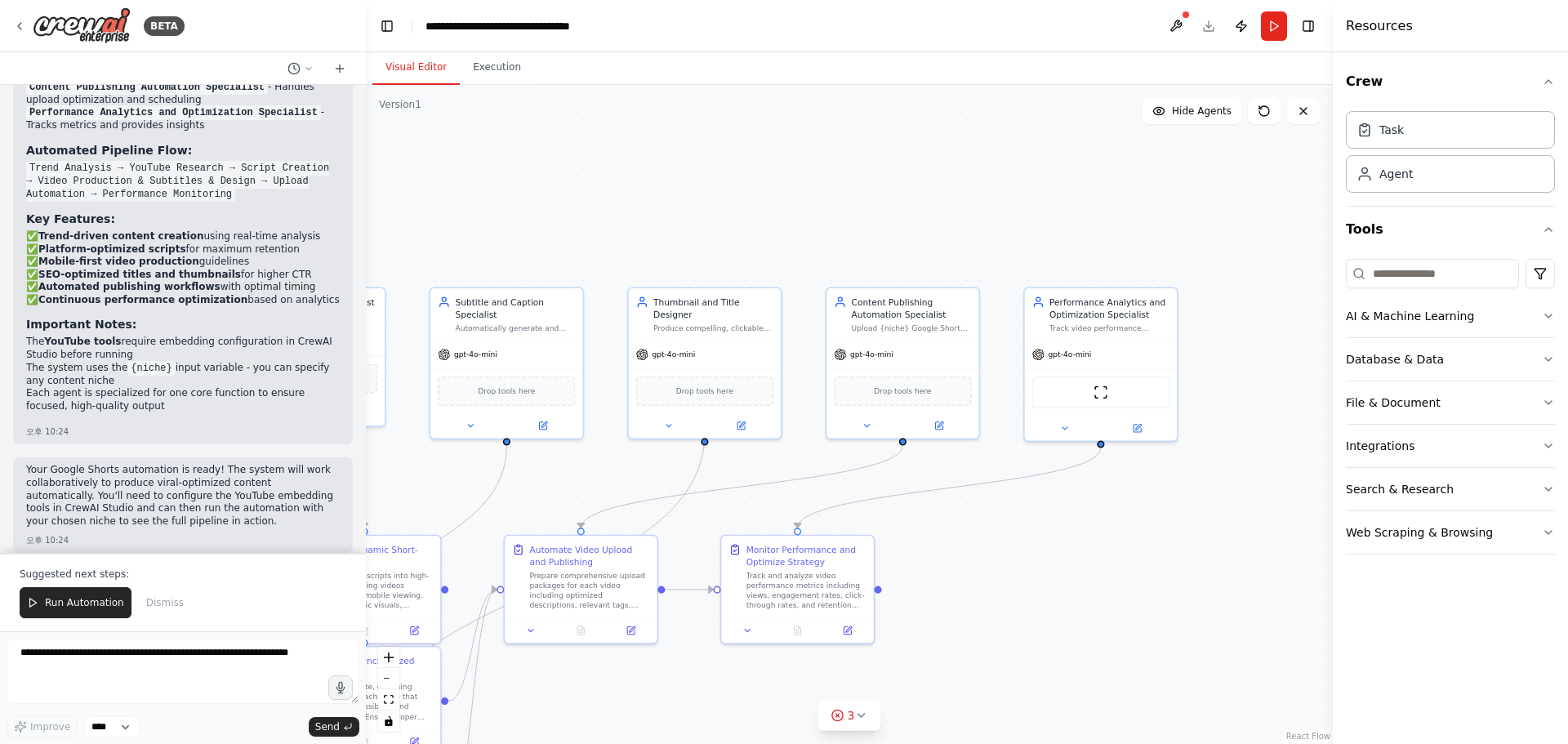
drag, startPoint x: 998, startPoint y: 380, endPoint x: 587, endPoint y: 471, distance: 421.0
click at [587, 471] on div ".deletable-edge-delete-btn { width: 20px; height: 20px; border: 0px solid #ffff…" at bounding box center [848, 414] width 966 height 659
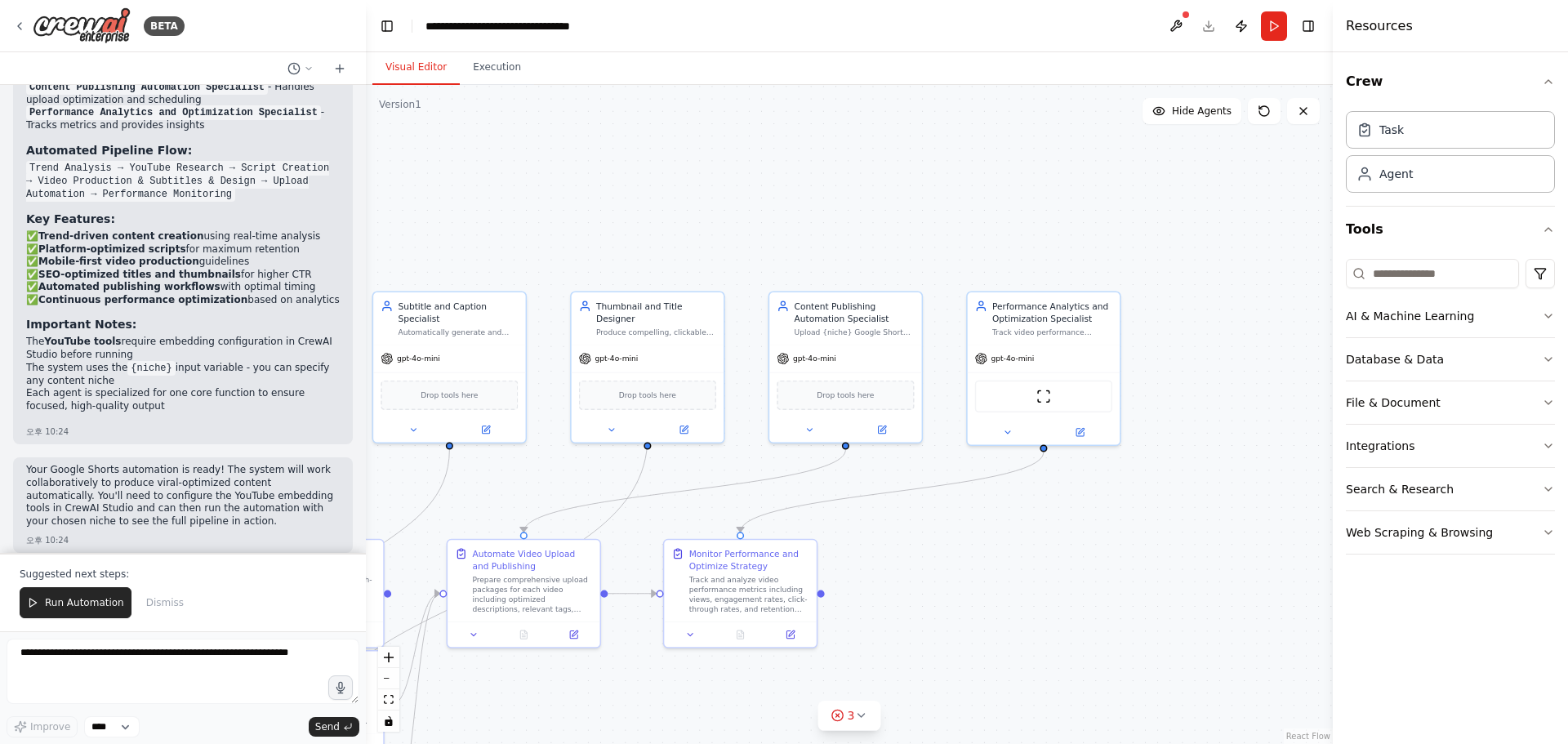
drag, startPoint x: 758, startPoint y: 457, endPoint x: 700, endPoint y: 461, distance: 58.1
click at [700, 461] on div ".deletable-edge-delete-btn { width: 20px; height: 20px; border: 0px solid #ffff…" at bounding box center [848, 414] width 966 height 659
click at [810, 436] on div at bounding box center [845, 426] width 152 height 24
click at [806, 430] on icon at bounding box center [809, 427] width 10 height 10
click at [837, 572] on span "OpenAI - gpt-4o-mini" at bounding box center [846, 571] width 91 height 12
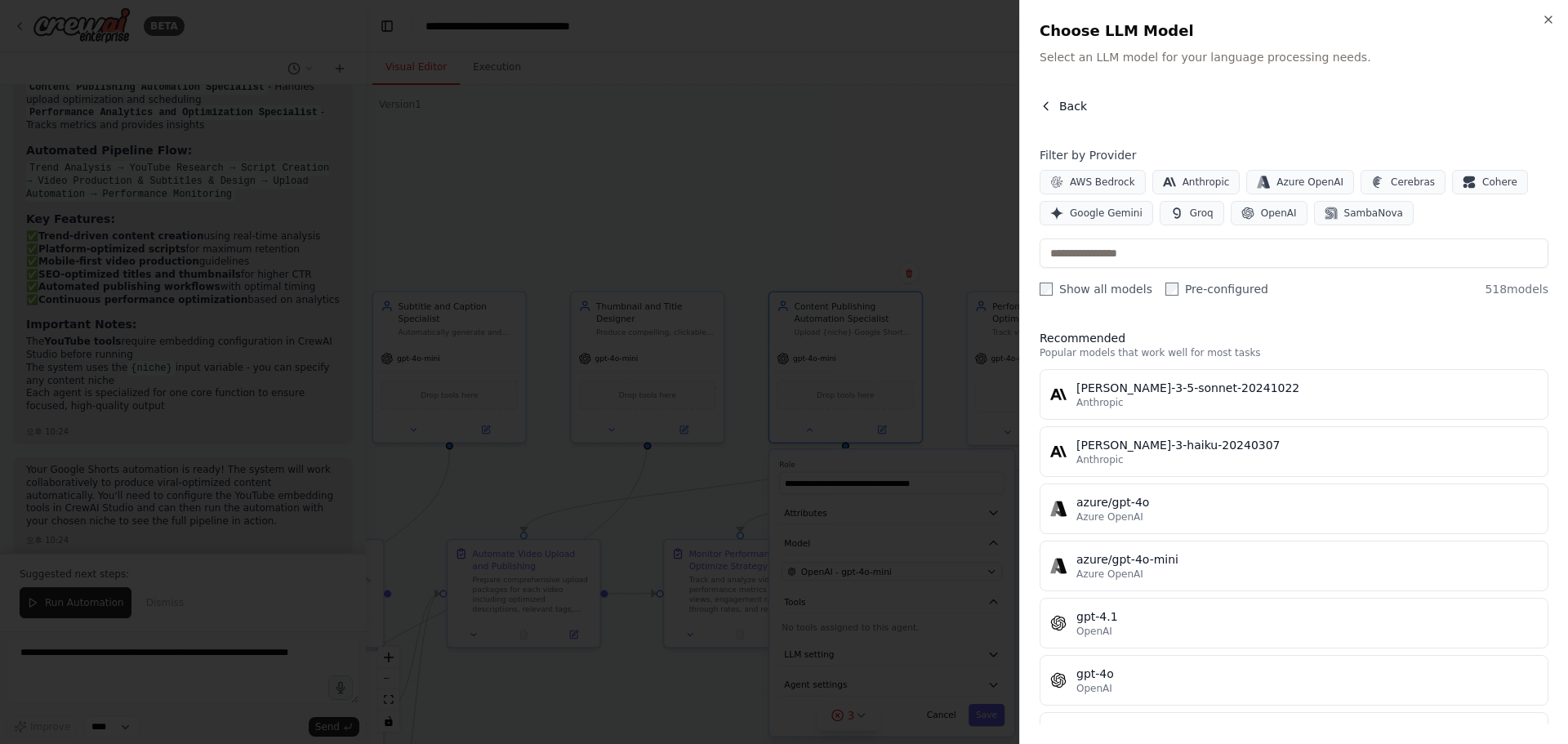
click at [1046, 106] on icon "button" at bounding box center [1046, 106] width 13 height 13
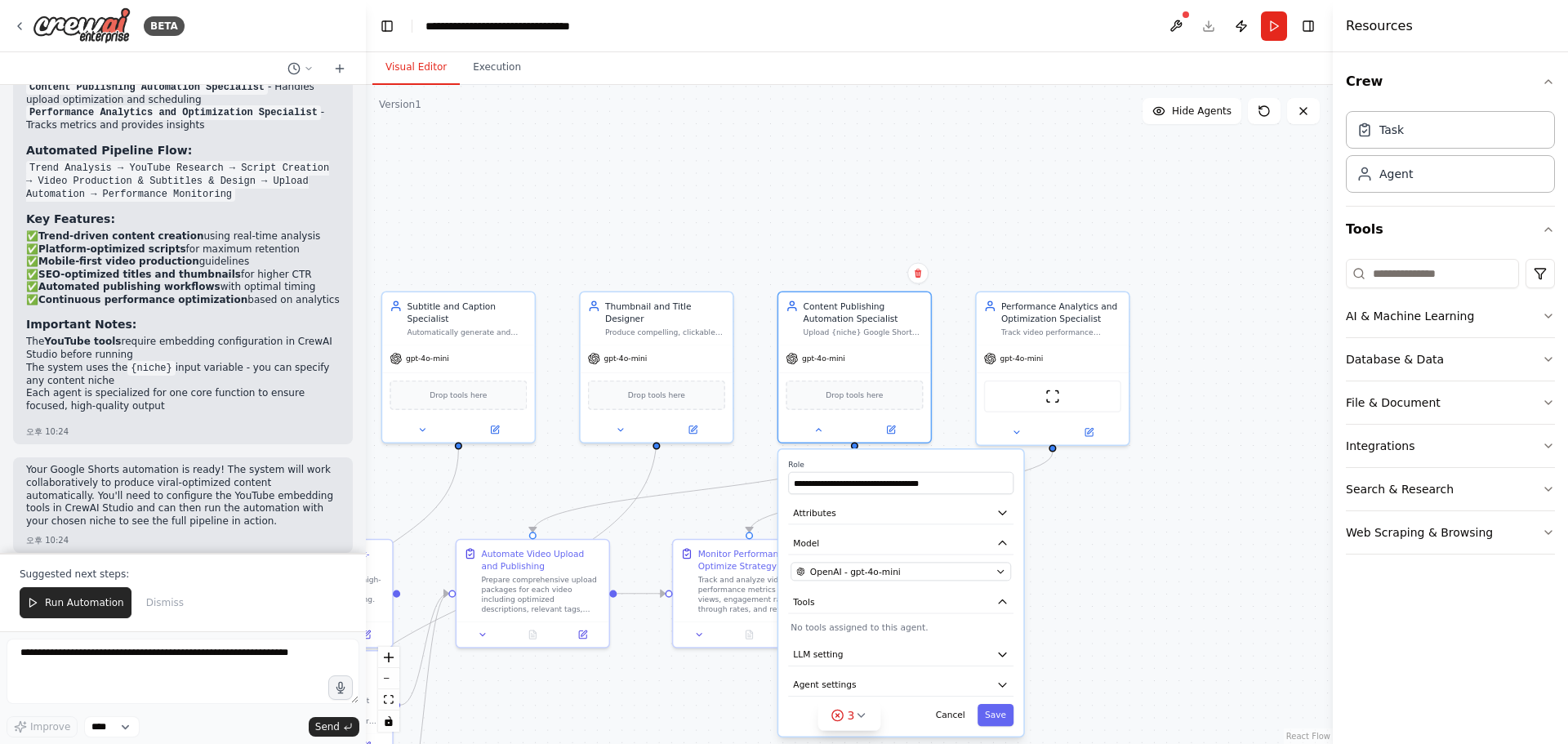
drag, startPoint x: 1022, startPoint y: 196, endPoint x: 1159, endPoint y: 161, distance: 141.4
click at [1159, 161] on div ".deletable-edge-delete-btn { width: 20px; height: 20px; border: 0px solid #ffff…" at bounding box center [848, 414] width 966 height 659
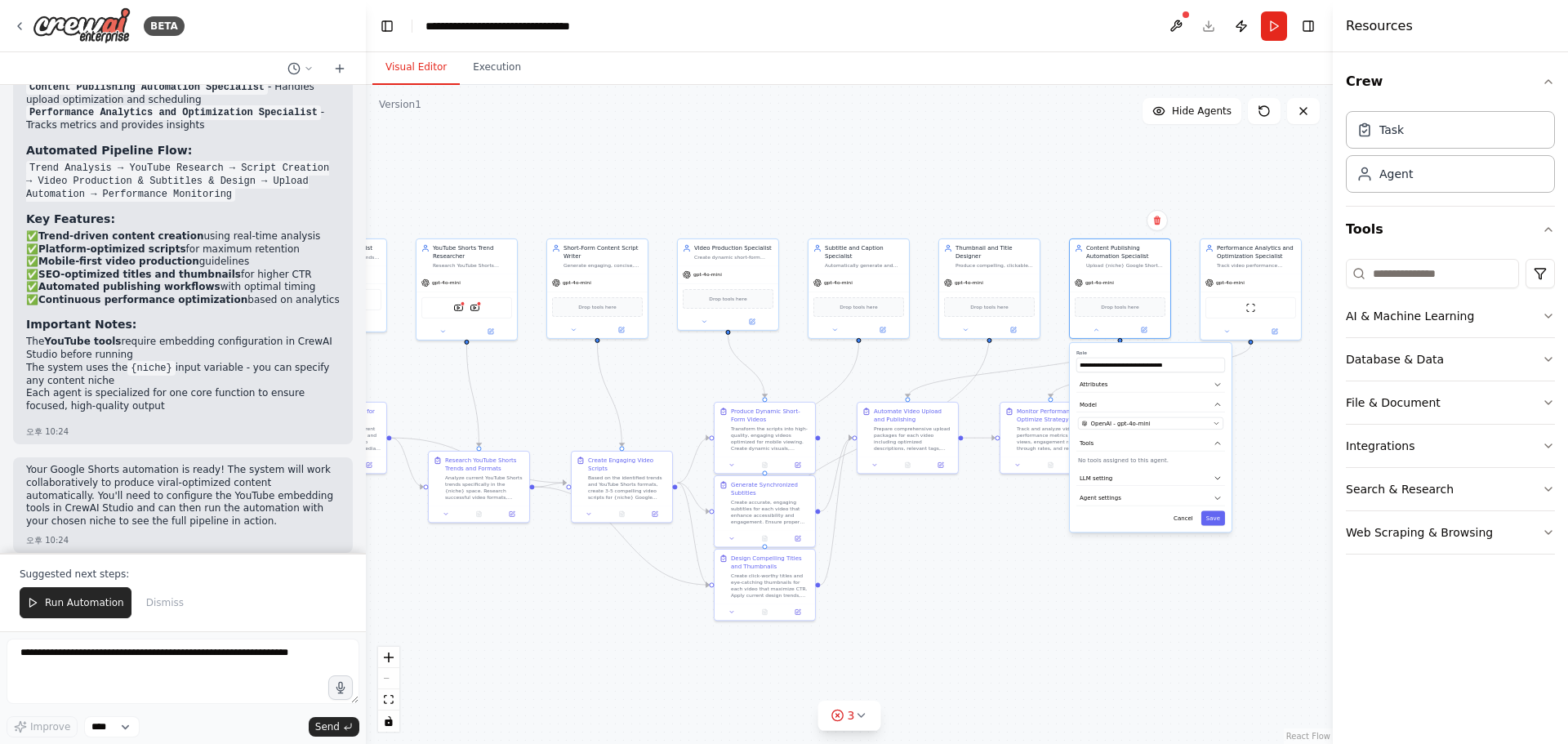
drag, startPoint x: 814, startPoint y: 162, endPoint x: 923, endPoint y: 177, distance: 110.0
click at [923, 177] on div ".deletable-edge-delete-btn { width: 20px; height: 20px; border: 0px solid #ffff…" at bounding box center [848, 414] width 966 height 659
click at [387, 24] on button "Toggle Left Sidebar" at bounding box center [387, 27] width 23 height 23
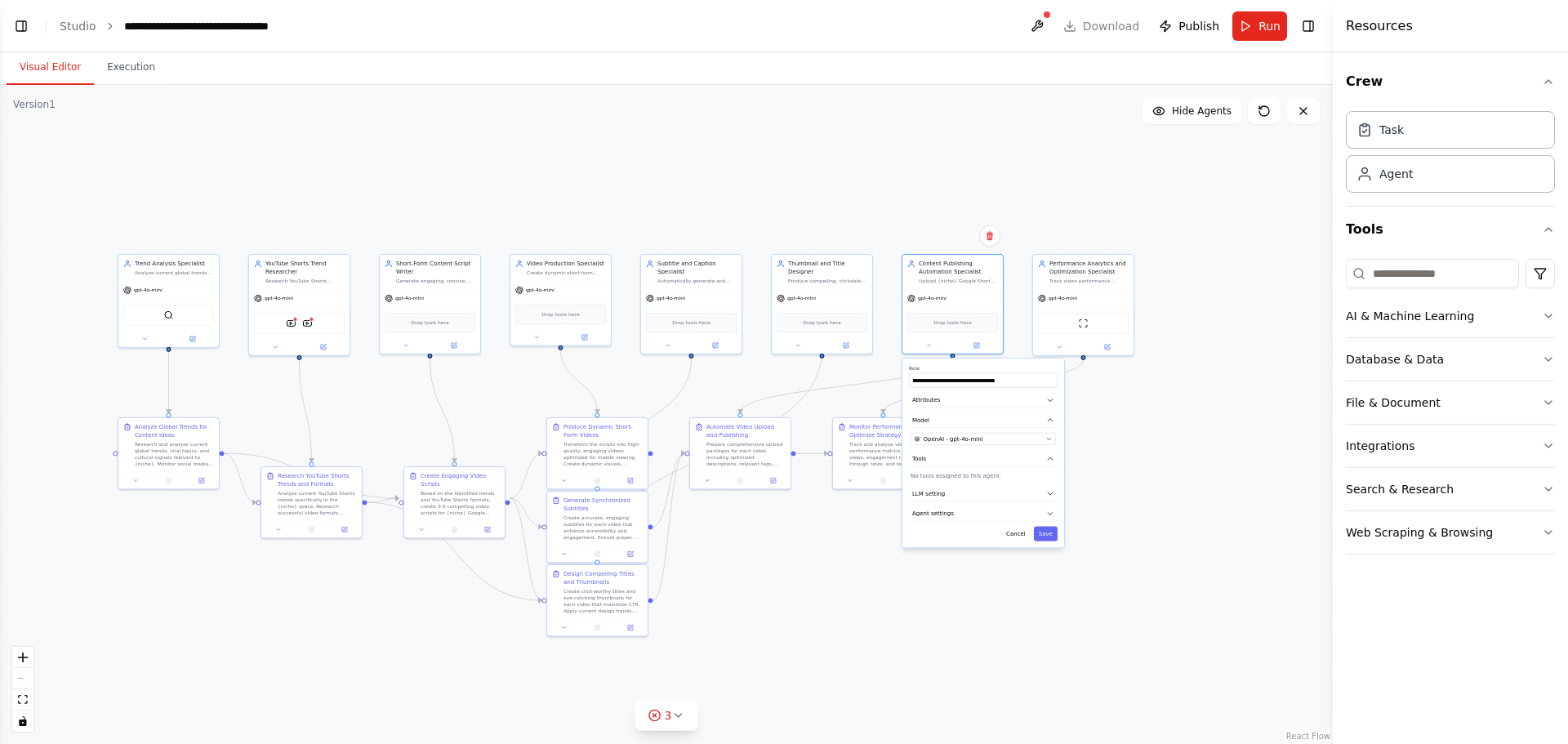
drag, startPoint x: 391, startPoint y: 145, endPoint x: 582, endPoint y: 160, distance: 191.6
click at [582, 160] on div ".deletable-edge-delete-btn { width: 20px; height: 20px; border: 0px solid #ffff…" at bounding box center [666, 414] width 1333 height 659
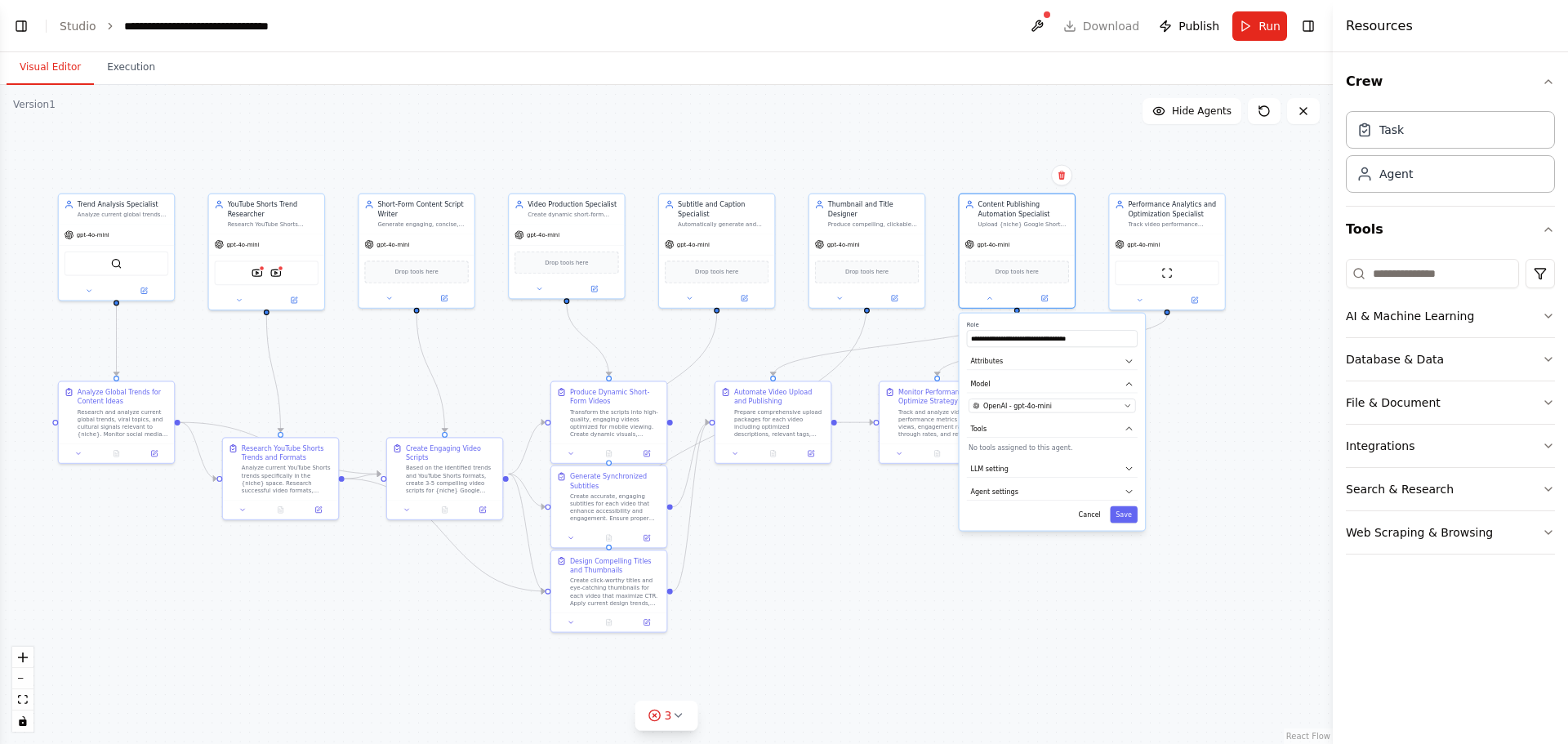
drag, startPoint x: 565, startPoint y: 213, endPoint x: 573, endPoint y: 140, distance: 73.4
click at [573, 140] on div ".deletable-edge-delete-btn { width: 20px; height: 20px; border: 0px solid #ffff…" at bounding box center [666, 414] width 1333 height 659
click at [1311, 27] on button "Toggle Right Sidebar" at bounding box center [1308, 27] width 23 height 23
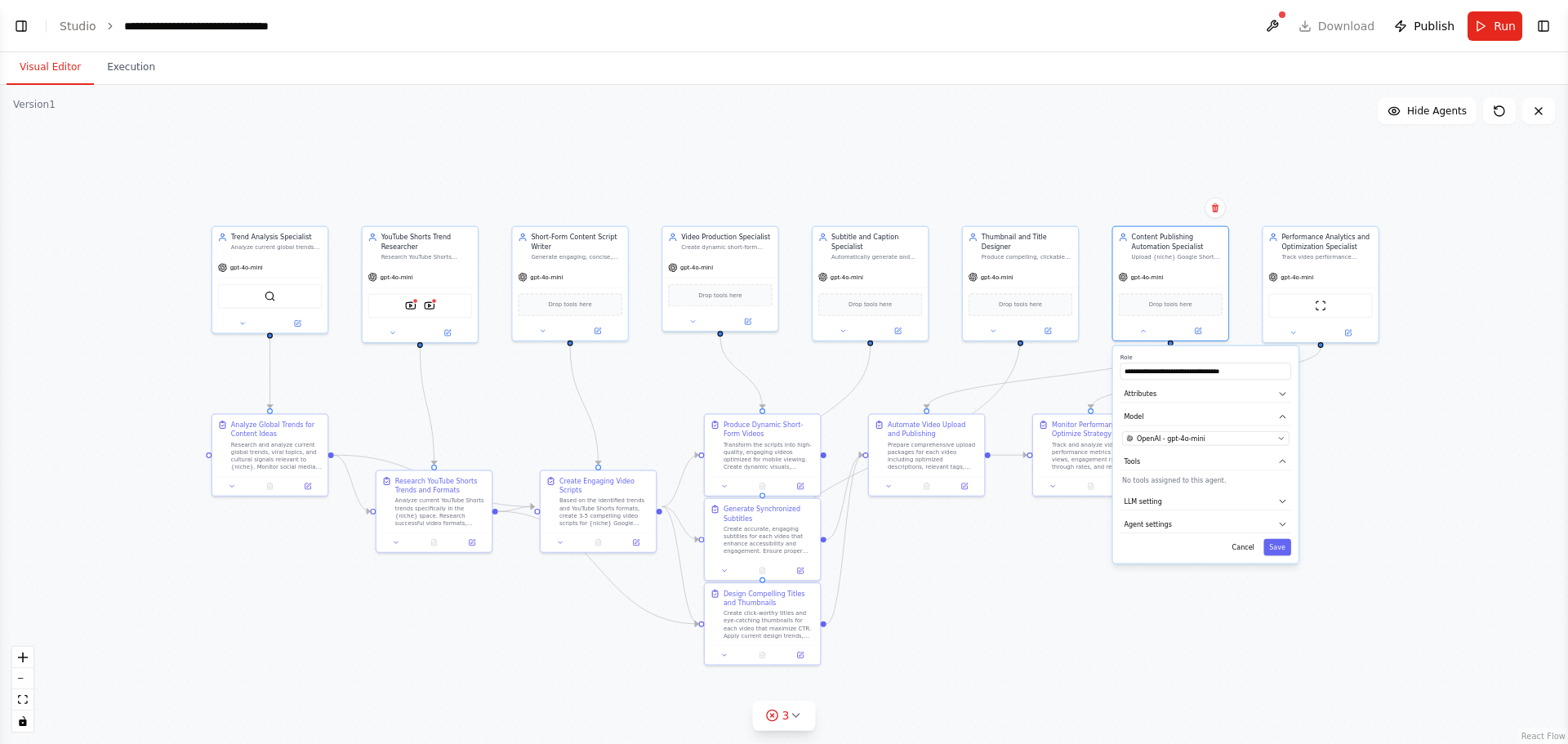
drag, startPoint x: 1134, startPoint y: 135, endPoint x: 1288, endPoint y: 162, distance: 156.3
click at [1288, 162] on div ".deletable-edge-delete-btn { width: 20px; height: 20px; border: 0px solid #ffff…" at bounding box center [784, 414] width 1568 height 659
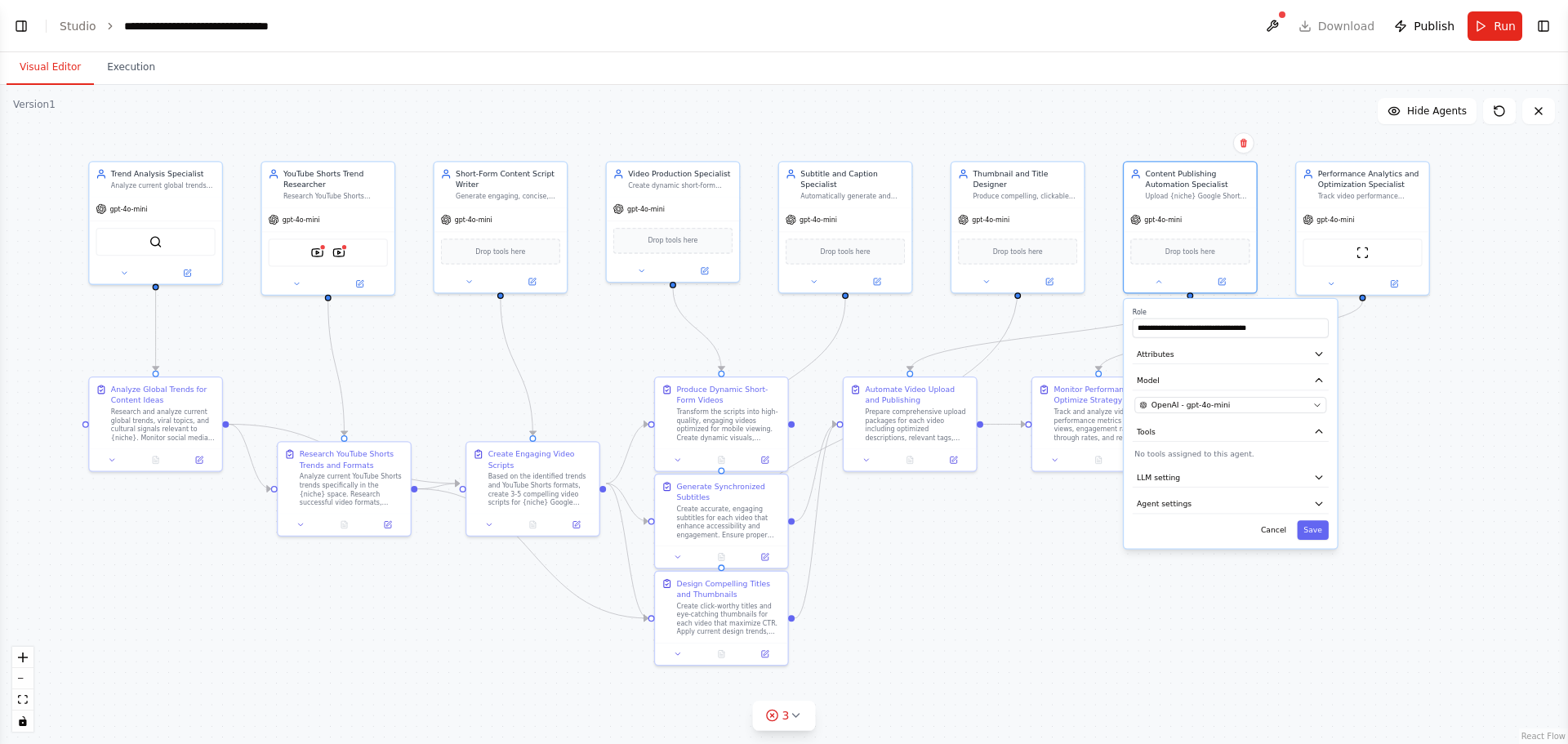
drag, startPoint x: 1061, startPoint y: 169, endPoint x: 1084, endPoint y: 98, distance: 74.6
click at [1084, 98] on div ".deletable-edge-delete-btn { width: 20px; height: 20px; border: 0px solid #ffff…" at bounding box center [784, 414] width 1568 height 659
click at [1422, 117] on button "Hide Agents" at bounding box center [1427, 111] width 99 height 26
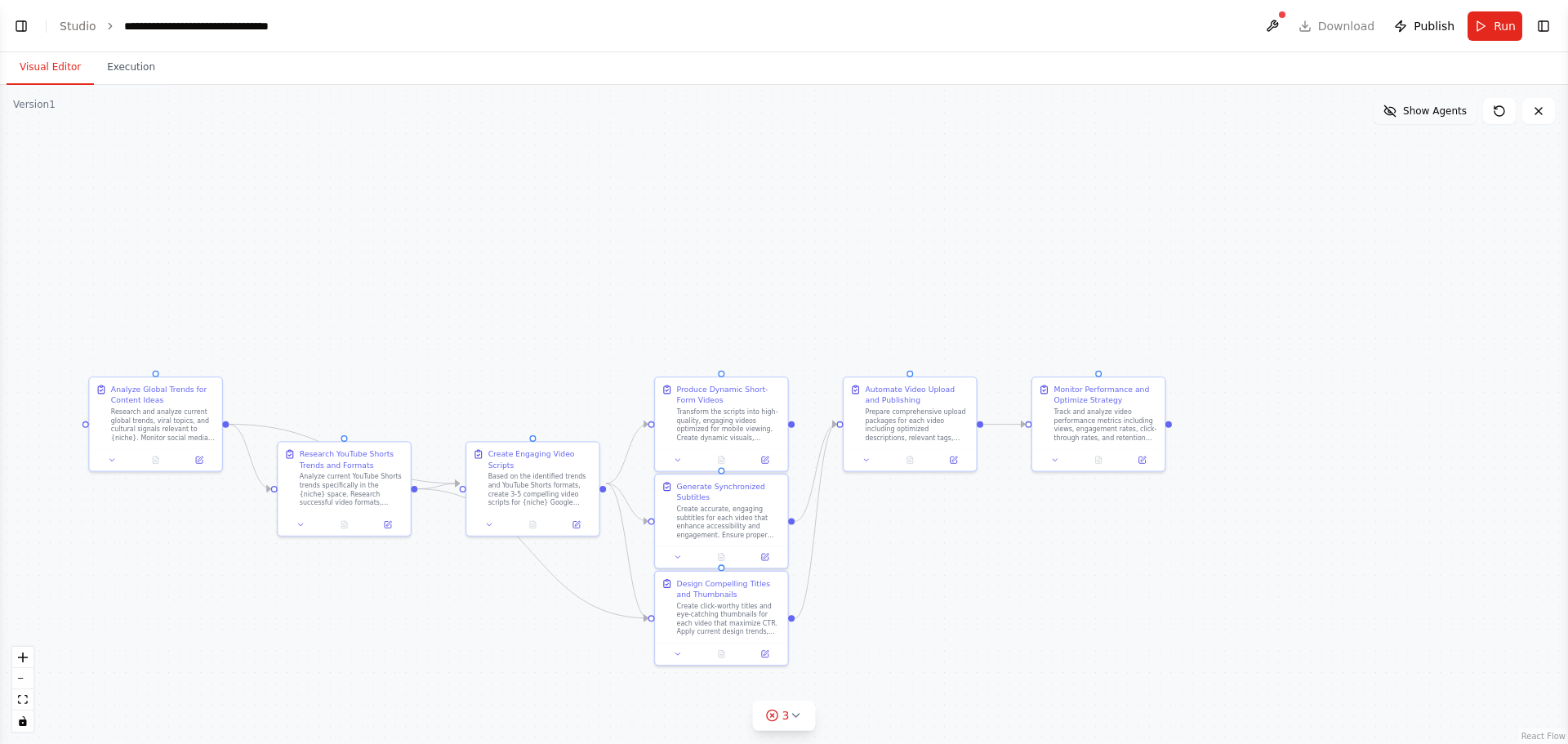
click at [1422, 117] on button "Show Agents" at bounding box center [1425, 111] width 103 height 26
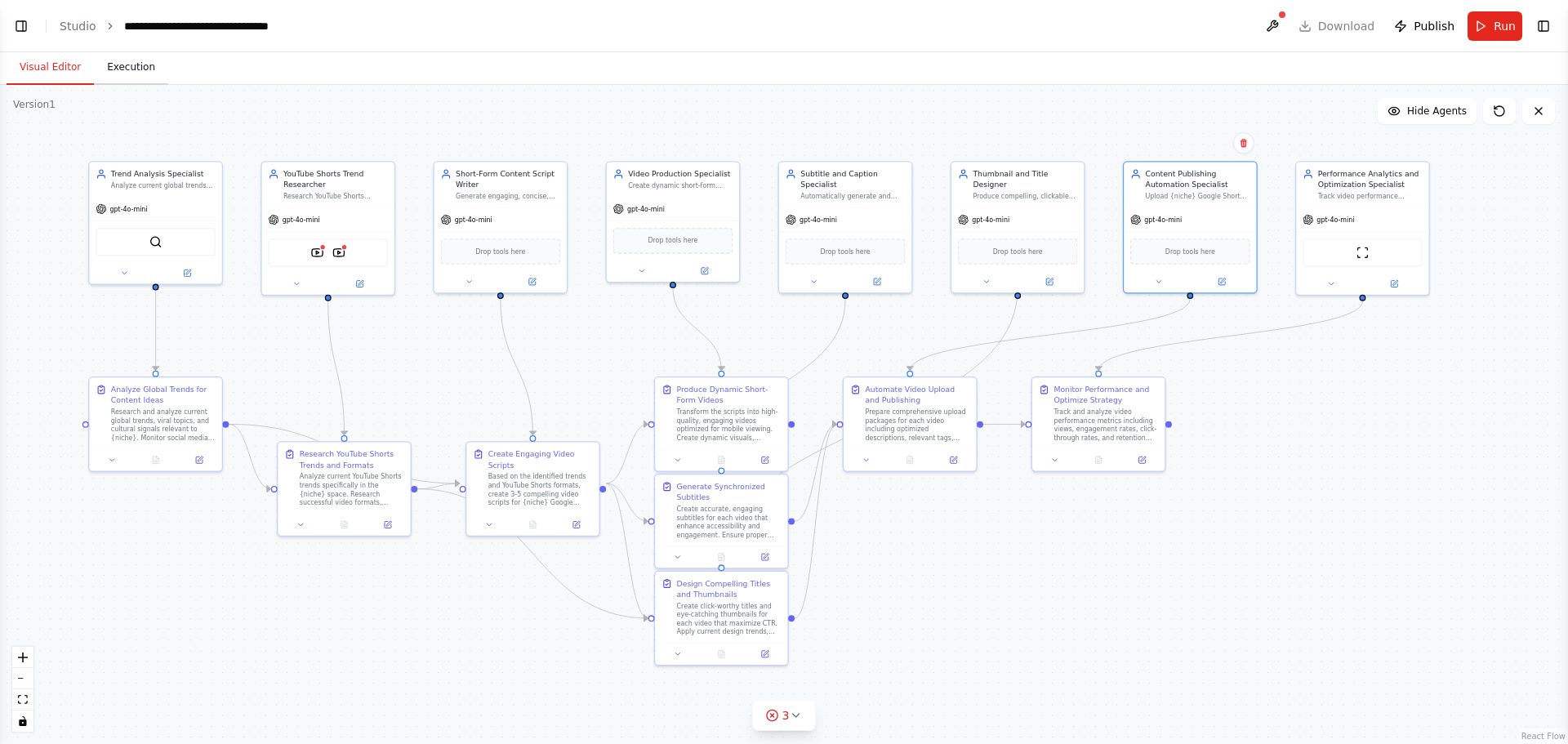
click at [125, 71] on button "Execution" at bounding box center [130, 67] width 74 height 34
click at [61, 69] on button "Visual Editor" at bounding box center [50, 67] width 87 height 34
click at [263, 608] on div ".deletable-edge-delete-btn { width: 20px; height: 20px; border: 0px solid #ffff…" at bounding box center [784, 414] width 1568 height 659
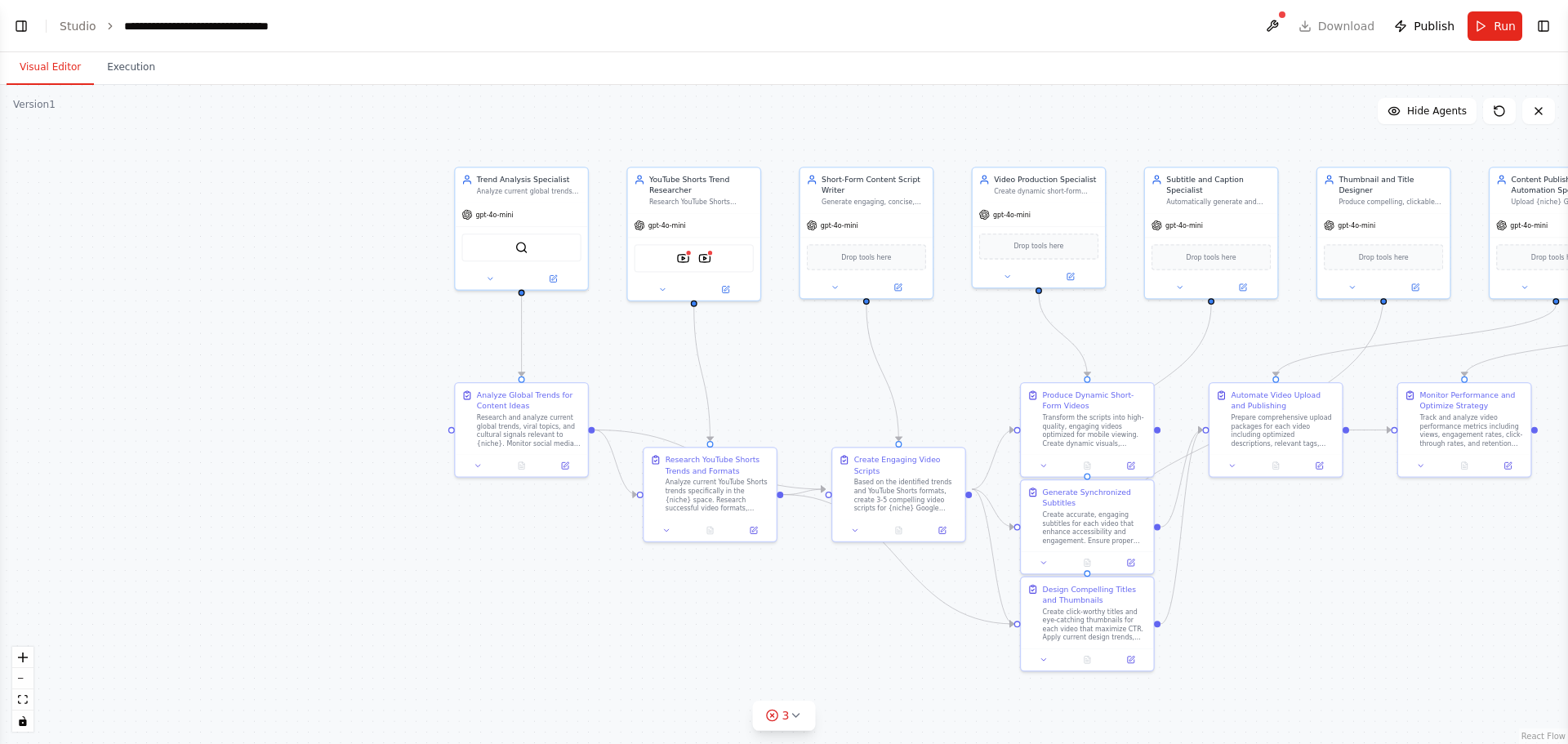
drag, startPoint x: 538, startPoint y: 150, endPoint x: 1022, endPoint y: 155, distance: 484.0
click at [868, 155] on div ".deletable-edge-delete-btn { width: 20px; height: 20px; border: 0px solid #ffff…" at bounding box center [784, 414] width 1568 height 659
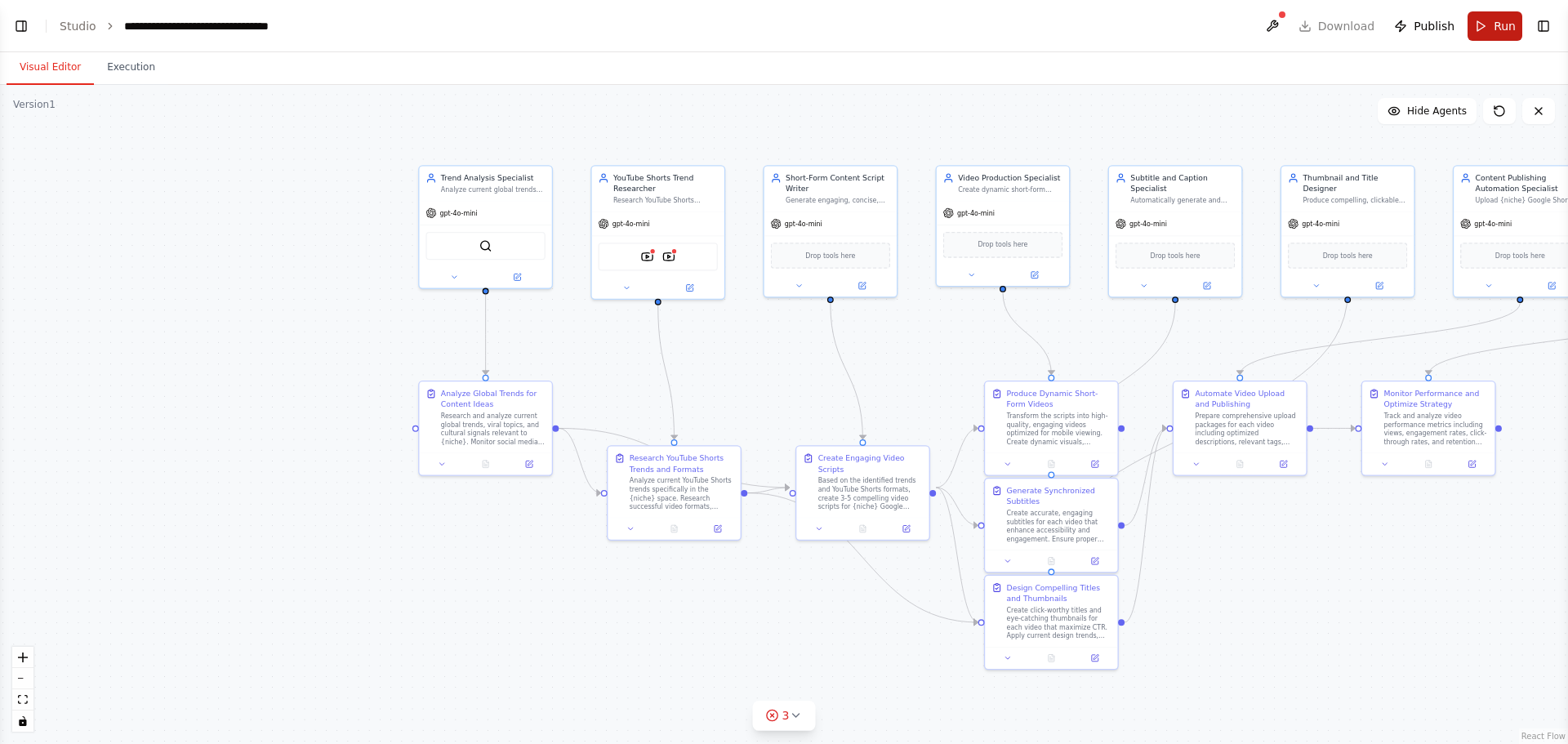
click at [1489, 27] on button "Run" at bounding box center [1495, 26] width 55 height 29
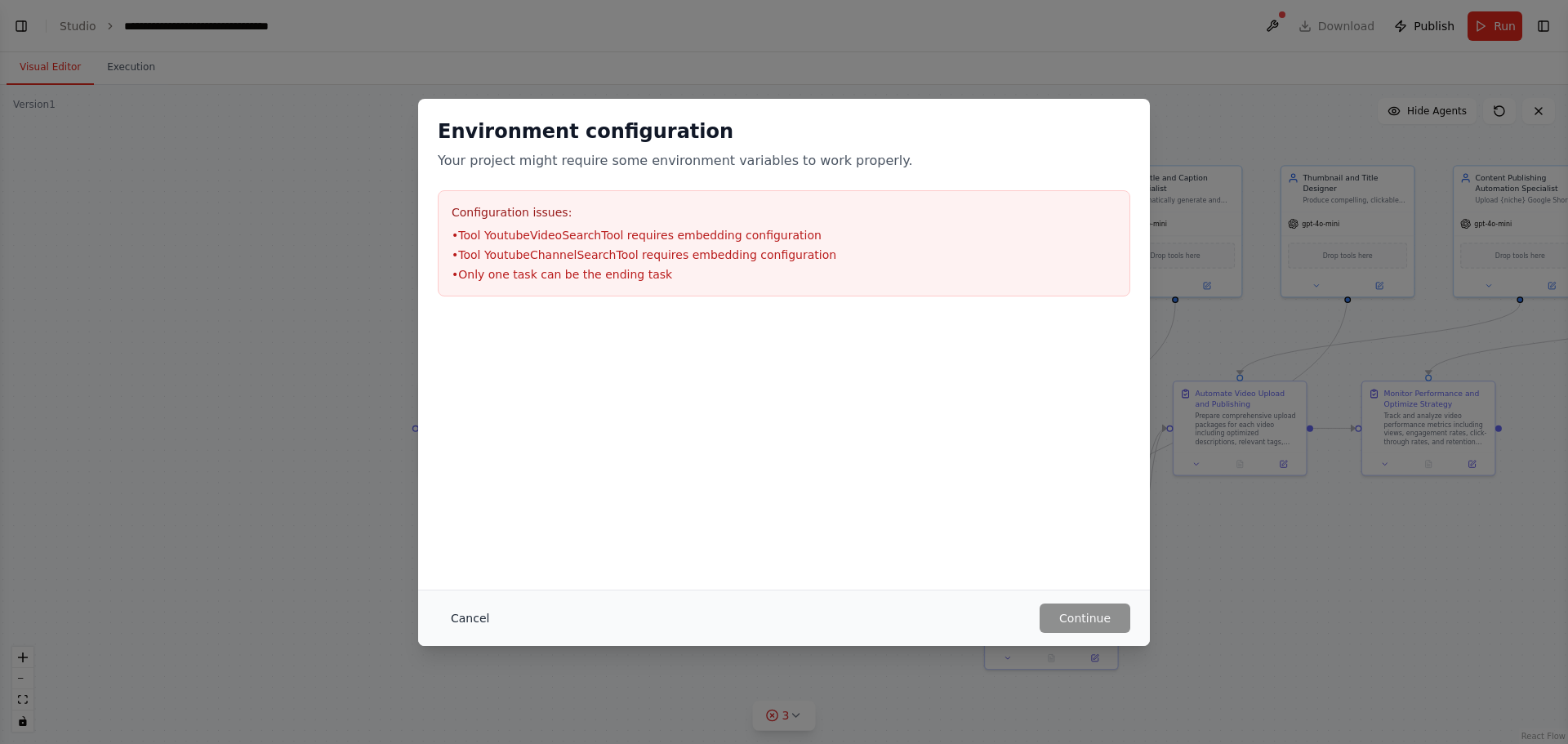
click at [450, 611] on button "Cancel" at bounding box center [470, 618] width 65 height 29
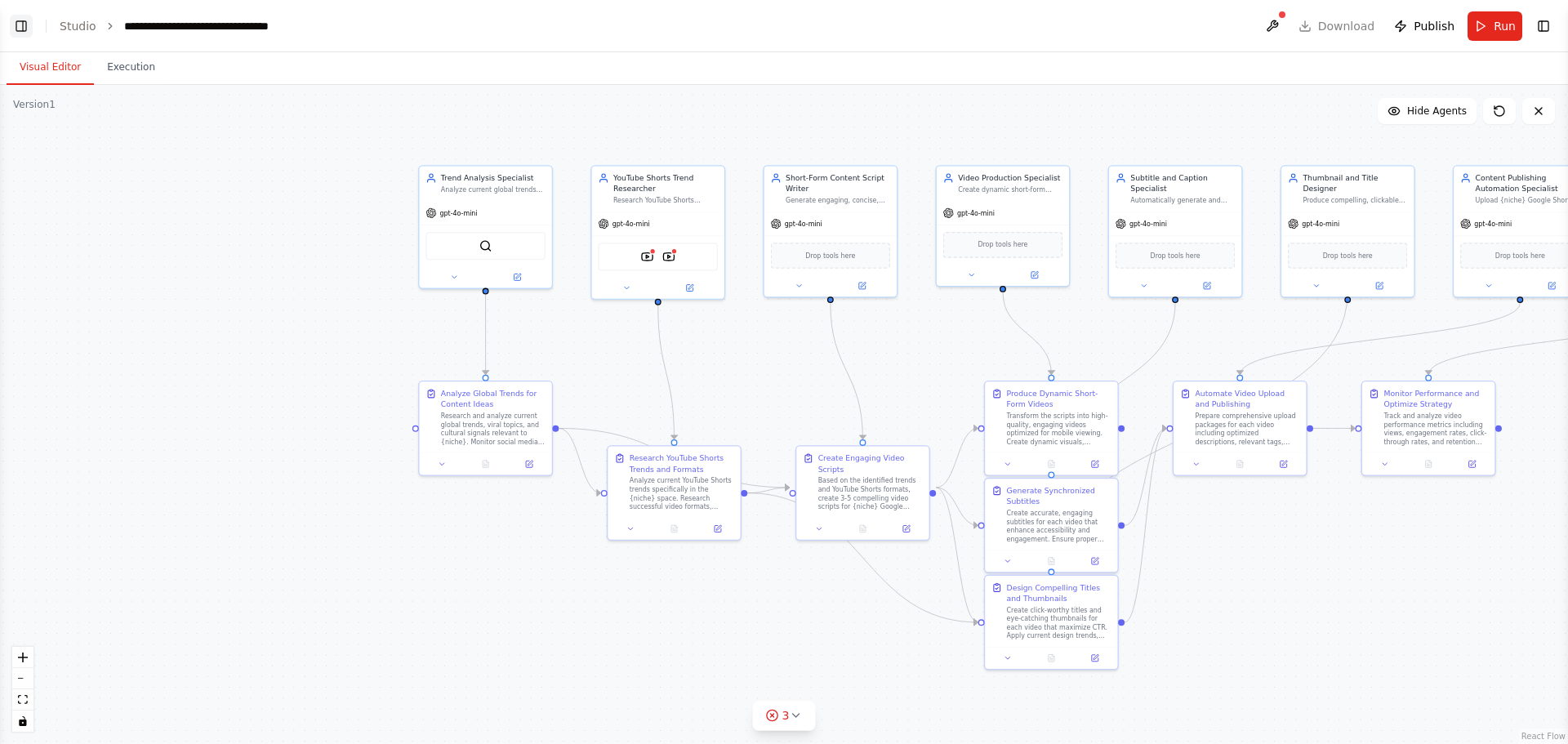
click at [23, 22] on button "Toggle Left Sidebar" at bounding box center [22, 27] width 23 height 23
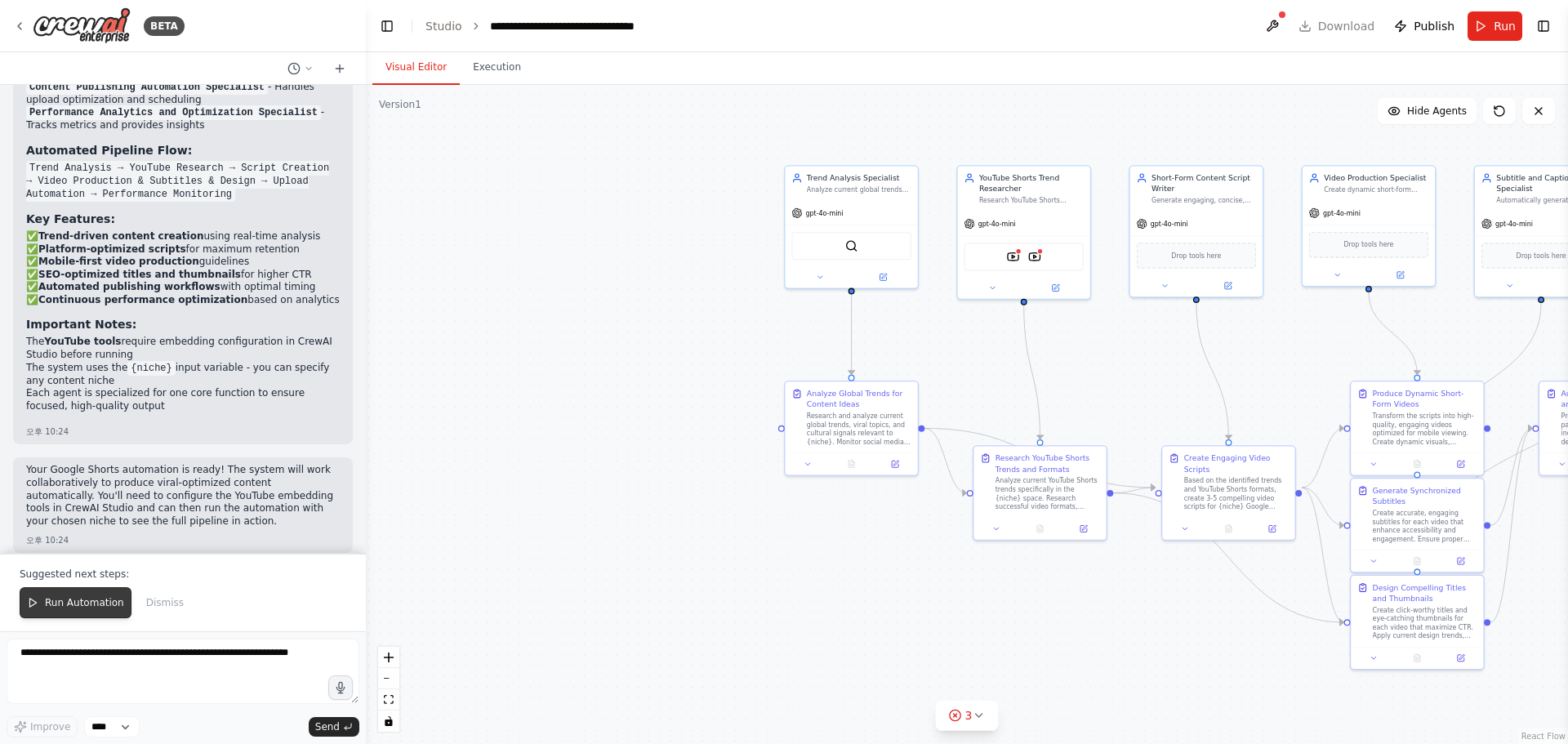
click at [95, 598] on span "Run Automation" at bounding box center [84, 603] width 79 height 13
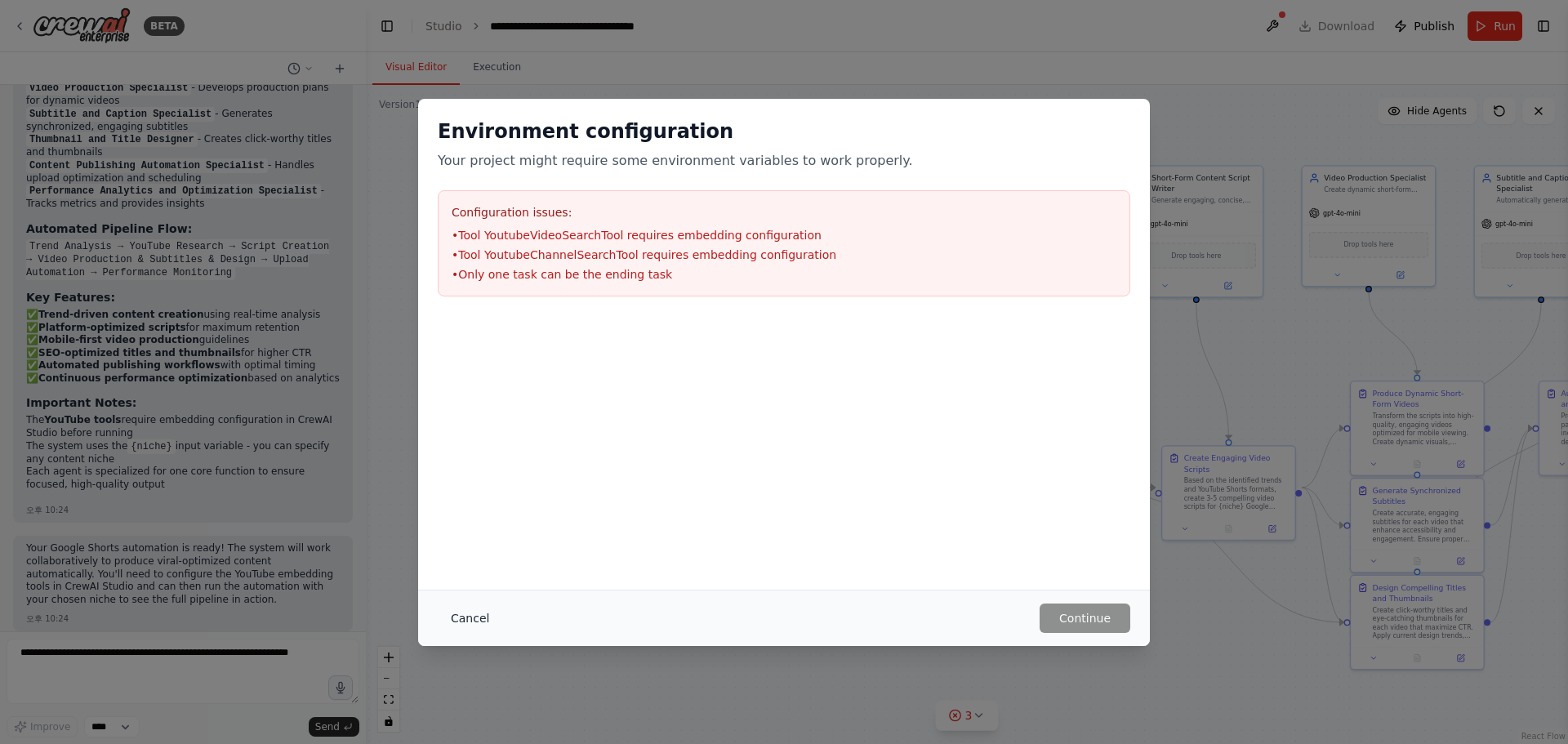
click at [462, 617] on button "Cancel" at bounding box center [470, 618] width 65 height 29
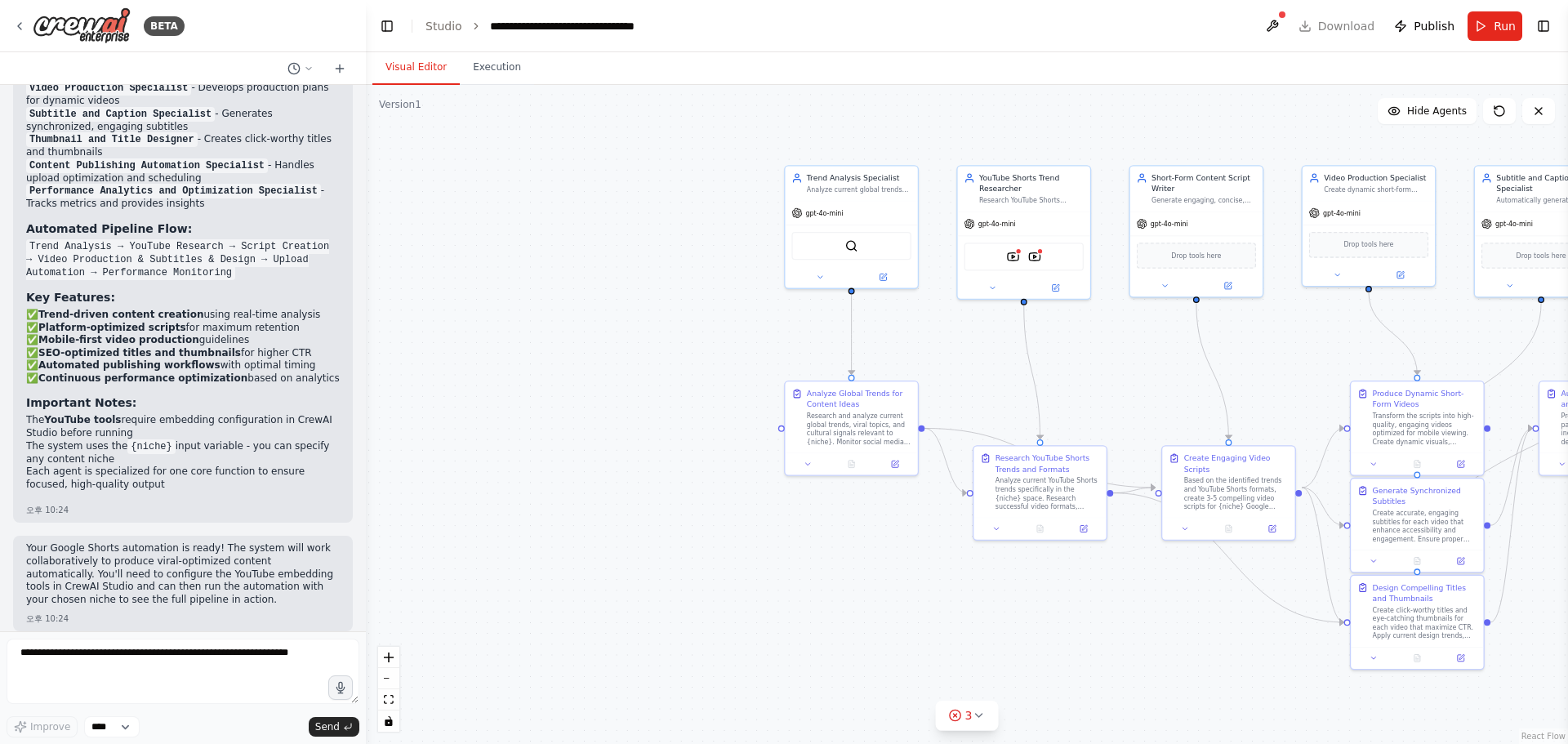
click at [199, 583] on p "Your Google Shorts automation is ready! The system will work collaboratively to…" at bounding box center [182, 574] width 313 height 64
click at [195, 682] on textarea at bounding box center [183, 671] width 352 height 66
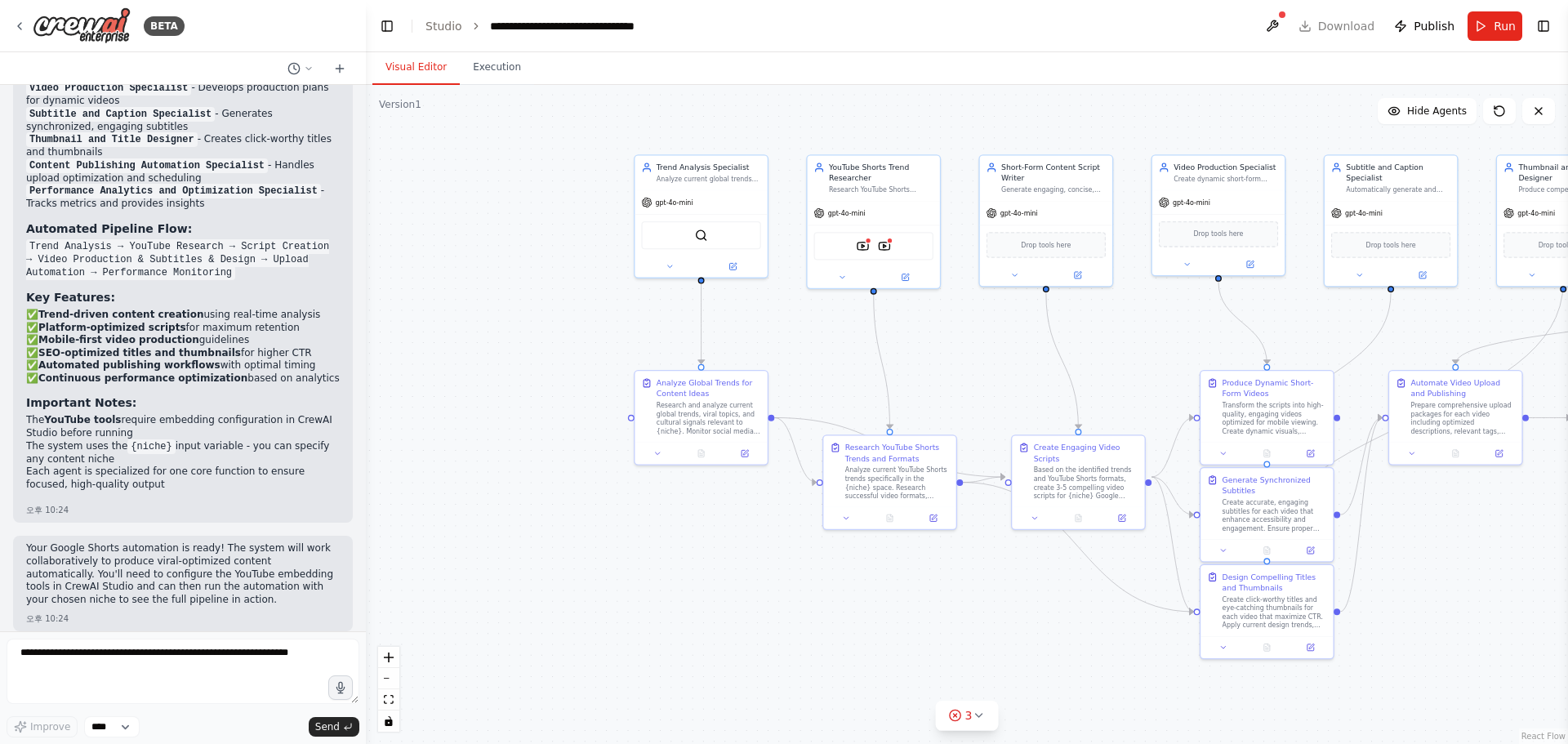
drag, startPoint x: 794, startPoint y: 486, endPoint x: 643, endPoint y: 475, distance: 151.4
click at [643, 475] on div ".deletable-edge-delete-btn { width: 20px; height: 20px; border: 0px solid #ffff…" at bounding box center [966, 414] width 1202 height 659
click at [1498, 26] on span "Run" at bounding box center [1504, 27] width 22 height 17
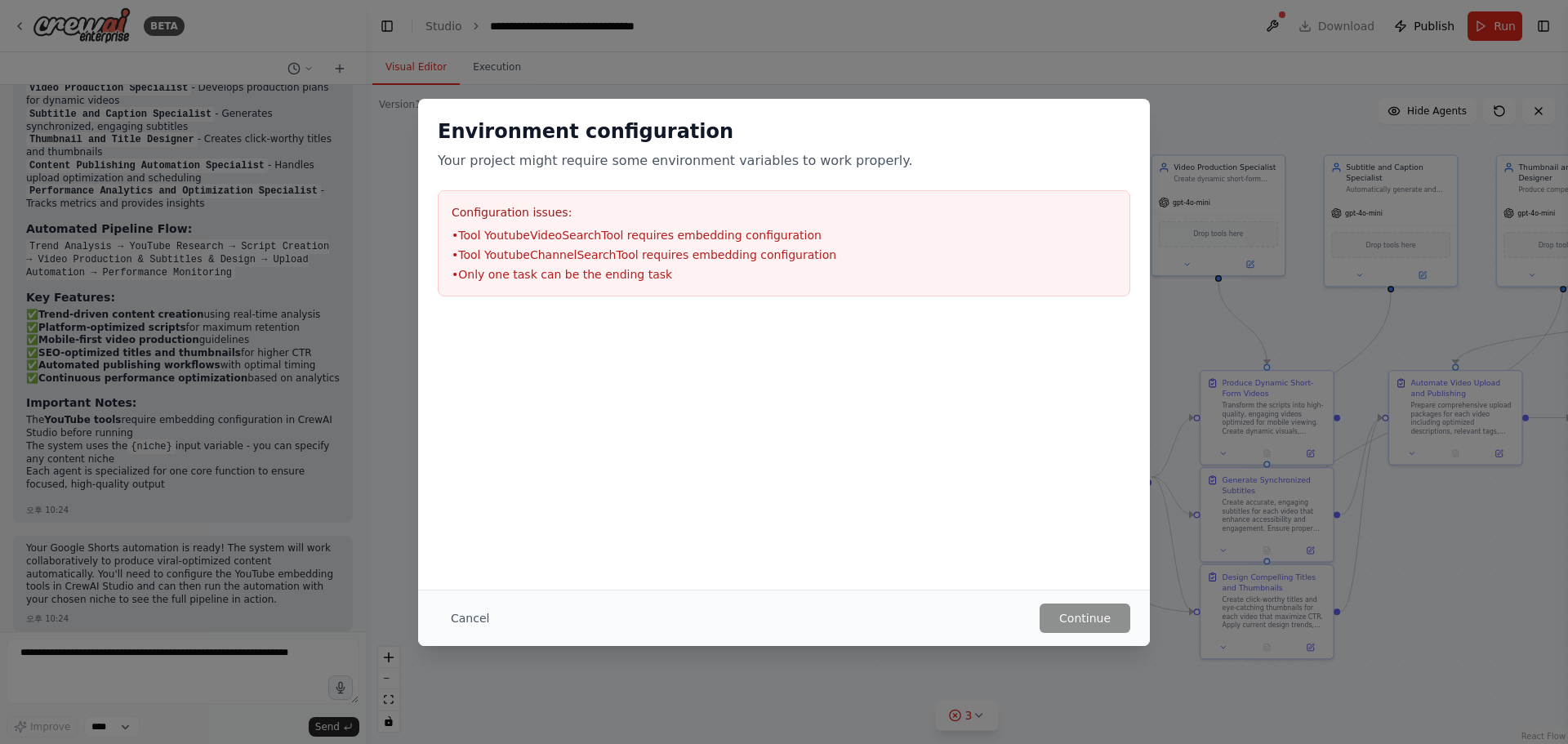
click at [473, 623] on button "Cancel" at bounding box center [470, 618] width 65 height 29
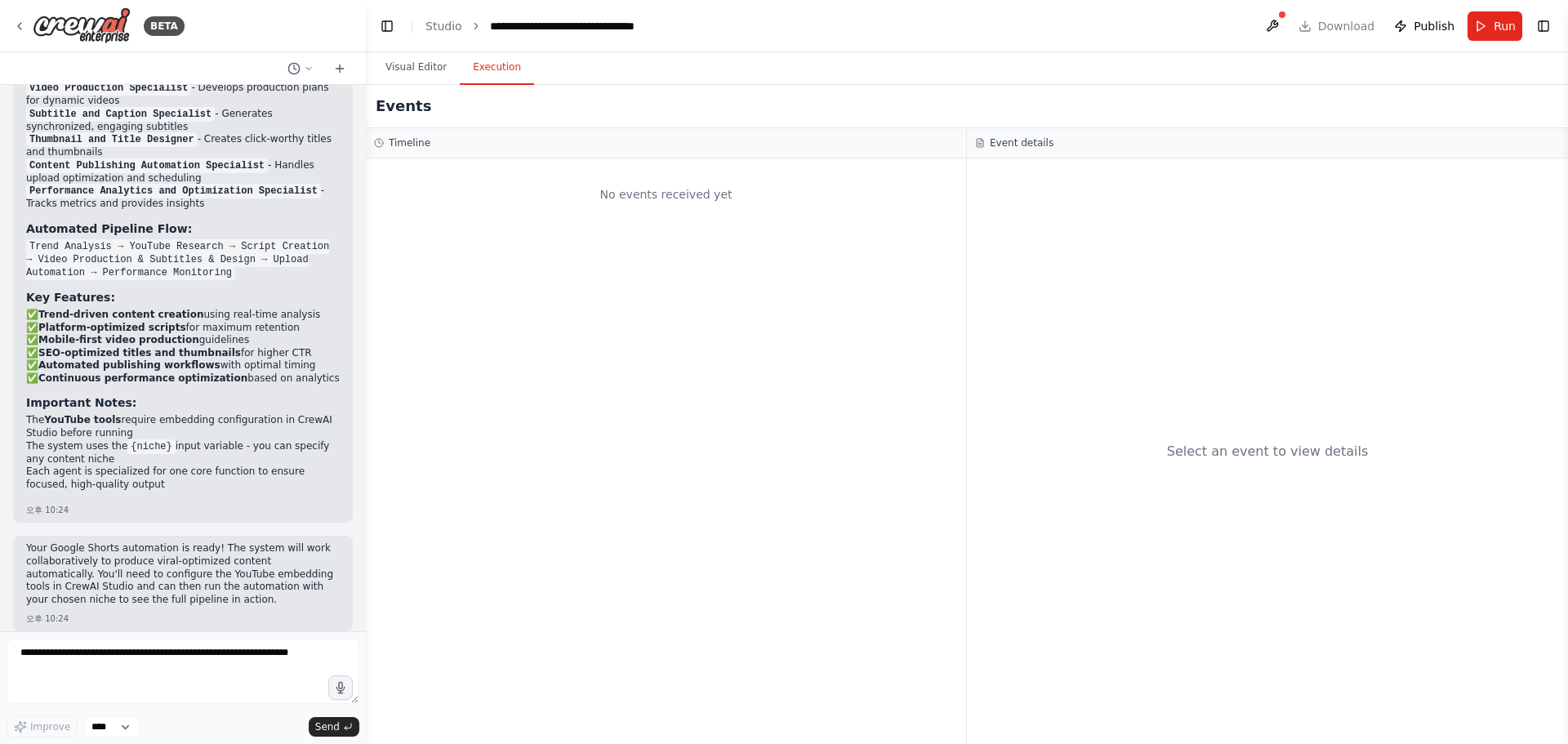
click at [495, 76] on button "Execution" at bounding box center [496, 67] width 74 height 34
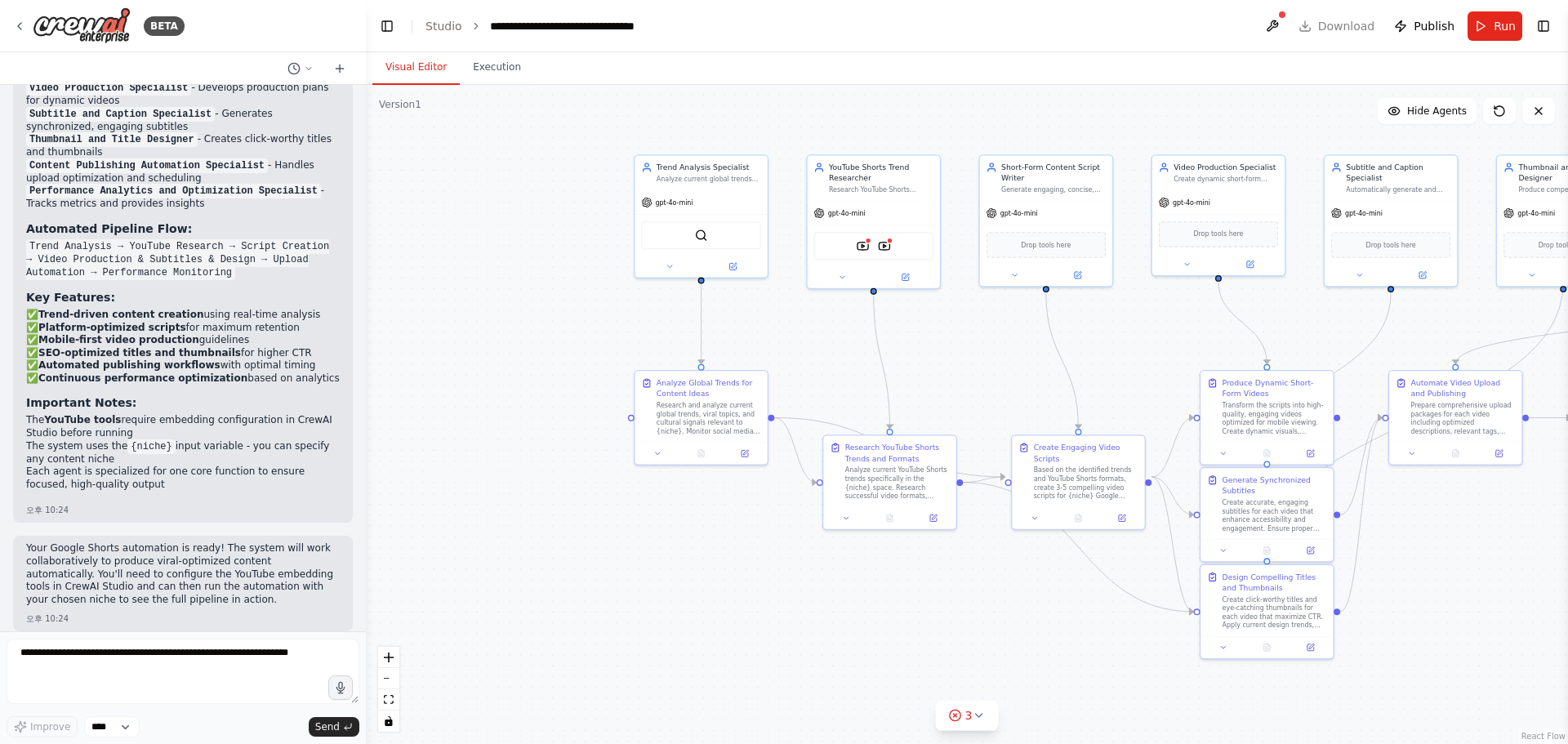
click at [431, 62] on button "Visual Editor" at bounding box center [415, 67] width 87 height 34
click at [1285, 21] on button at bounding box center [1271, 26] width 26 height 29
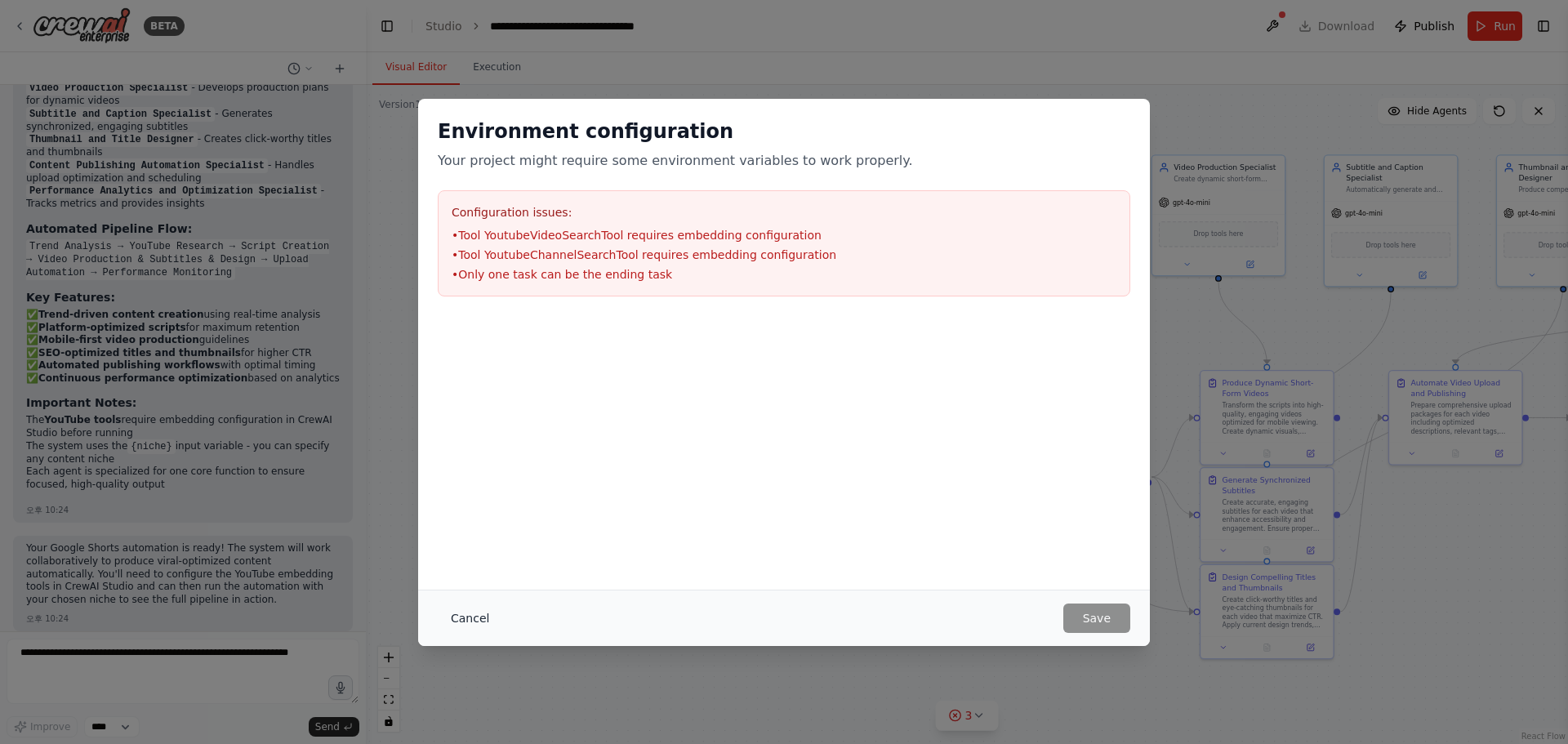
click at [479, 619] on button "Cancel" at bounding box center [470, 618] width 65 height 29
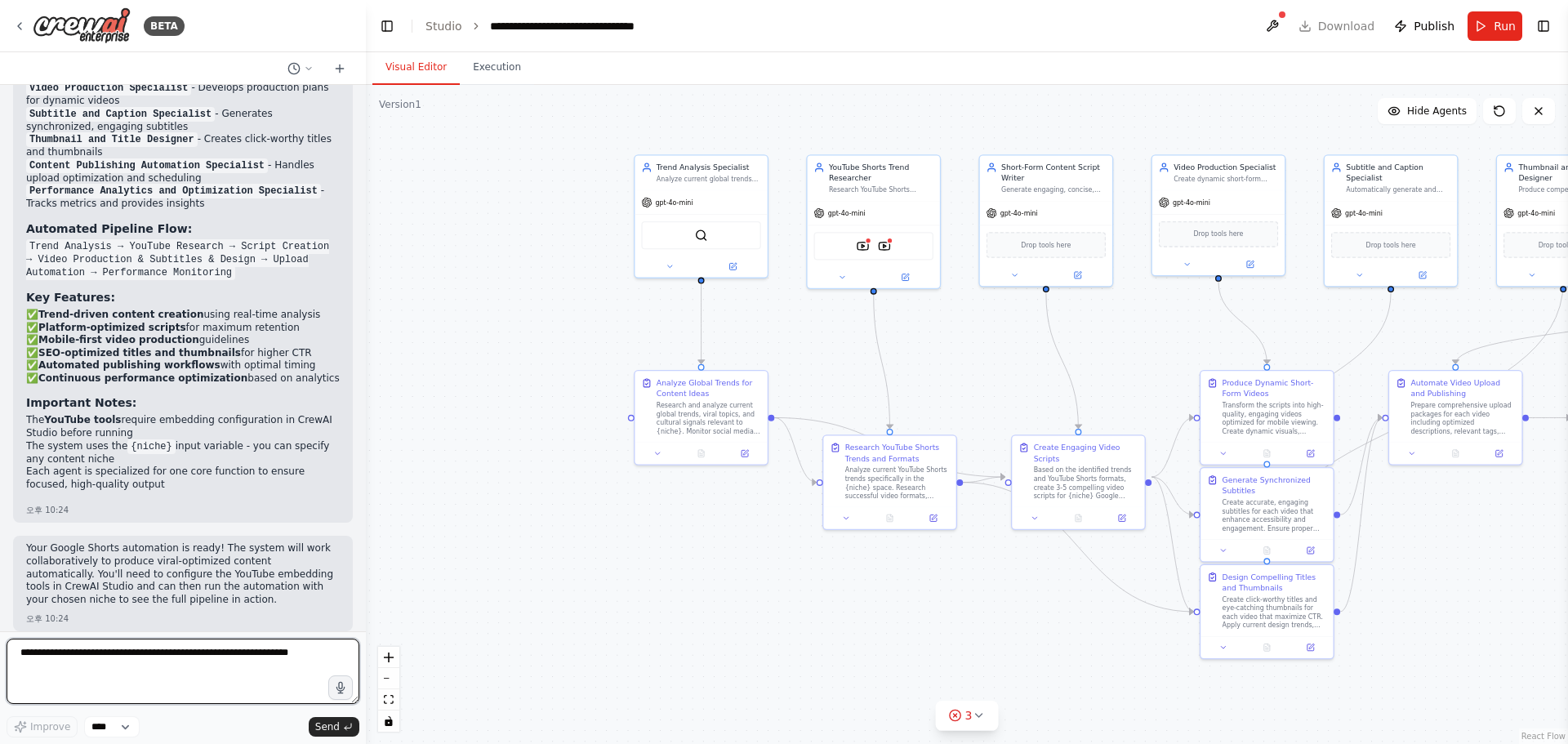
click at [253, 665] on textarea at bounding box center [183, 671] width 352 height 66
type textarea "*"
type textarea "**********"
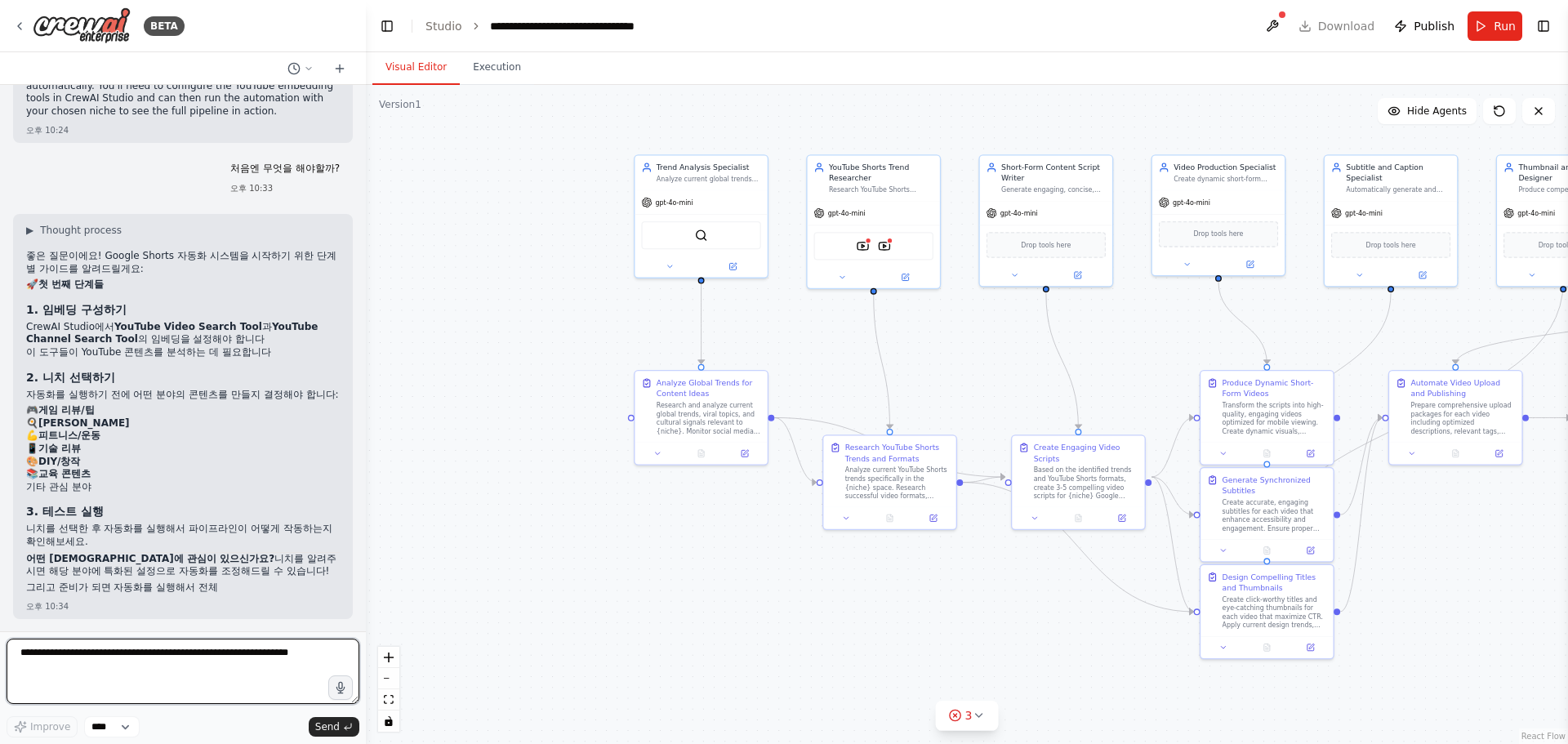
scroll to position [3625, 0]
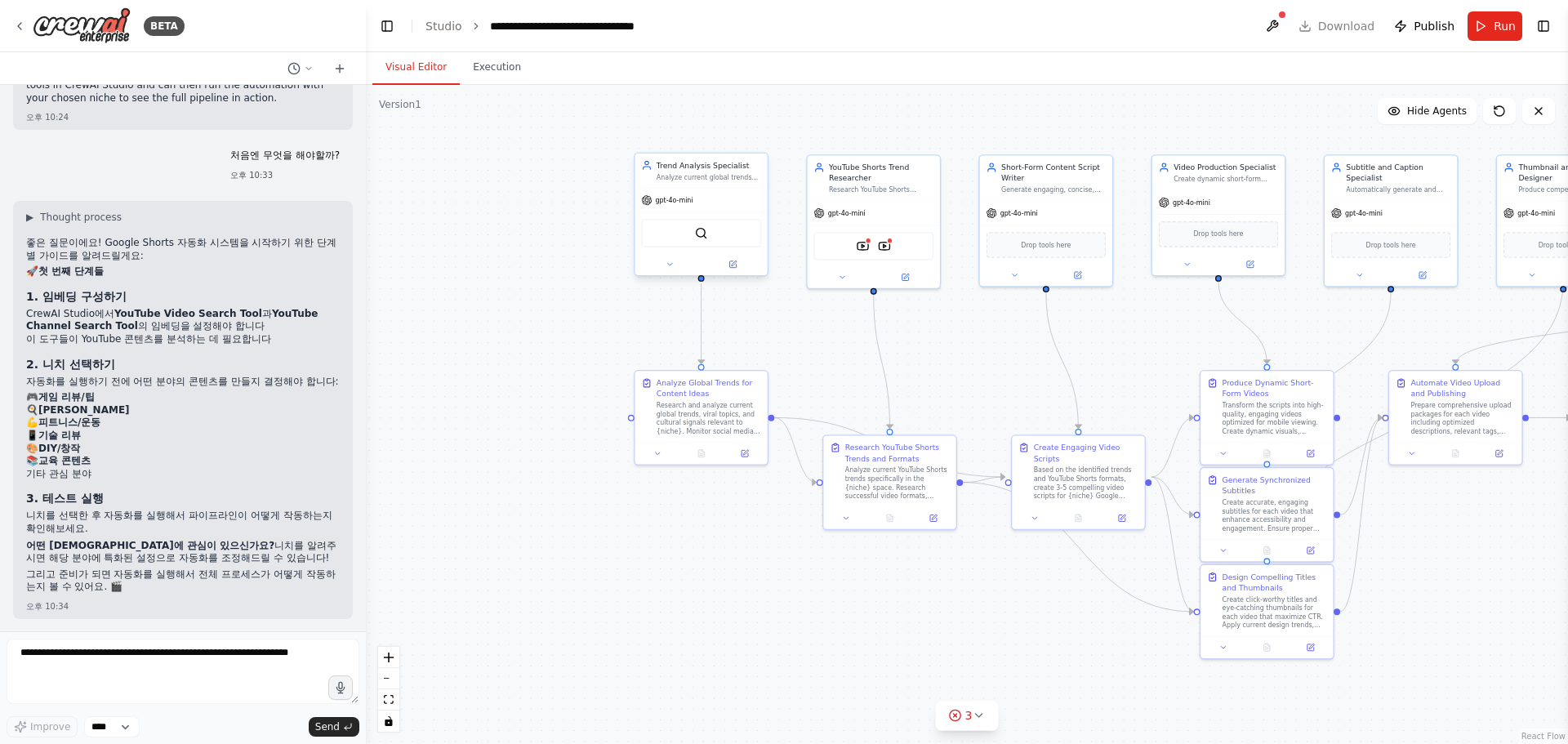
click at [734, 276] on div "Trend Analysis Specialist Analyze current global trends and identify viral topi…" at bounding box center [700, 214] width 135 height 124
click at [734, 272] on div at bounding box center [700, 265] width 132 height 22
click at [676, 276] on div "Trend Analysis Specialist Analyze current global trends and identify viral topi…" at bounding box center [700, 214] width 135 height 124
click at [671, 268] on icon at bounding box center [670, 264] width 9 height 9
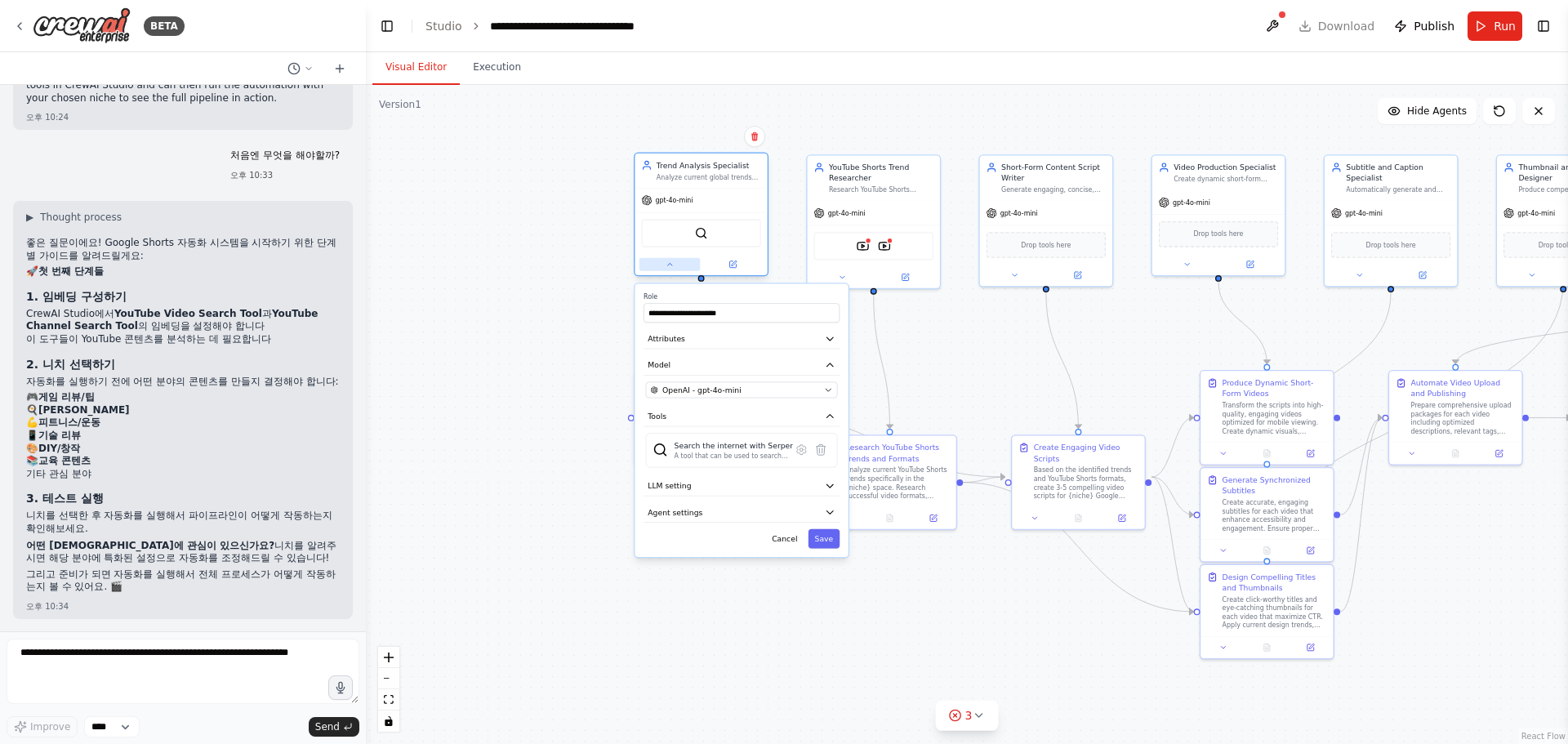
click at [671, 267] on icon at bounding box center [670, 264] width 9 height 9
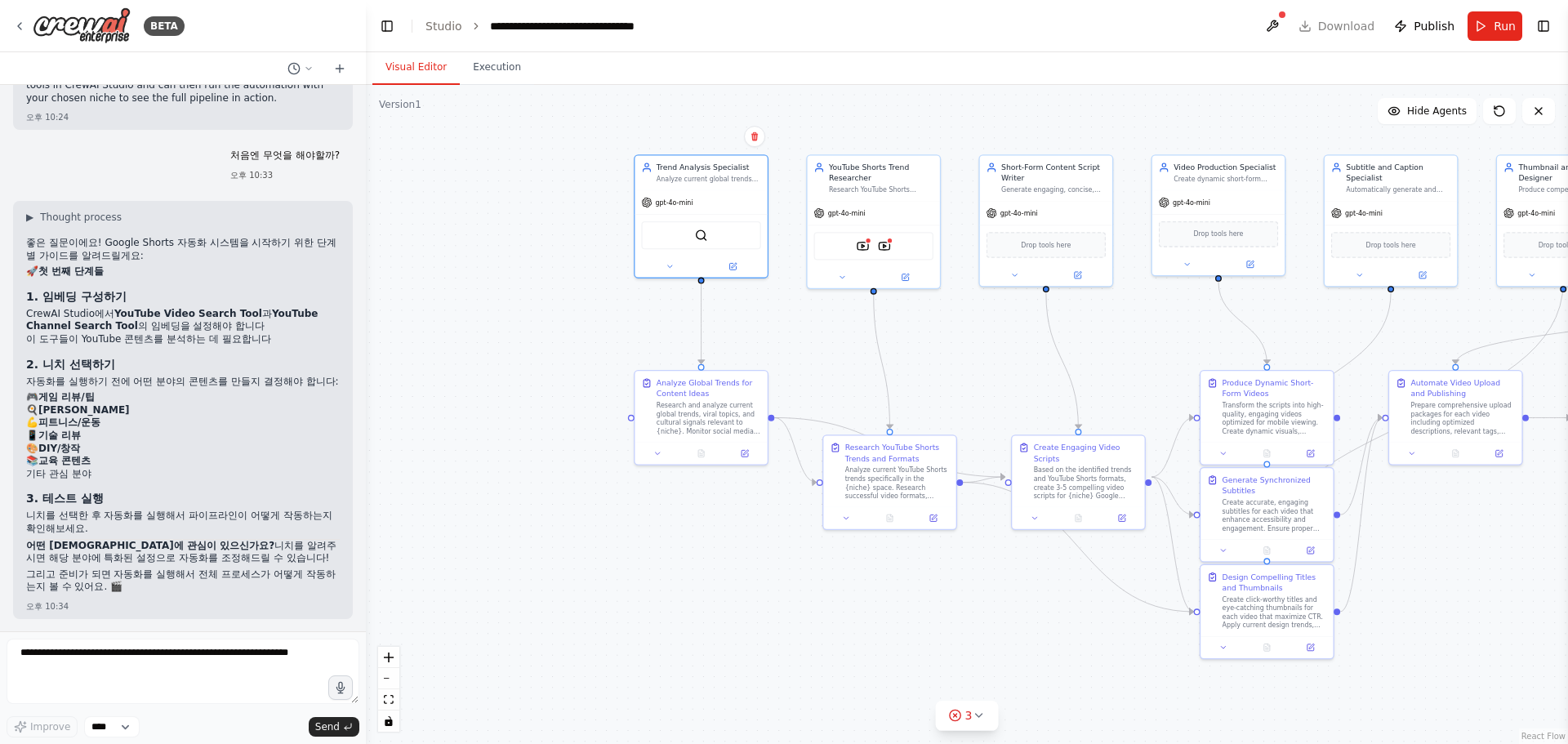
click at [540, 266] on div ".deletable-edge-delete-btn { width: 20px; height: 20px; border: 0px solid #ffff…" at bounding box center [966, 414] width 1202 height 659
click at [955, 717] on icon at bounding box center [956, 716] width 3 height 3
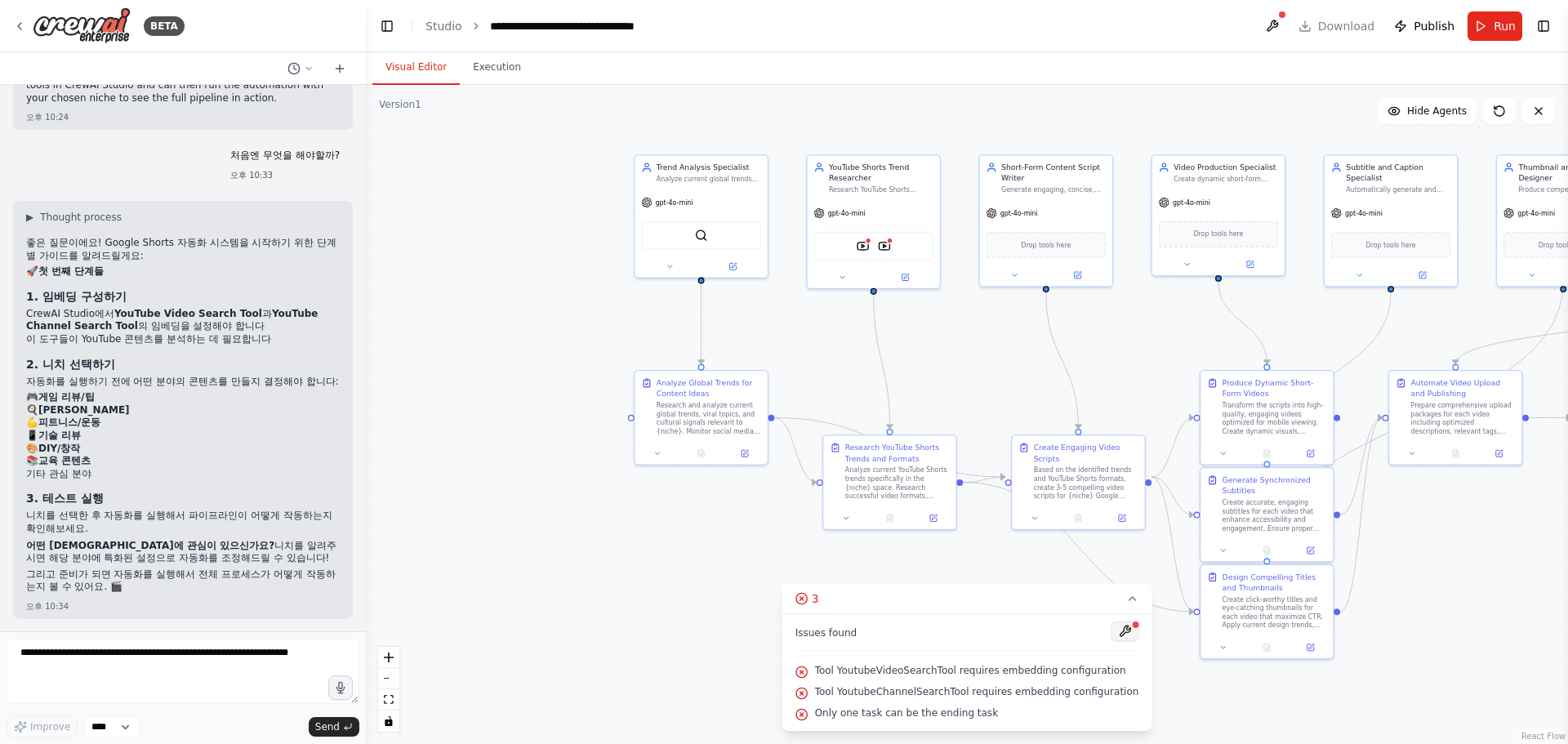
click at [1110, 633] on button at bounding box center [1123, 632] width 27 height 20
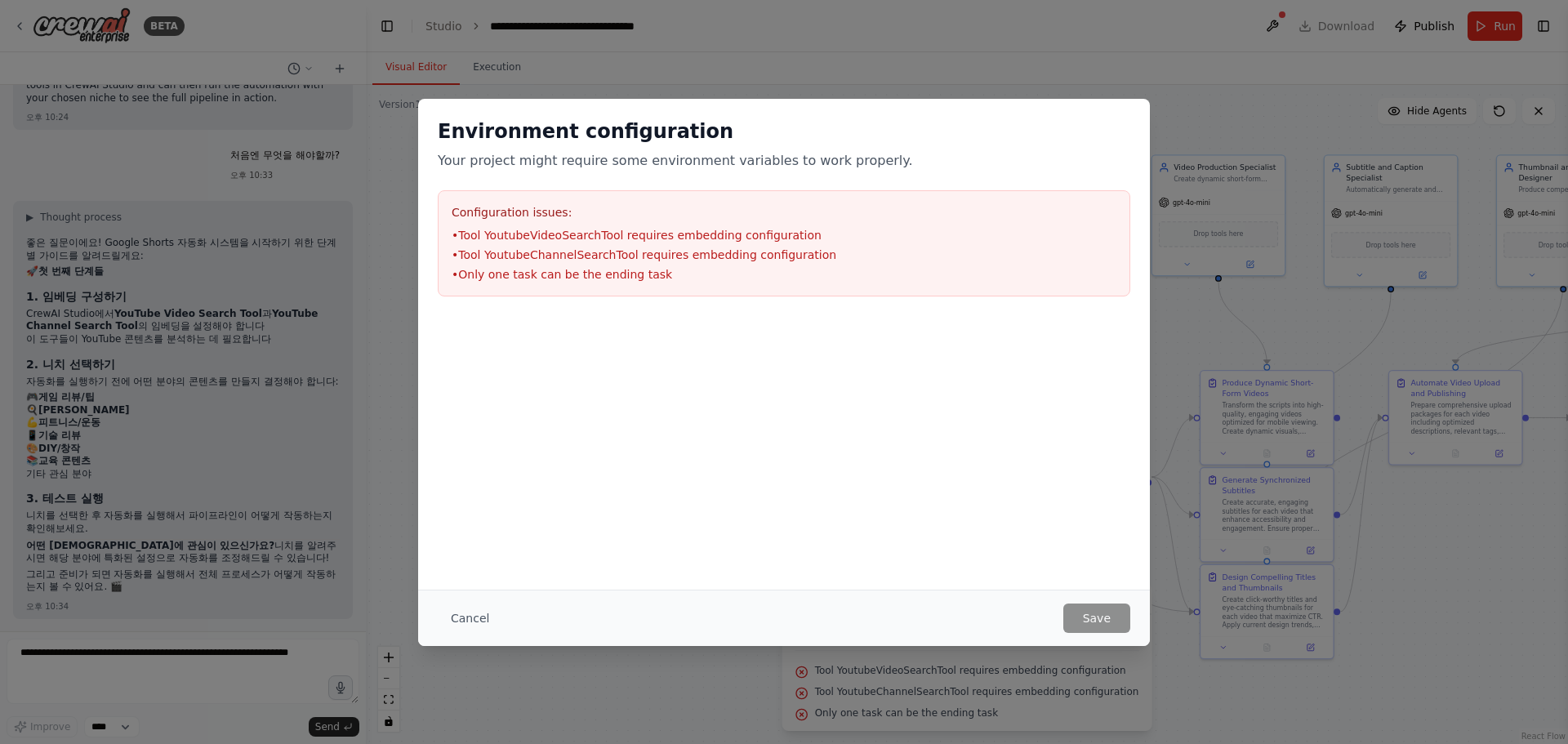
click at [457, 618] on button "Cancel" at bounding box center [470, 618] width 65 height 29
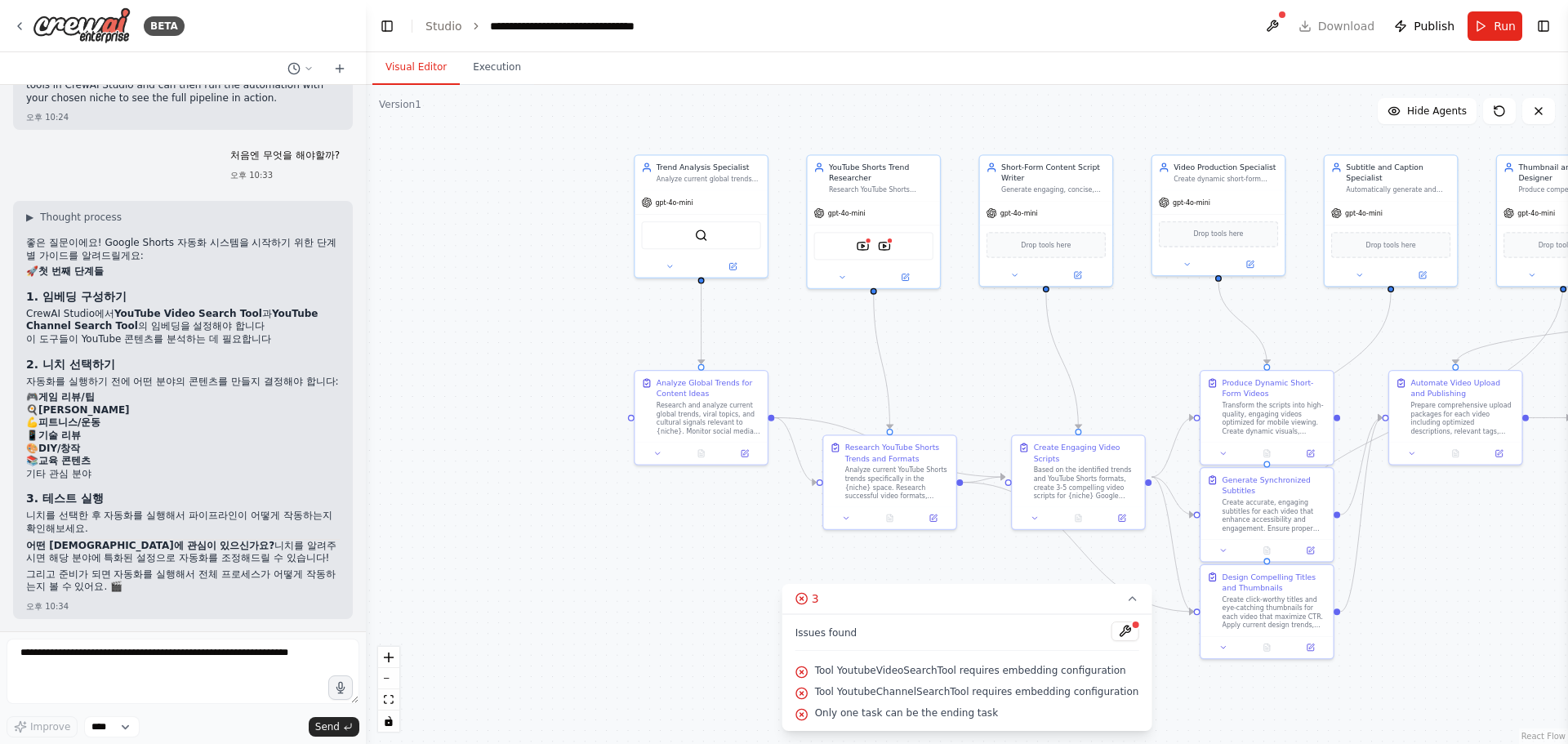
click at [218, 400] on li "🎮 게임 리뷰/팁" at bounding box center [182, 398] width 313 height 13
drag, startPoint x: 138, startPoint y: 316, endPoint x: 224, endPoint y: 318, distance: 86.0
click at [224, 318] on li "CrewAI Studio에서 YouTube Video Search Tool 과 YouTube Channel Search Tool 의 임베딩을 …" at bounding box center [182, 320] width 313 height 25
drag, startPoint x: 76, startPoint y: 331, endPoint x: 194, endPoint y: 333, distance: 118.0
click at [194, 333] on div "좋은 질문이에요! Google Shorts 자동화 시스템을 시작하기 위한 단계별 가이드를 알려드릴게요: 🚀 첫 번째 단계들 1. 임베딩 구성하…" at bounding box center [182, 416] width 313 height 360
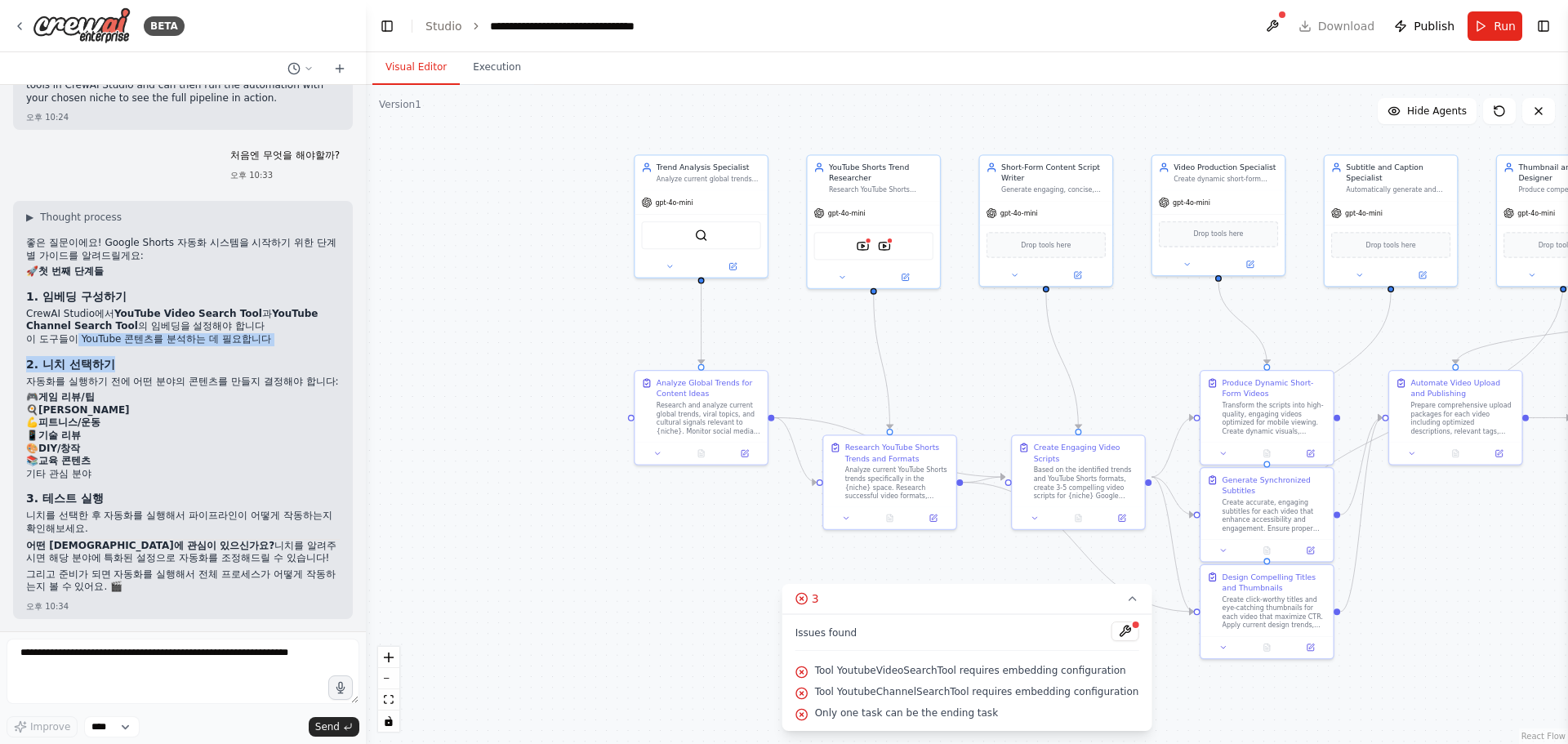
click at [183, 356] on h3 "2. 니치 선택하기" at bounding box center [182, 364] width 313 height 17
drag, startPoint x: 76, startPoint y: 371, endPoint x: 247, endPoint y: 374, distance: 171.0
click at [247, 376] on p "자동화를 실행하기 전에 어떤 분야의 콘텐츠를 만들지 결정해야 합니다:" at bounding box center [182, 382] width 313 height 13
click at [187, 423] on li "💪 피트니스/운동" at bounding box center [182, 423] width 313 height 13
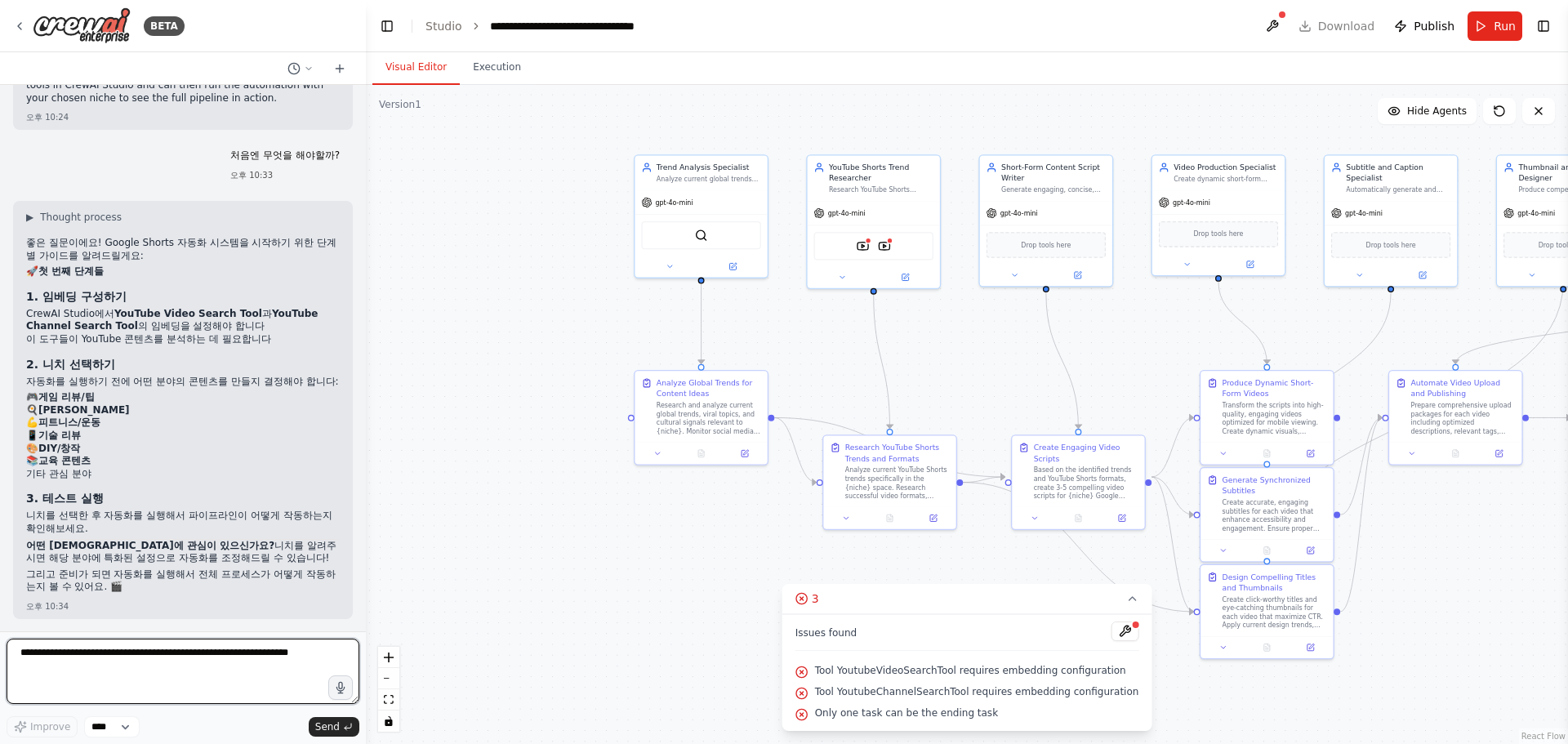
click at [116, 693] on textarea at bounding box center [183, 671] width 352 height 66
type textarea "**********"
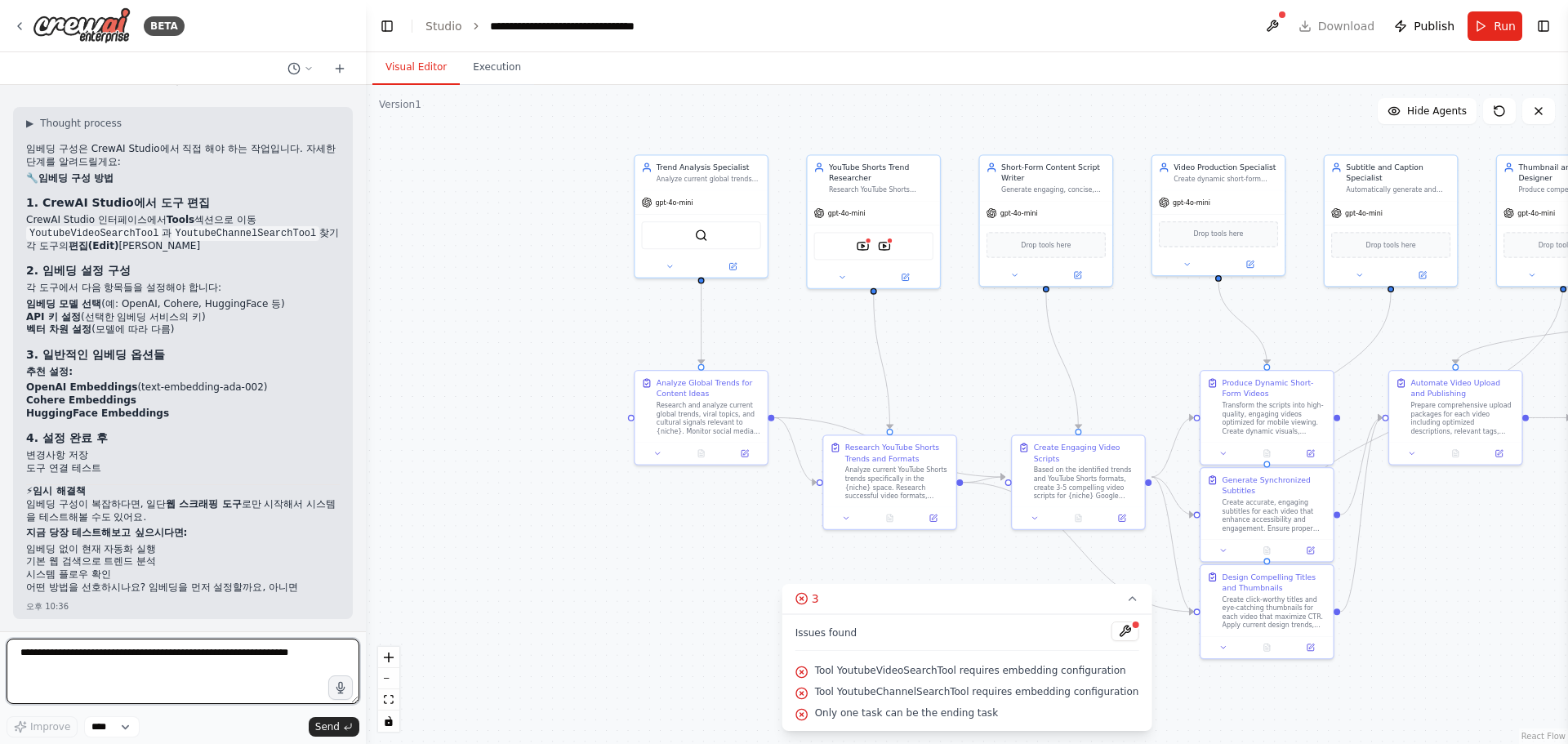
scroll to position [4220, 0]
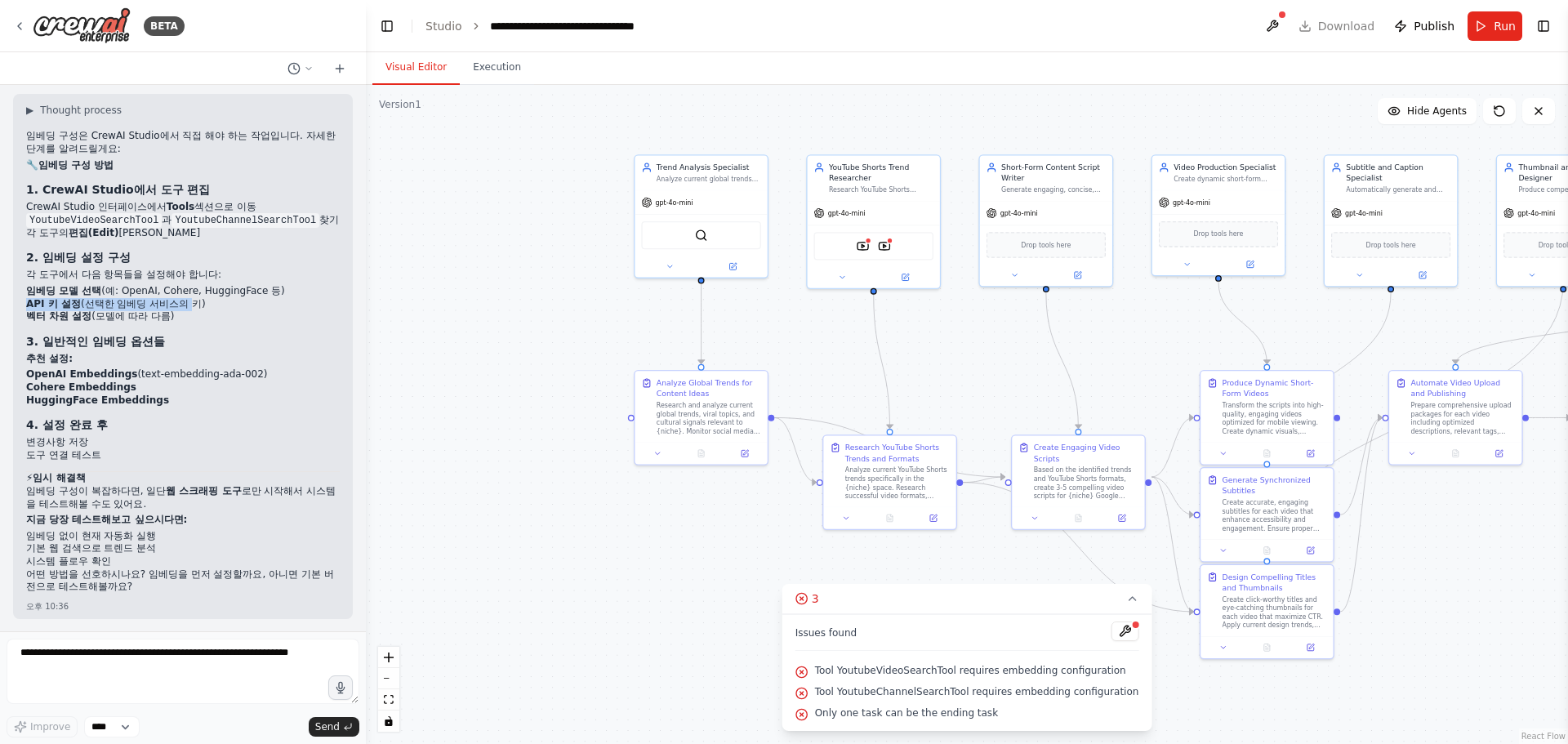
drag, startPoint x: 28, startPoint y: 299, endPoint x: 187, endPoint y: 303, distance: 159.1
click at [187, 303] on li "API 키 설정 (선택한 임베딩 서비스의 키)" at bounding box center [182, 305] width 313 height 13
click at [122, 303] on li "API 키 설정 (선택한 임베딩 서비스의 키)" at bounding box center [182, 305] width 313 height 13
drag, startPoint x: 47, startPoint y: 309, endPoint x: 160, endPoint y: 310, distance: 113.0
click at [160, 310] on li "벡터 차원 설정 (모델에 따라 다름)" at bounding box center [182, 317] width 313 height 13
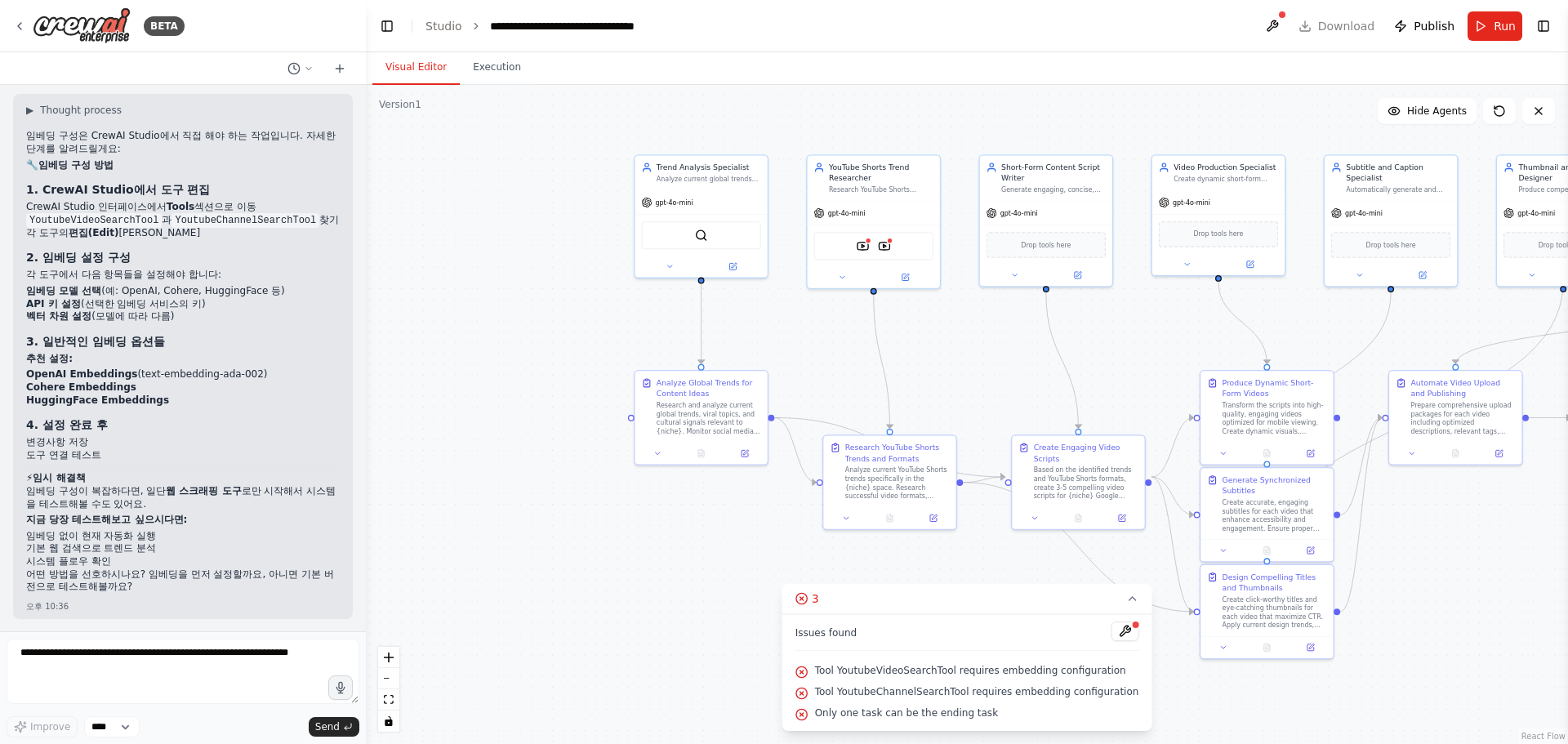
click at [103, 299] on li "API 키 설정 (선택한 임베딩 서비스의 키)" at bounding box center [182, 305] width 313 height 13
drag, startPoint x: 50, startPoint y: 376, endPoint x: 134, endPoint y: 376, distance: 84.0
click at [134, 376] on li "OpenAI Embeddings (text-embedding-ada-002)" at bounding box center [182, 375] width 313 height 13
click at [55, 384] on strong "Cohere Embeddings" at bounding box center [81, 387] width 111 height 12
click at [52, 396] on strong "HuggingFace Embeddings" at bounding box center [97, 401] width 143 height 12
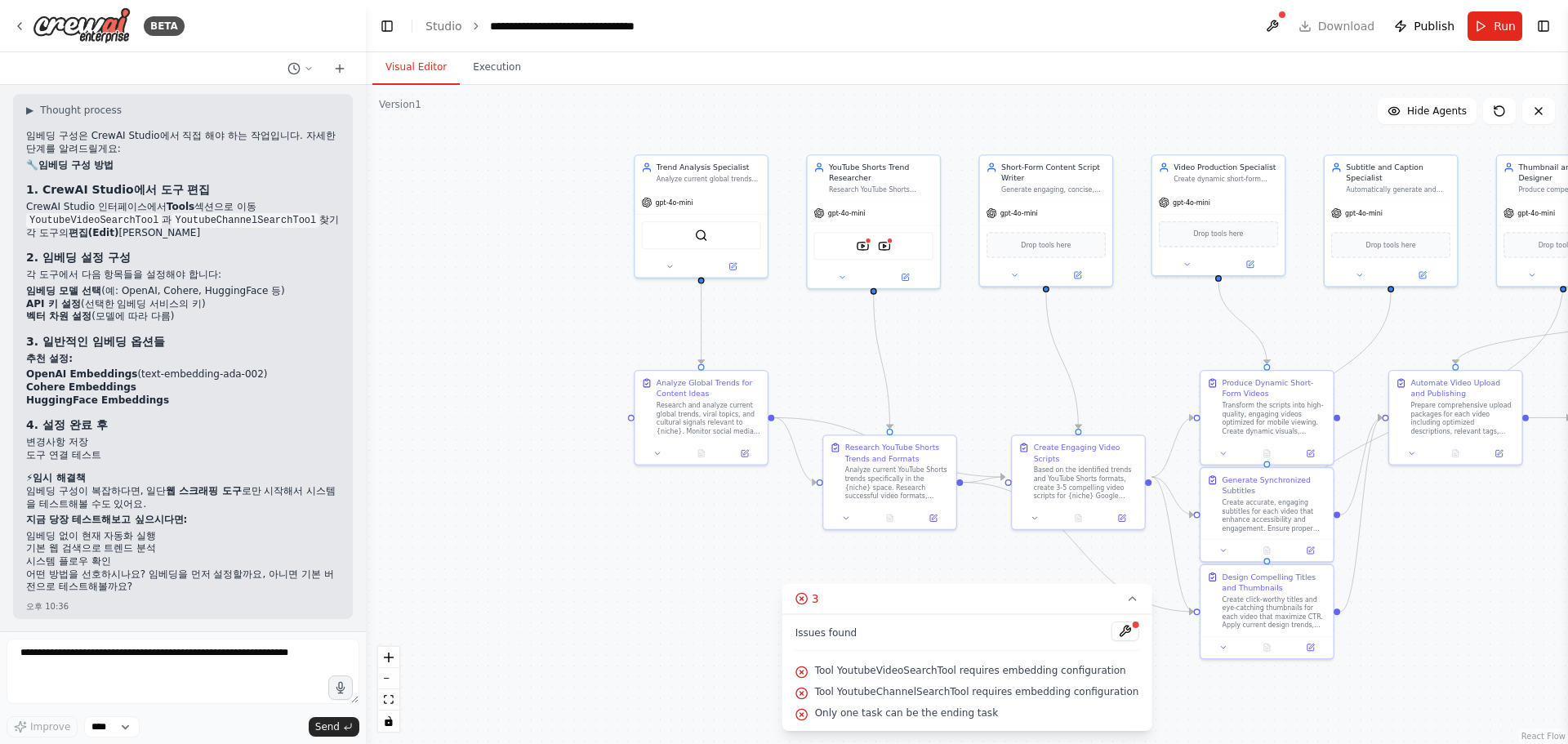
click at [53, 406] on strong "HuggingFace Embeddings" at bounding box center [97, 401] width 143 height 12
click at [86, 531] on li "임베딩 없이 현재 자동화 실행" at bounding box center [182, 537] width 313 height 13
click at [124, 531] on li "임베딩 없이 현재 자동화 실행" at bounding box center [182, 537] width 313 height 13
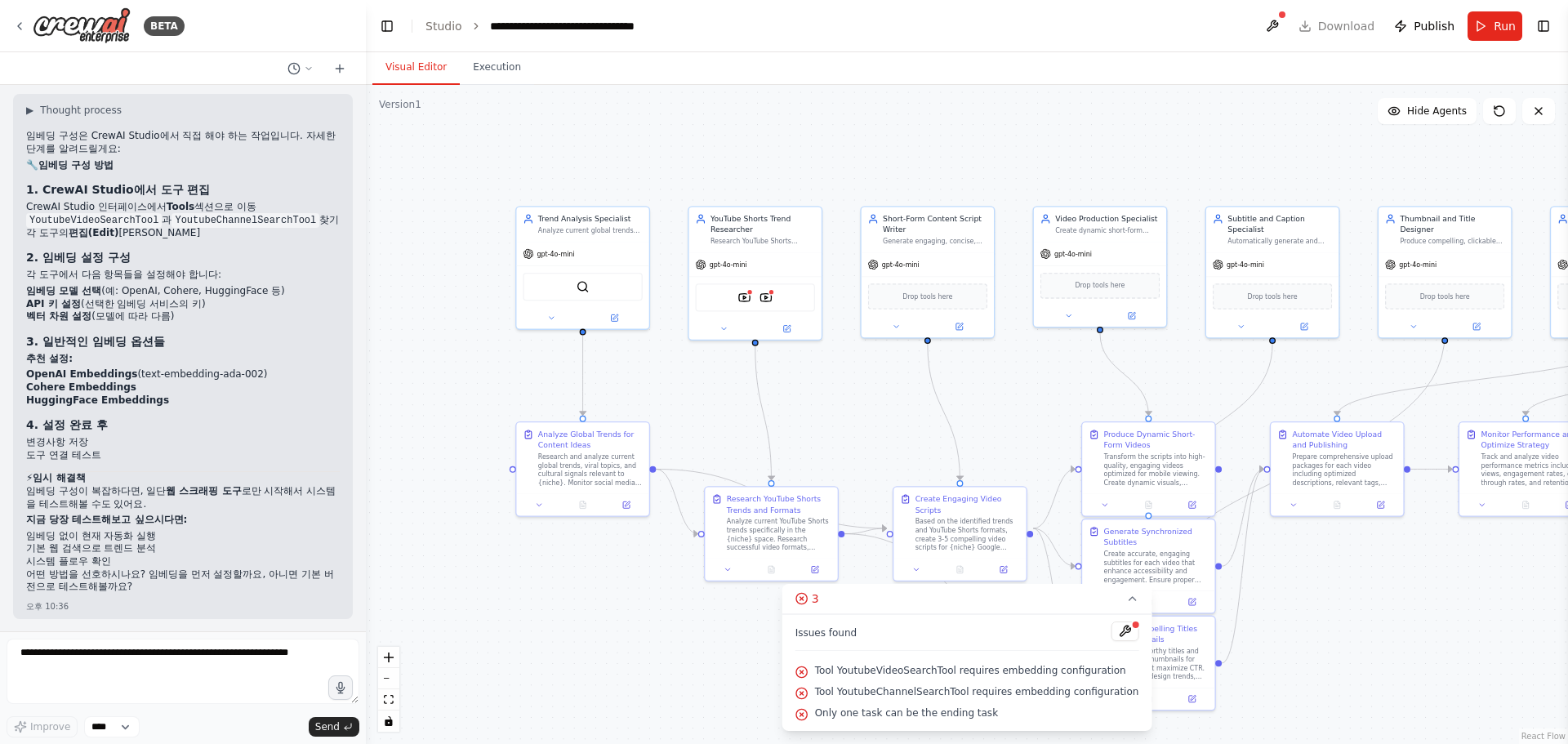
drag, startPoint x: 532, startPoint y: 350, endPoint x: 396, endPoint y: 393, distance: 142.6
click at [396, 394] on div ".deletable-edge-delete-btn { width: 20px; height: 20px; border: 0px solid #ffff…" at bounding box center [966, 414] width 1202 height 659
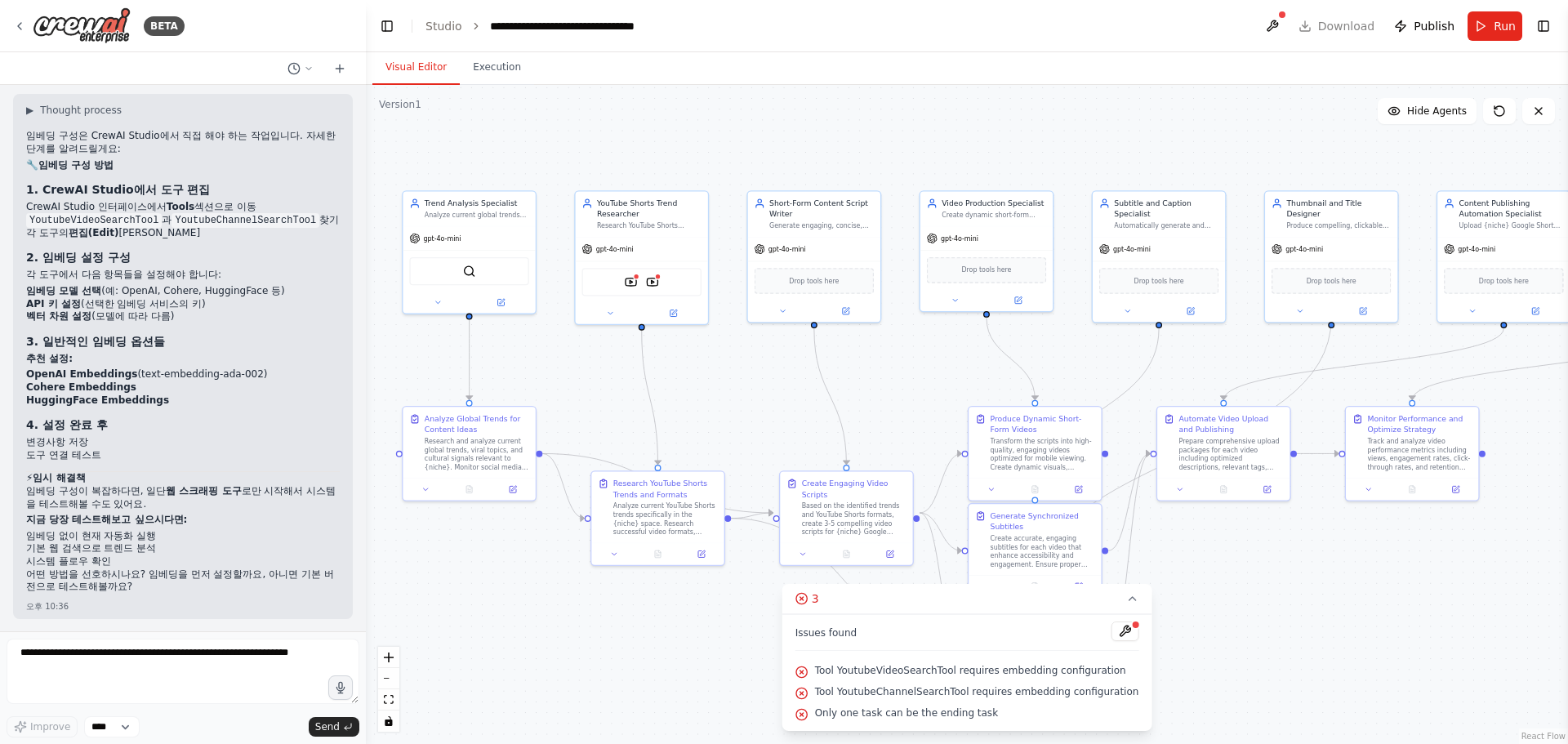
drag, startPoint x: 1064, startPoint y: 163, endPoint x: 968, endPoint y: 155, distance: 96.3
click at [968, 155] on div ".deletable-edge-delete-btn { width: 20px; height: 20px; border: 0px solid #ffff…" at bounding box center [966, 414] width 1202 height 659
